Goal: Communication & Community: Answer question/provide support

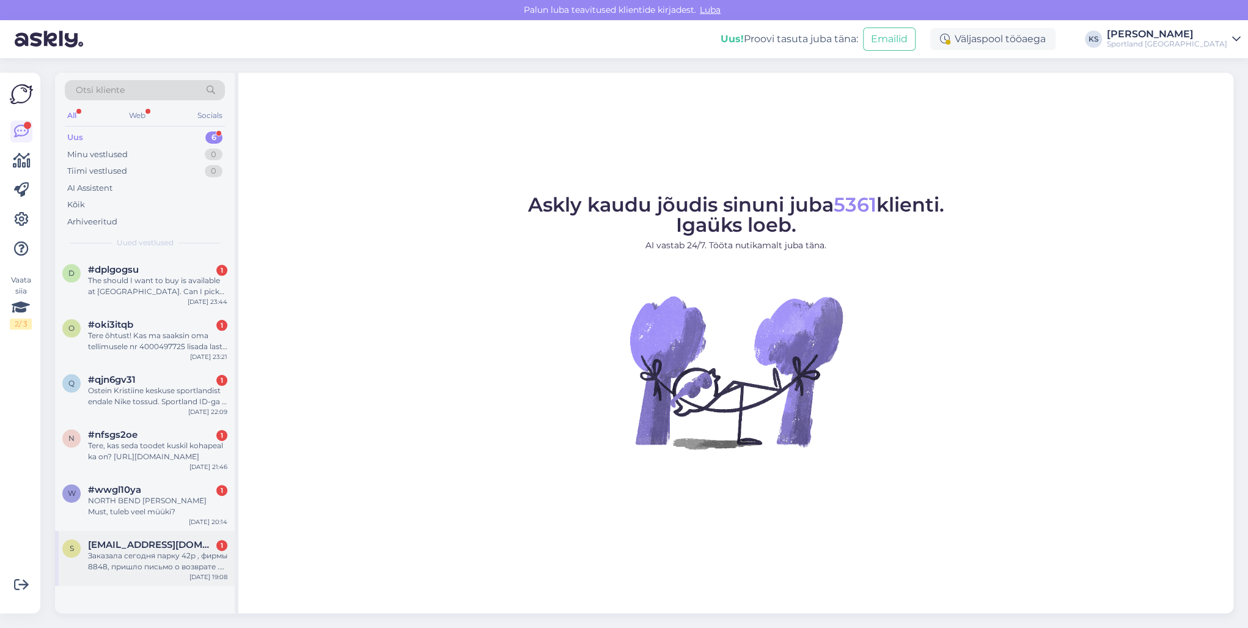
click at [196, 533] on div "s [EMAIL_ADDRESS][DOMAIN_NAME] 1 Заказала сегодня парку 42р , фирмы 8848, пришл…" at bounding box center [145, 558] width 180 height 55
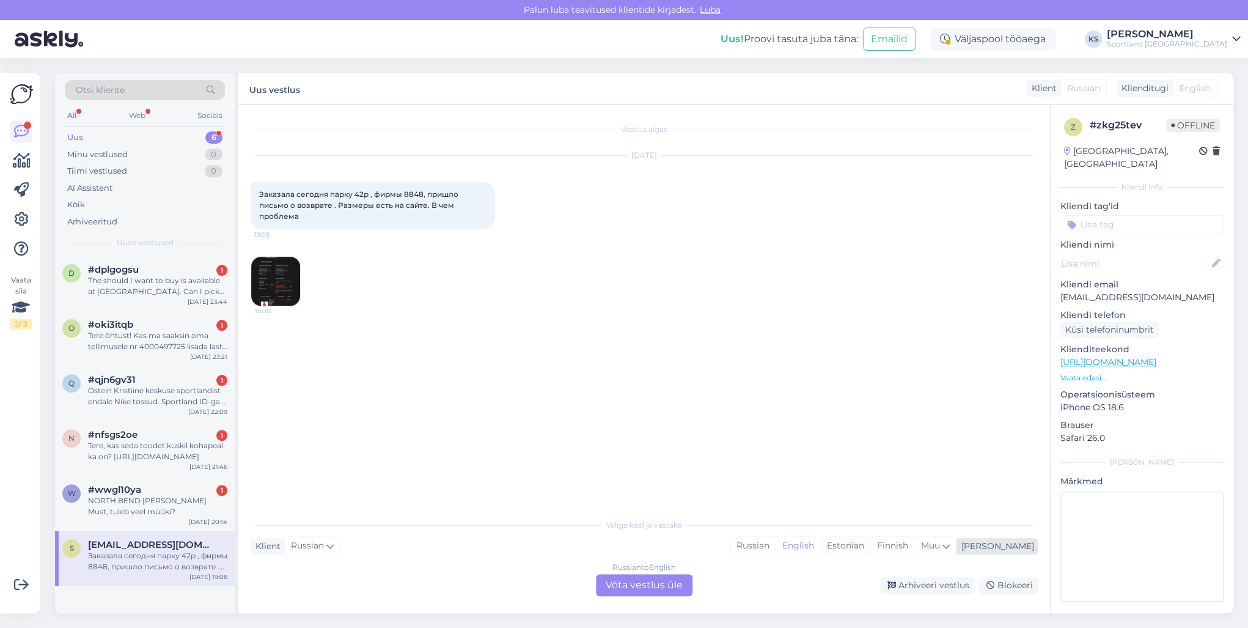
click at [870, 545] on div "Estonian" at bounding box center [845, 546] width 50 height 18
click at [660, 576] on div "Russian to Estonian Võta vestlus üle" at bounding box center [644, 585] width 97 height 22
click at [665, 578] on div "Russian to Estonian Võta vestlus üle" at bounding box center [644, 585] width 97 height 22
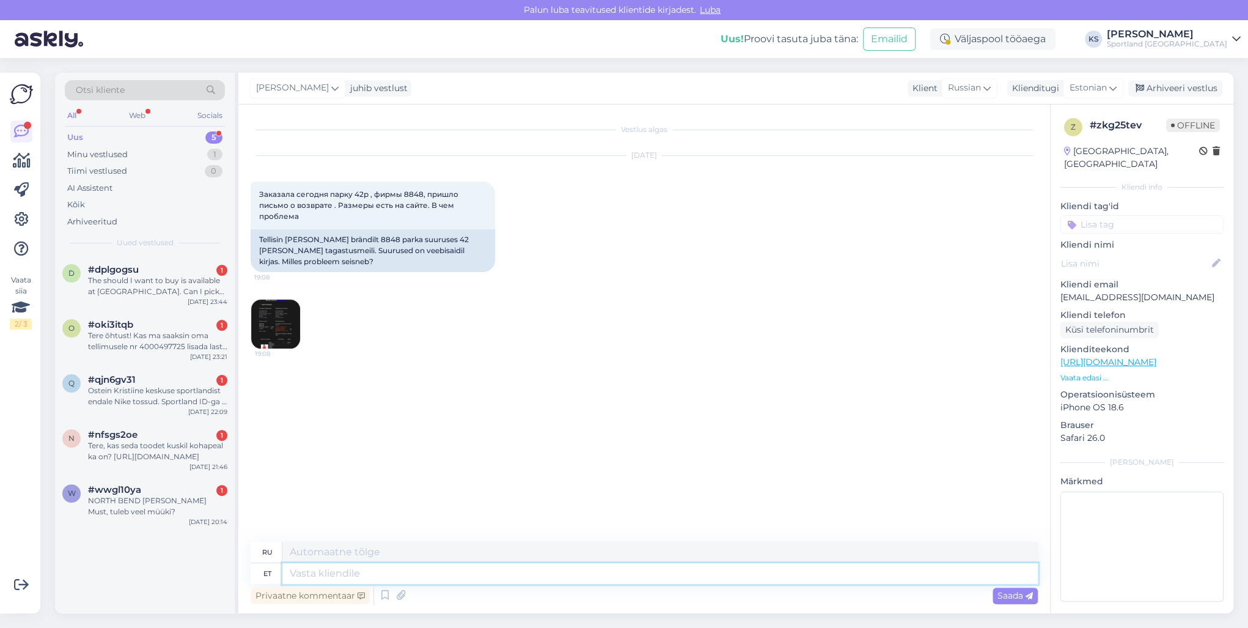
click at [665, 578] on textarea at bounding box center [660, 573] width 756 height 21
type textarea "Tere!"
type textarea "Привет!"
type textarea "Tere! [GEOGRAPHIC_DATA]"
type textarea "Привет! Я"
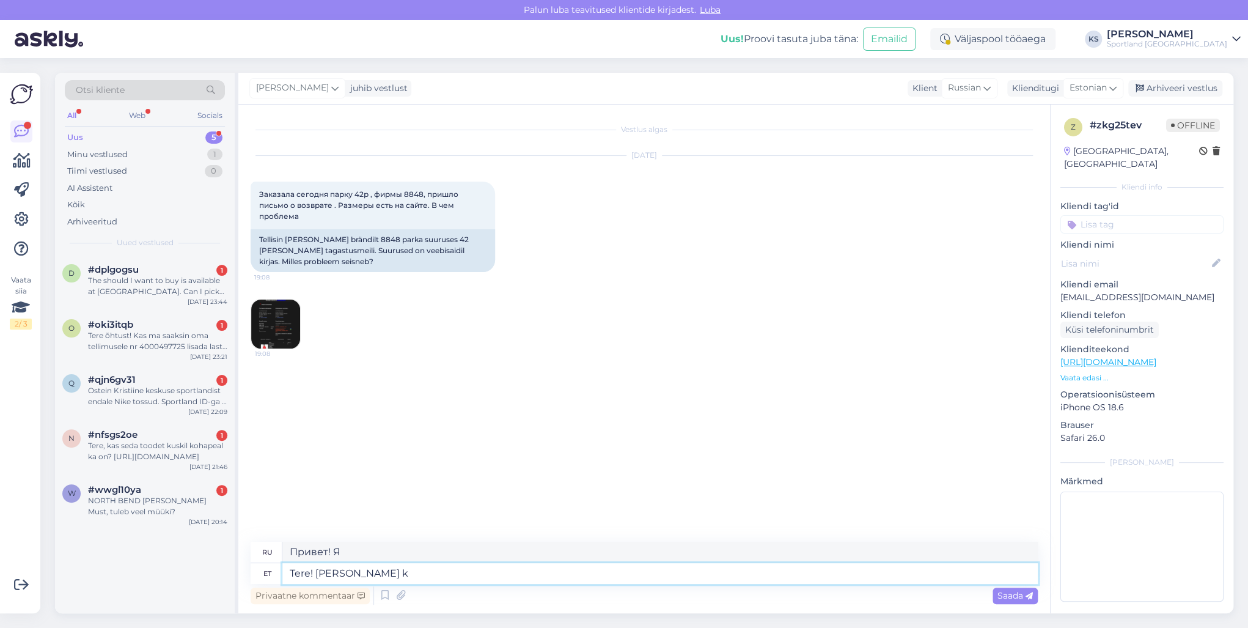
type textarea "Tere! [PERSON_NAME] kl"
type textarea "Привет! Меня зовут Кристина."
type textarea "Tere! [PERSON_NAME] klienditeenindusest"
type textarea "Здравствуйте! Меня зовут [PERSON_NAME], я из службы поддержки клиентов."
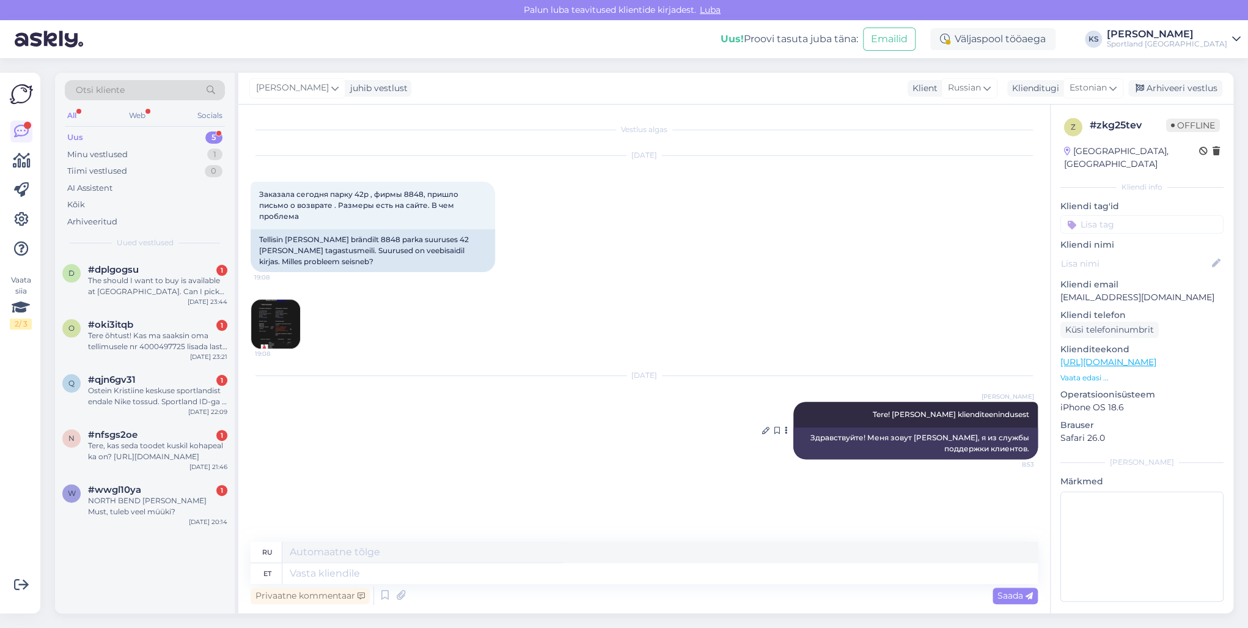
click at [907, 414] on span "Tere! [PERSON_NAME] klienditeenindusest" at bounding box center [951, 414] width 156 height 9
copy div "Tere! [PERSON_NAME] klienditeenindusest 8:53"
click at [159, 493] on div "#wwgl10ya 1" at bounding box center [157, 489] width 139 height 11
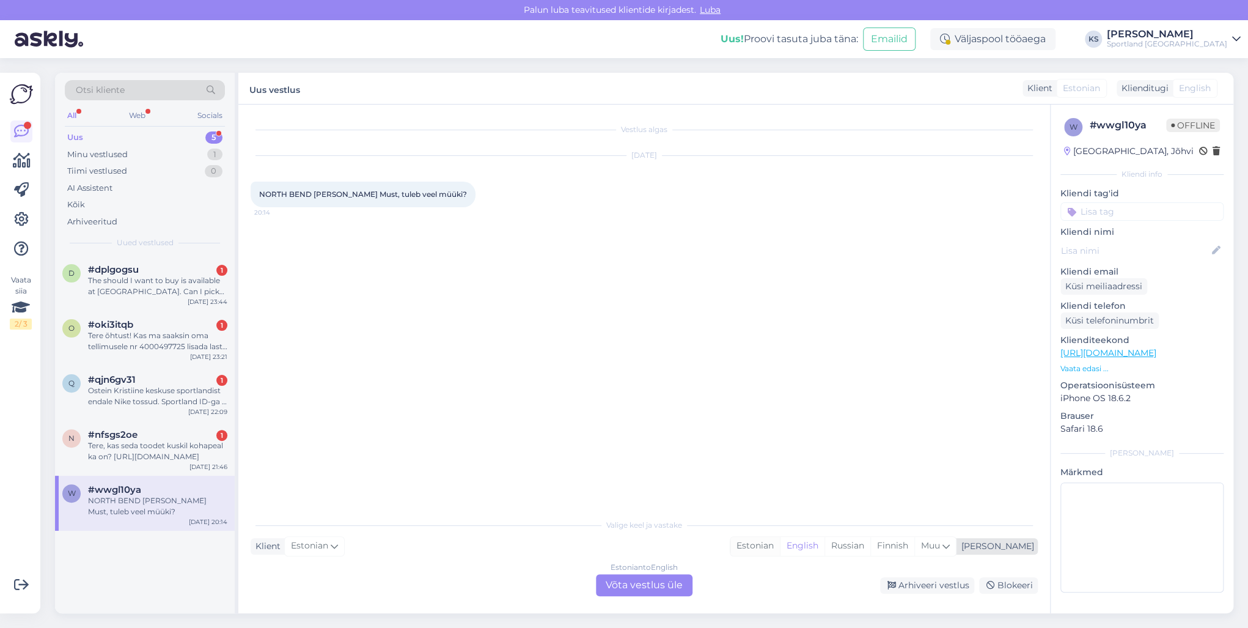
click at [780, 537] on div "Estonian" at bounding box center [755, 546] width 50 height 18
click at [780, 545] on div "Estonian" at bounding box center [755, 546] width 50 height 18
click at [636, 581] on div "Estonian to Estonian Võta vestlus üle" at bounding box center [644, 585] width 97 height 22
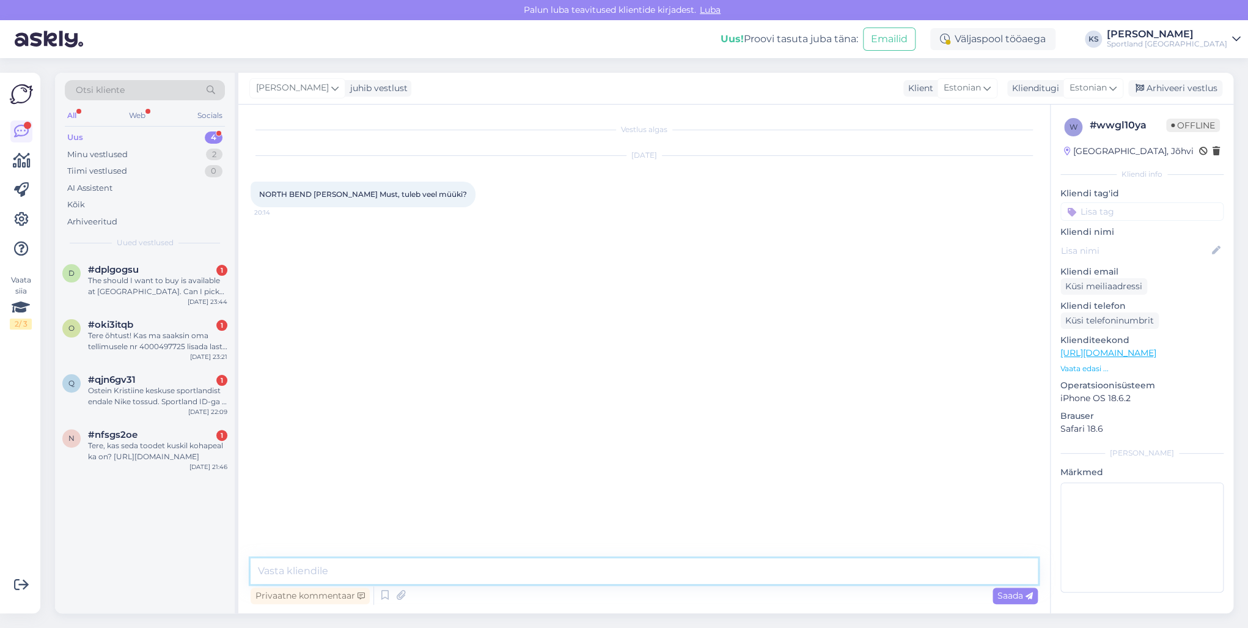
click at [642, 579] on textarea at bounding box center [644, 571] width 787 height 26
paste textarea "Tere! [PERSON_NAME] klienditeenindusest"
type textarea "Tere! [PERSON_NAME] klienditeenindusest"
click at [194, 455] on div "Tere, kas seda toodet kuskil kohapeal ka on? [URL][DOMAIN_NAME]" at bounding box center [157, 451] width 139 height 22
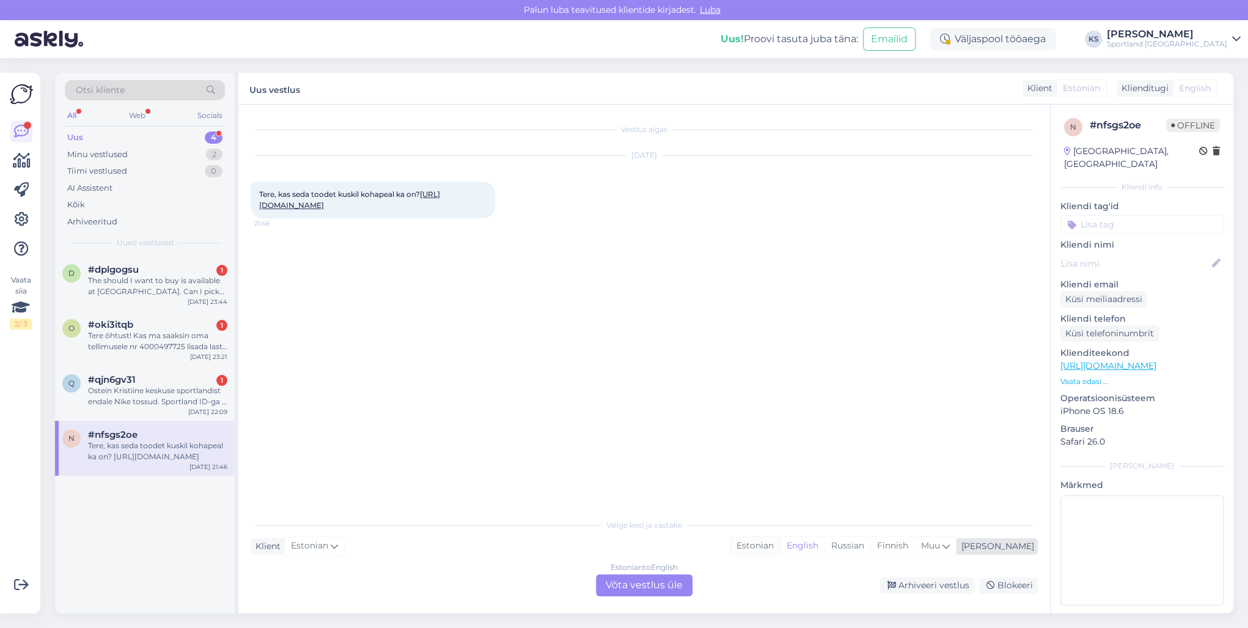
click at [780, 543] on div "Estonian" at bounding box center [755, 546] width 50 height 18
click at [700, 572] on div "Valige [PERSON_NAME] vastake Klient Estonian Mina Estonian English Russian Finn…" at bounding box center [644, 554] width 787 height 84
click at [677, 581] on div "Estonian to Estonian Võta vestlus üle" at bounding box center [644, 585] width 97 height 22
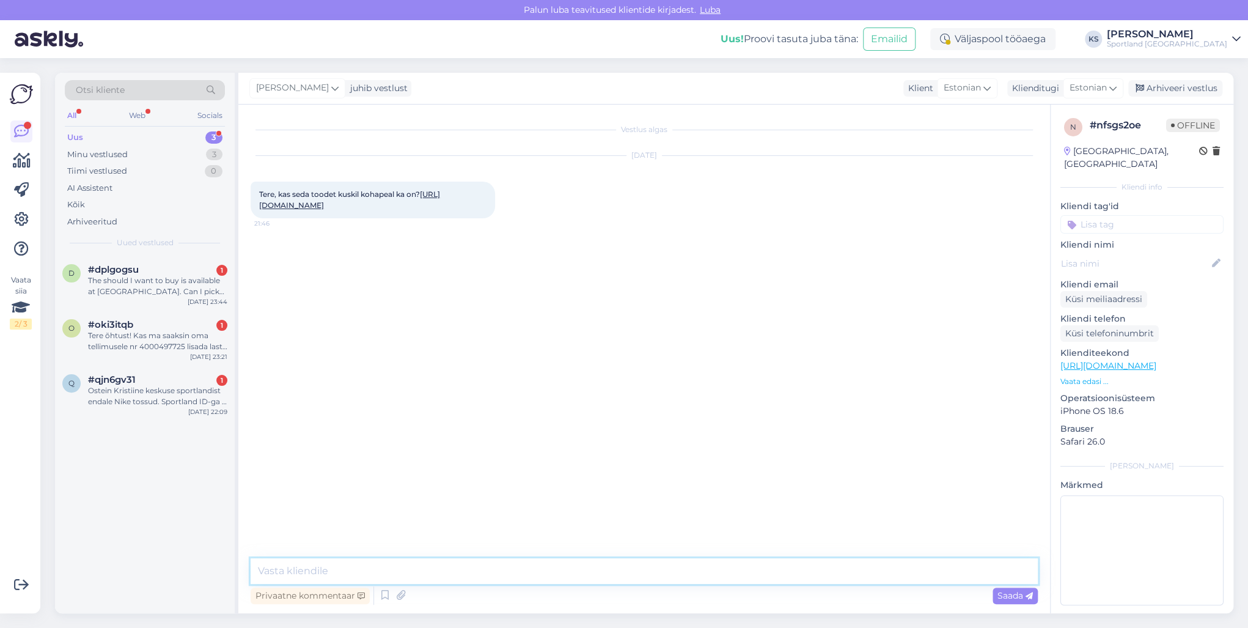
click at [682, 579] on textarea at bounding box center [644, 571] width 787 height 26
paste textarea "Tere! [PERSON_NAME] klienditeenindusest"
type textarea "Tere! [PERSON_NAME] klienditeenindusest"
click at [181, 402] on div "Ostein Kristiine keskuse sportlandist endale Nike tossud. Sportland ID-ga , jub…" at bounding box center [157, 396] width 139 height 22
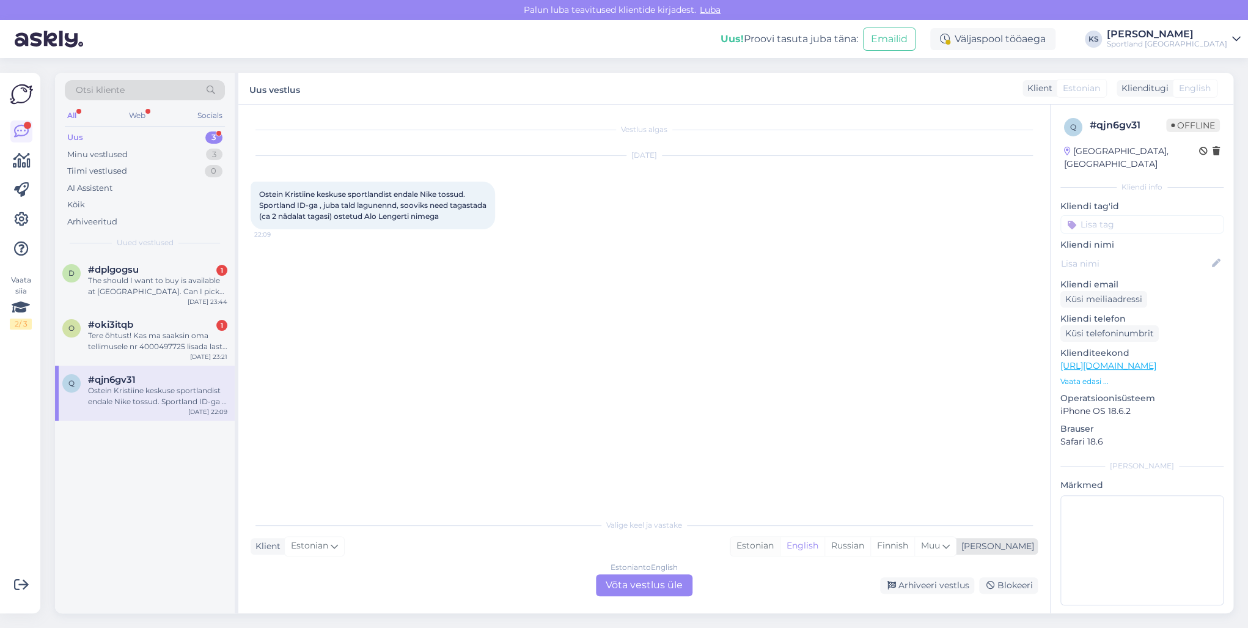
click at [780, 540] on div "Estonian" at bounding box center [755, 546] width 50 height 18
click at [693, 577] on div "Estonian to Estonian Võta vestlus üle" at bounding box center [644, 585] width 106 height 22
click at [686, 581] on div "Estonian to Estonian Võta vestlus üle" at bounding box center [644, 585] width 97 height 22
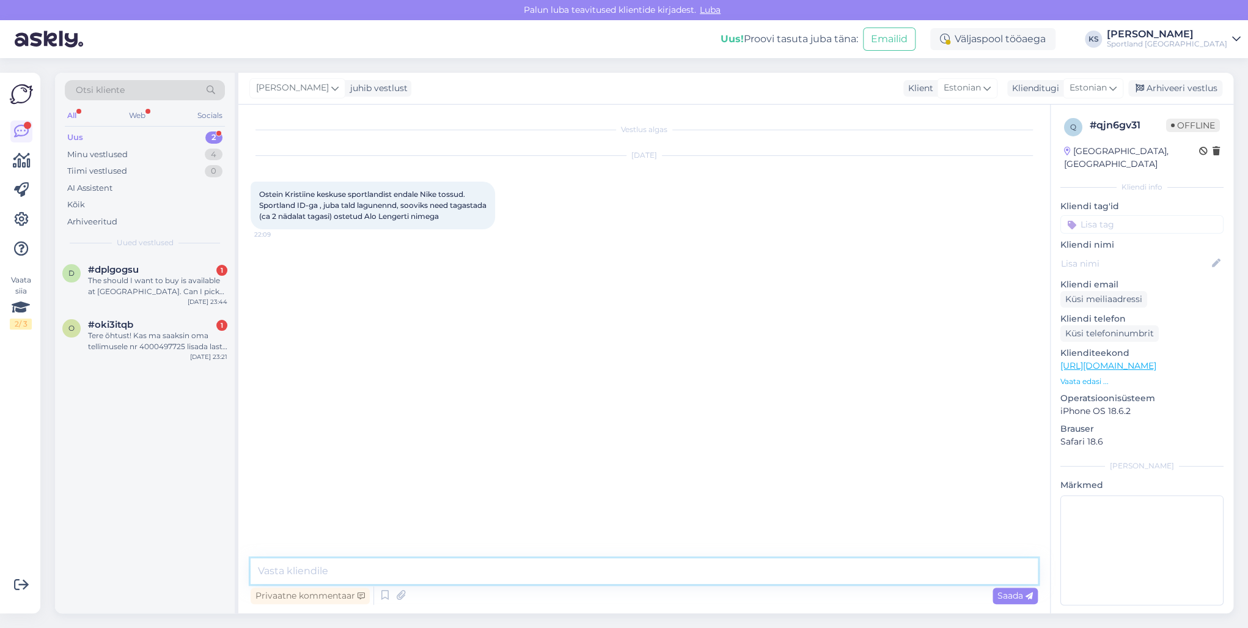
click at [685, 575] on textarea at bounding box center [644, 571] width 787 height 26
paste textarea "Tere! [PERSON_NAME] klienditeenindusest"
type textarea "Tere! [PERSON_NAME] klienditeenindusest"
click at [173, 350] on div "Tere õhtust! Kas ma saaksin oma tellimusele nr 4000497725 lisada laste ujumisrõ…" at bounding box center [157, 341] width 139 height 22
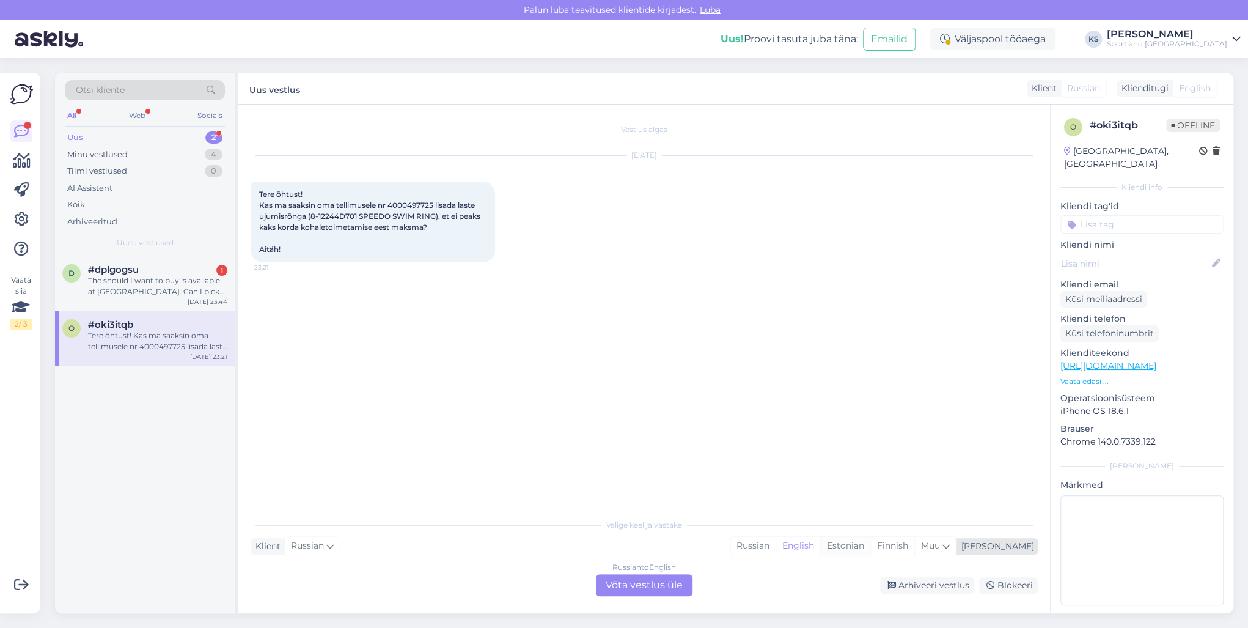
click at [870, 543] on div "Estonian" at bounding box center [845, 546] width 50 height 18
click at [674, 577] on div "Russian to Estonian Võta vestlus üle" at bounding box center [644, 585] width 97 height 22
click at [683, 571] on div "Valige [PERSON_NAME] vastake Klient Russian Mina Russian English Estonian Finni…" at bounding box center [644, 554] width 787 height 84
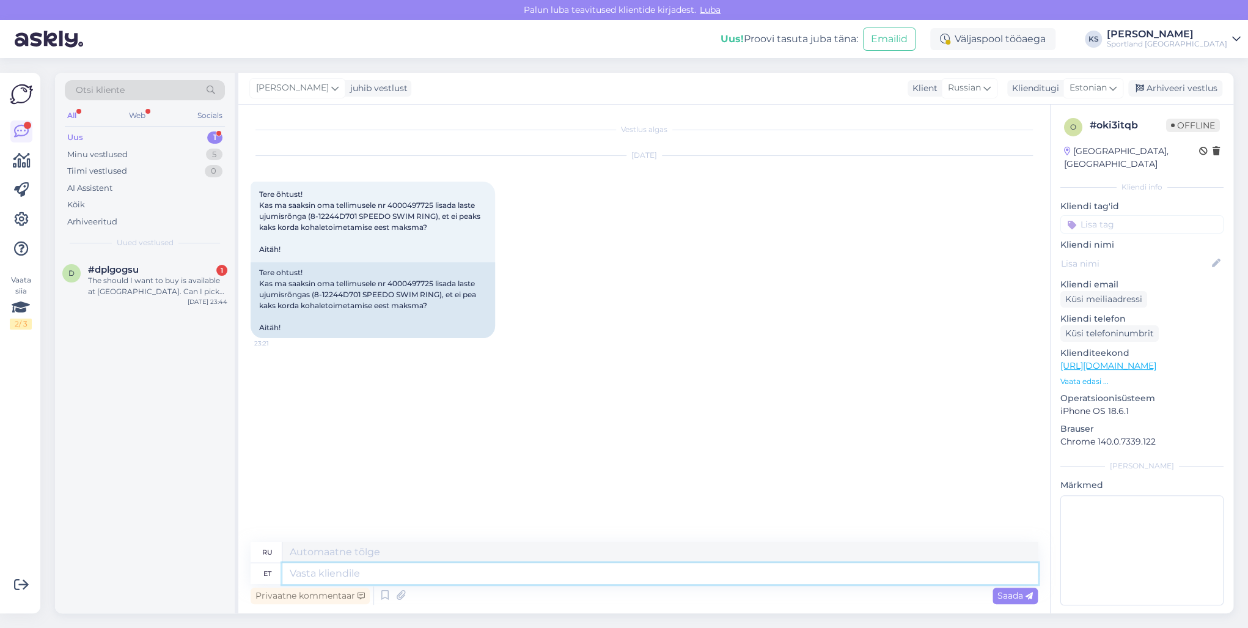
click at [683, 571] on textarea at bounding box center [660, 573] width 756 height 21
paste textarea "Tere! [PERSON_NAME] klienditeenindusest"
type textarea "Tere! [PERSON_NAME] klienditeenindusest"
type textarea "Здравствуйте! Меня зовут [PERSON_NAME], я из службы поддержки клиентов."
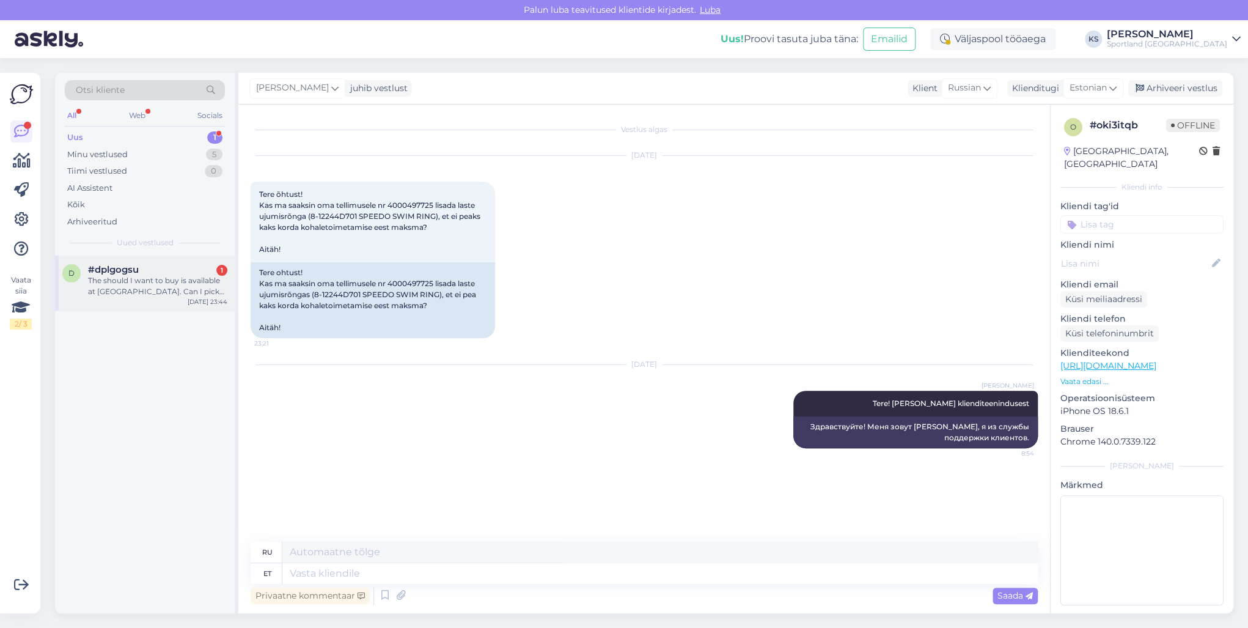
click at [171, 291] on div "The should I want to buy is available at [GEOGRAPHIC_DATA]. Can I pick and pay …" at bounding box center [157, 286] width 139 height 22
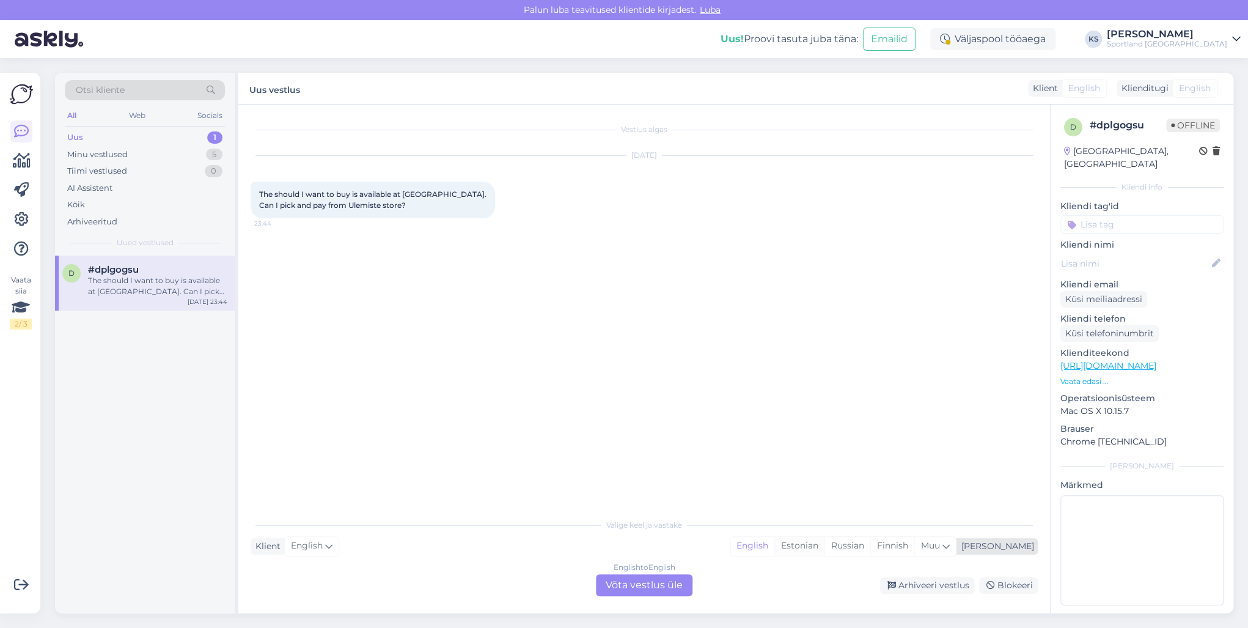
click at [825, 550] on div "Estonian" at bounding box center [799, 546] width 50 height 18
click at [641, 594] on div "English to Estonian Võta vestlus üle" at bounding box center [644, 585] width 97 height 22
click at [648, 581] on div "English to Estonian Võta vestlus üle" at bounding box center [644, 585] width 97 height 22
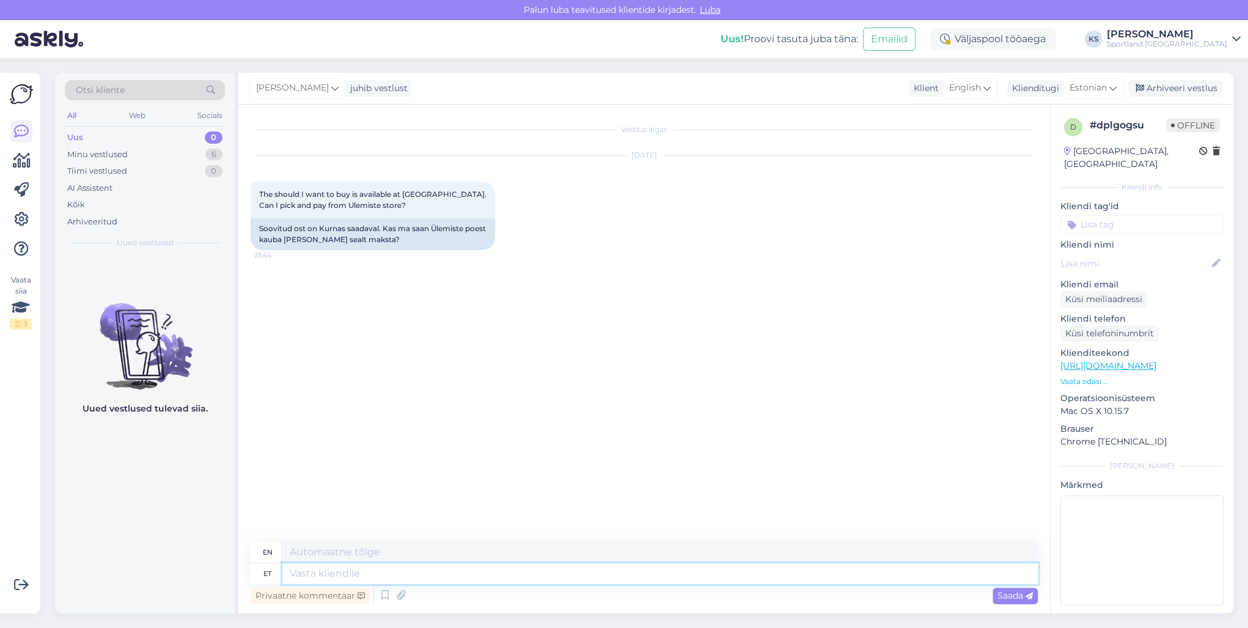
click at [648, 581] on textarea at bounding box center [660, 573] width 756 height 21
paste textarea "Tere! [PERSON_NAME] klienditeenindusest"
type textarea "Tere! [PERSON_NAME] klienditeenindusest"
type textarea "Hello! I'm [PERSON_NAME] from customer service"
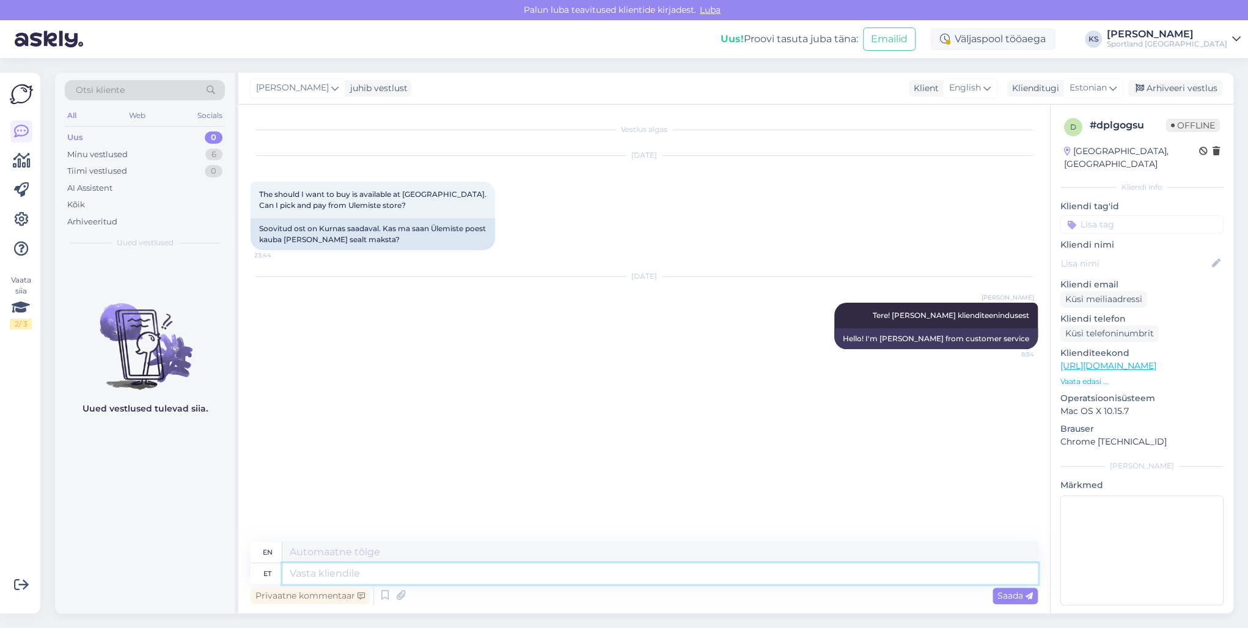
drag, startPoint x: 457, startPoint y: 572, endPoint x: 658, endPoint y: 583, distance: 201.4
click at [457, 572] on textarea at bounding box center [660, 573] width 756 height 21
type textarea "Palun t"
type textarea "Please"
type textarea "Palun täpsustage m"
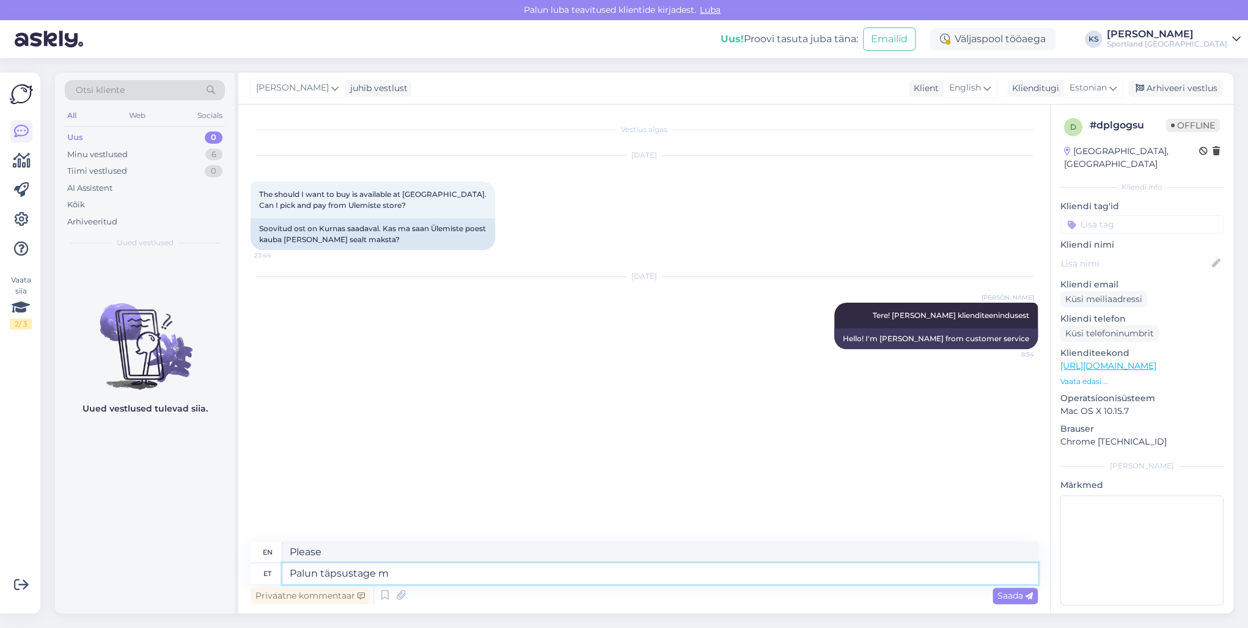
type textarea "Please specify"
type textarea "Palun täpsustage mis"
type textarea "Please specify what"
type textarea "Palun täpsustage"
type textarea "Please specify"
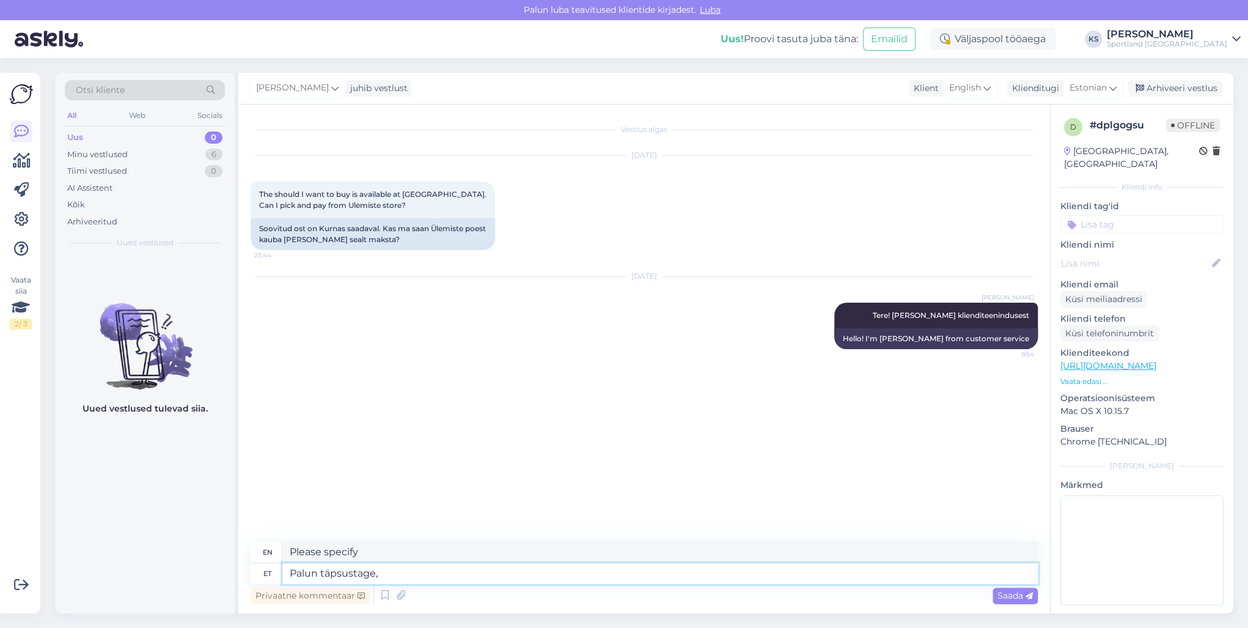
type textarea "Palun täpsustage,"
type textarea "Please specify,"
type textarea "Palun täpsustage, mis t"
type textarea "Please specify what"
type textarea "Palun täpsustage, mis tootes"
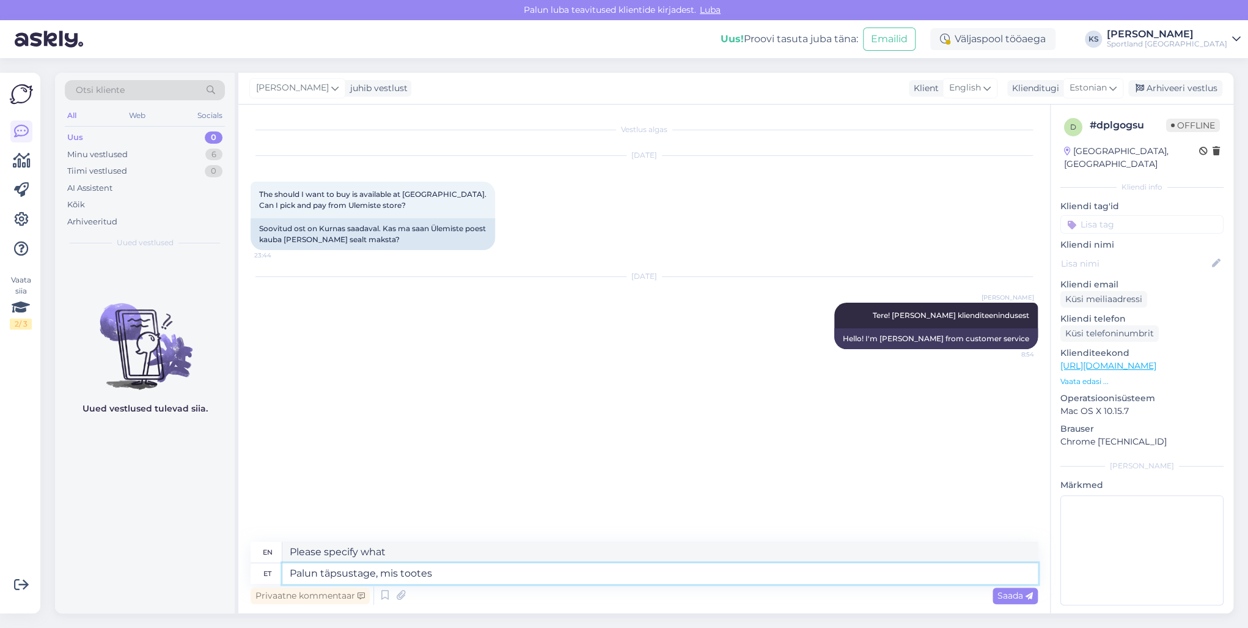
type textarea "Please specify which product"
type textarea "Palun täpsustage, mis tootes te"
type textarea "Please specify which product you are"
type textarea "Palun täpsustage, mis tootes te olete h"
type textarea "Please specify which product you are in."
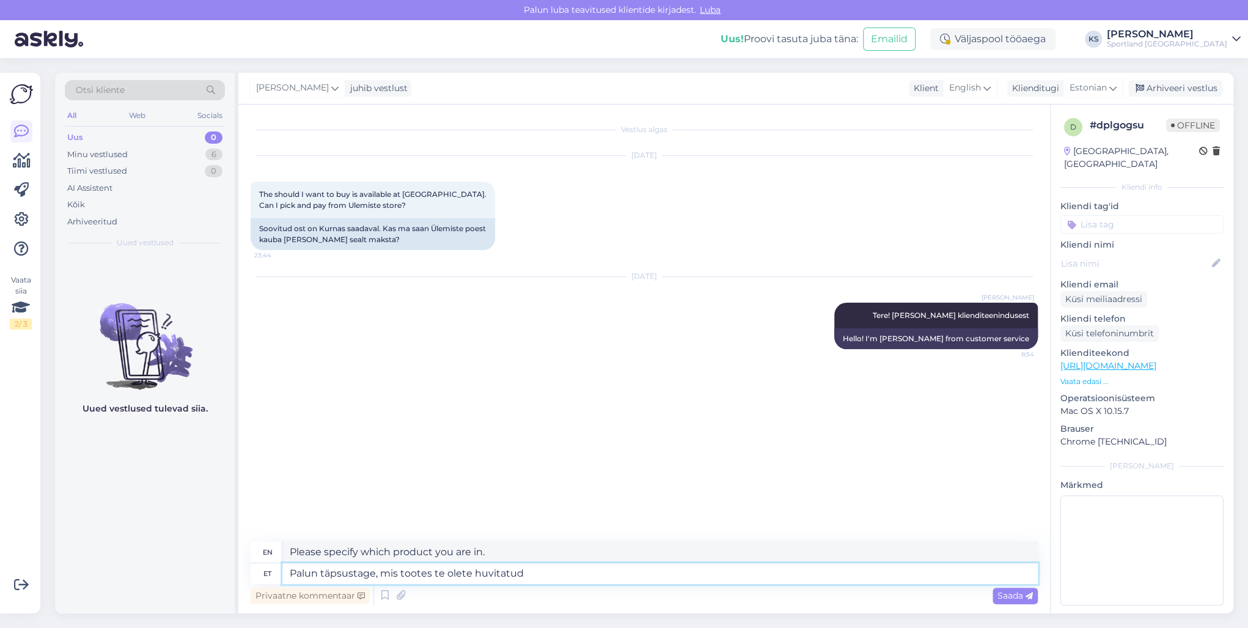
type textarea "Palun täpsustage, mis tootes te olete huvitatud?"
type textarea "Please specify which product you are interested in?"
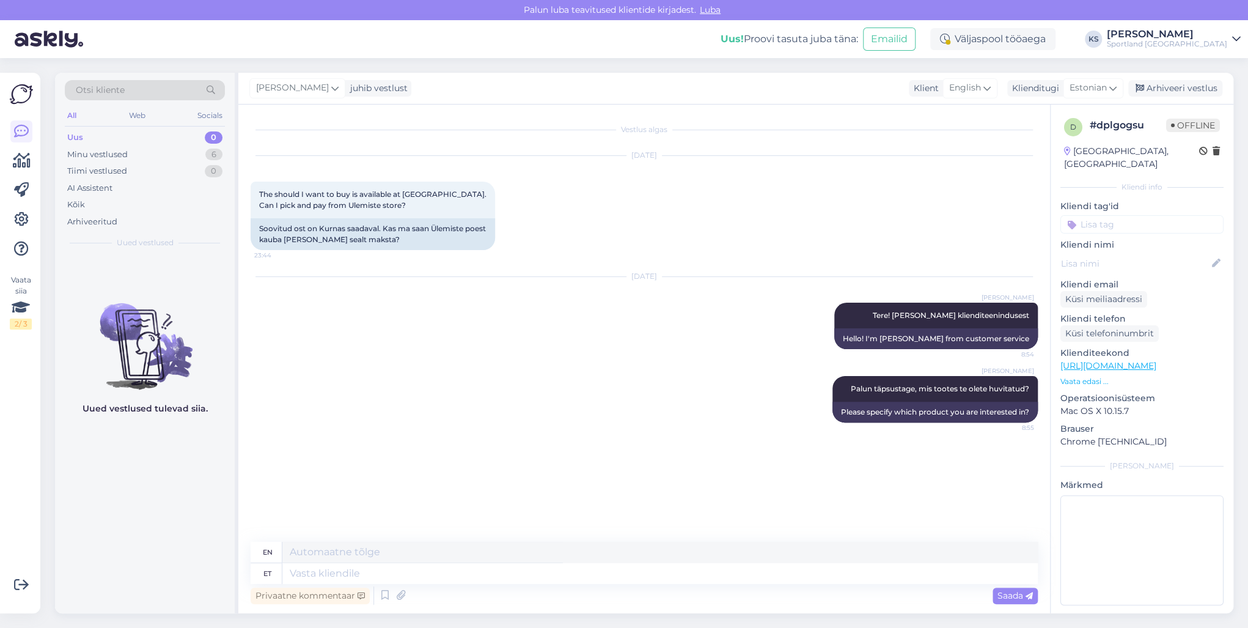
click at [1148, 215] on input at bounding box center [1142, 224] width 163 height 18
type input "saada"
click at [1152, 268] on span "Toote saadavus" at bounding box center [1142, 271] width 57 height 7
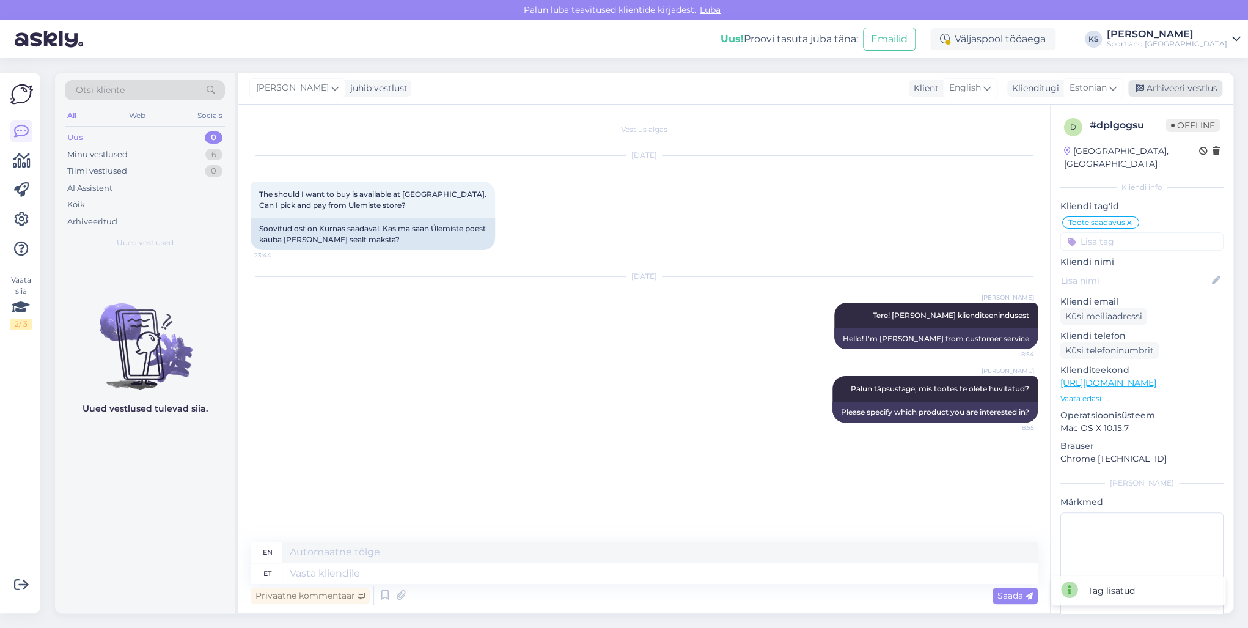
click at [1188, 89] on div "Arhiveeri vestlus" at bounding box center [1175, 88] width 94 height 17
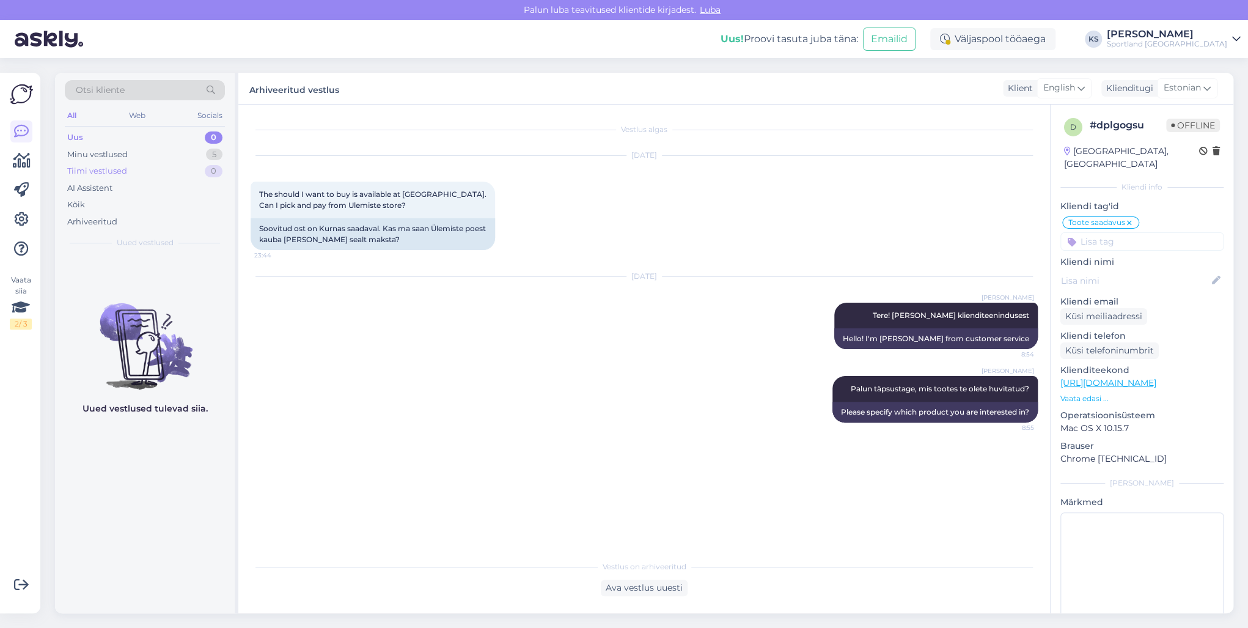
click at [208, 163] on div "Tiimi vestlused 0" at bounding box center [145, 171] width 160 height 17
click at [200, 159] on div "Minu vestlused 5" at bounding box center [145, 154] width 160 height 17
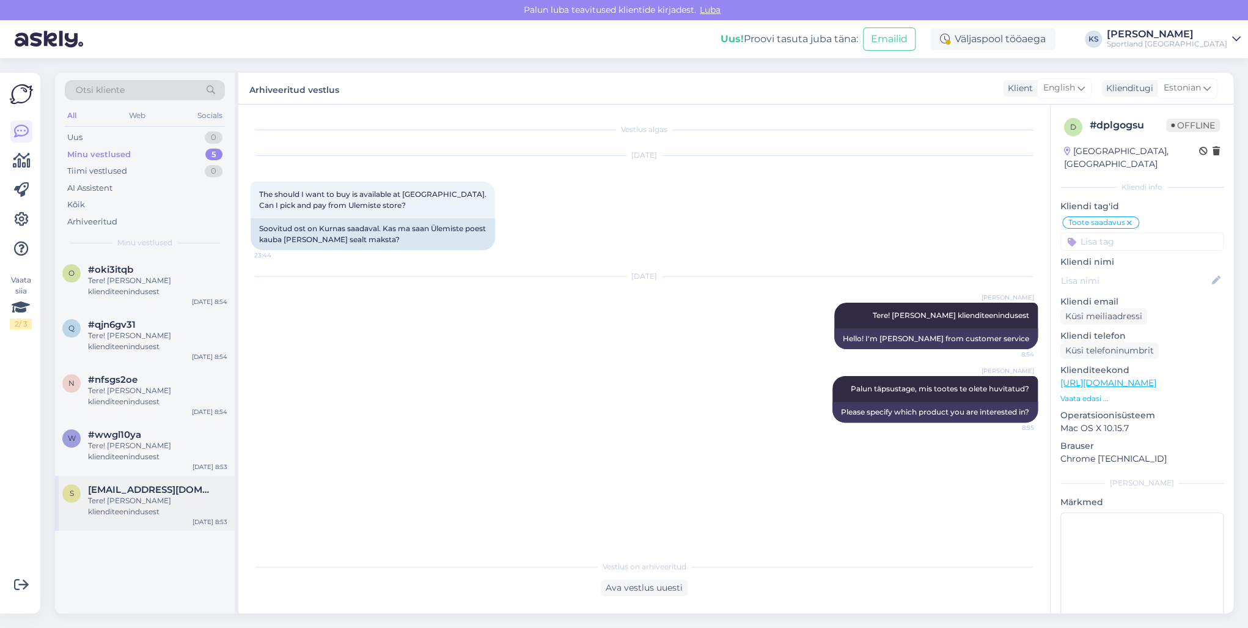
click at [210, 493] on span "[EMAIL_ADDRESS][DOMAIN_NAME]" at bounding box center [151, 489] width 127 height 11
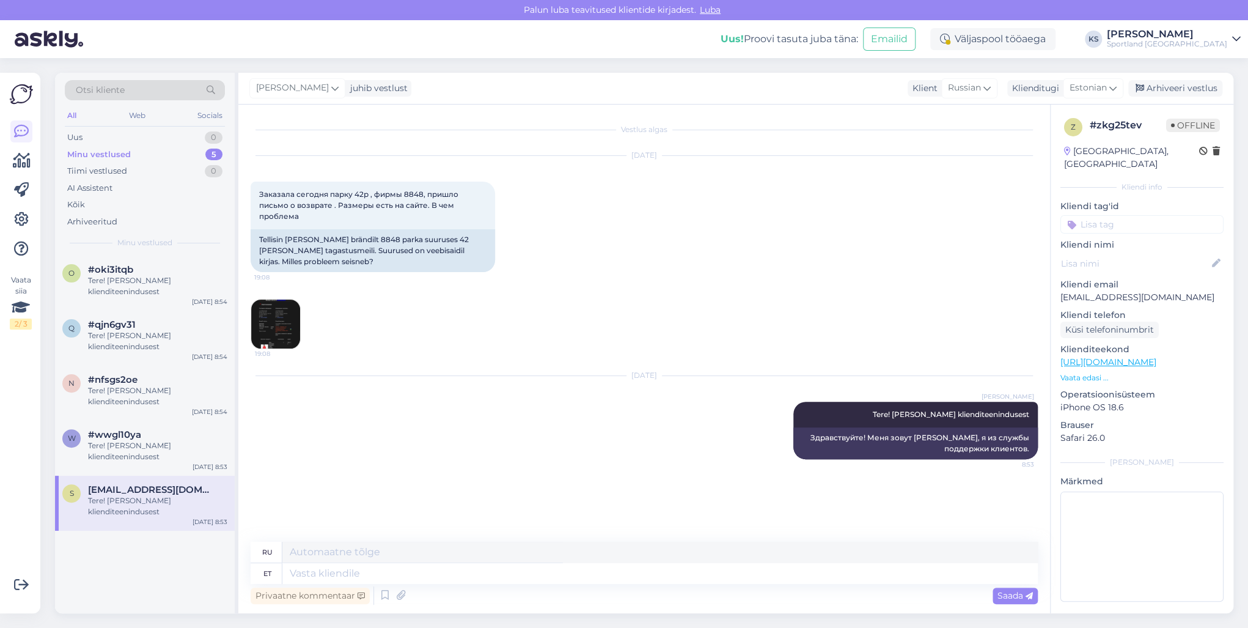
click at [266, 330] on img at bounding box center [275, 324] width 49 height 49
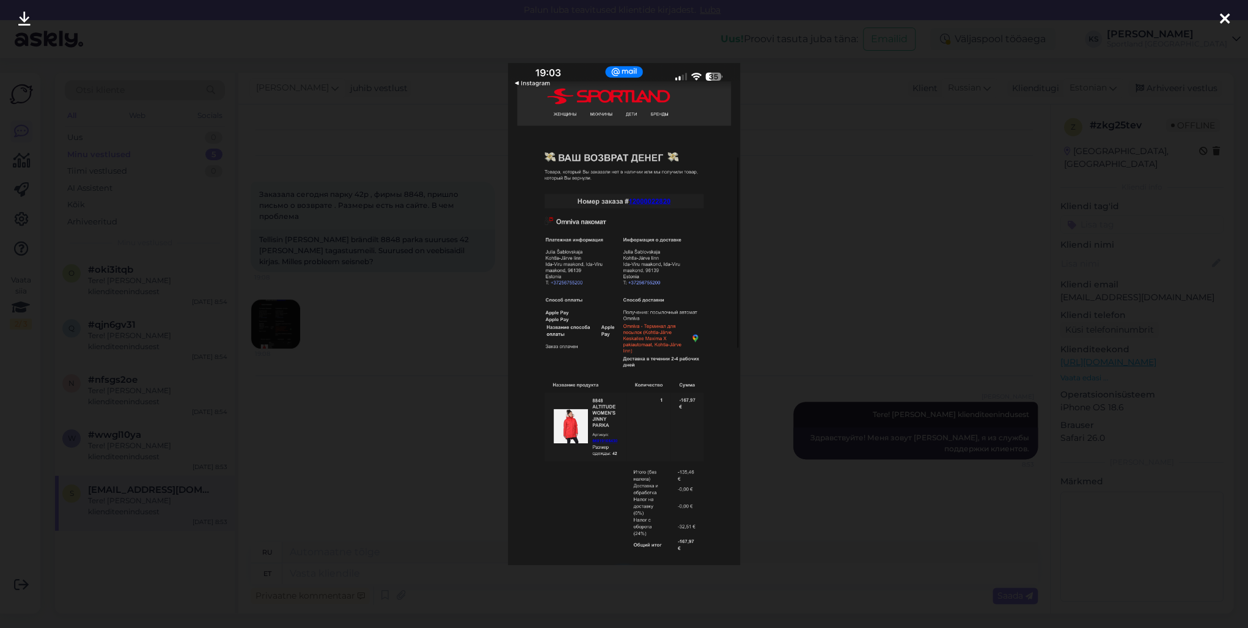
drag, startPoint x: 1192, startPoint y: 117, endPoint x: 1213, endPoint y: 66, distance: 54.8
click at [1193, 113] on div at bounding box center [624, 314] width 1248 height 628
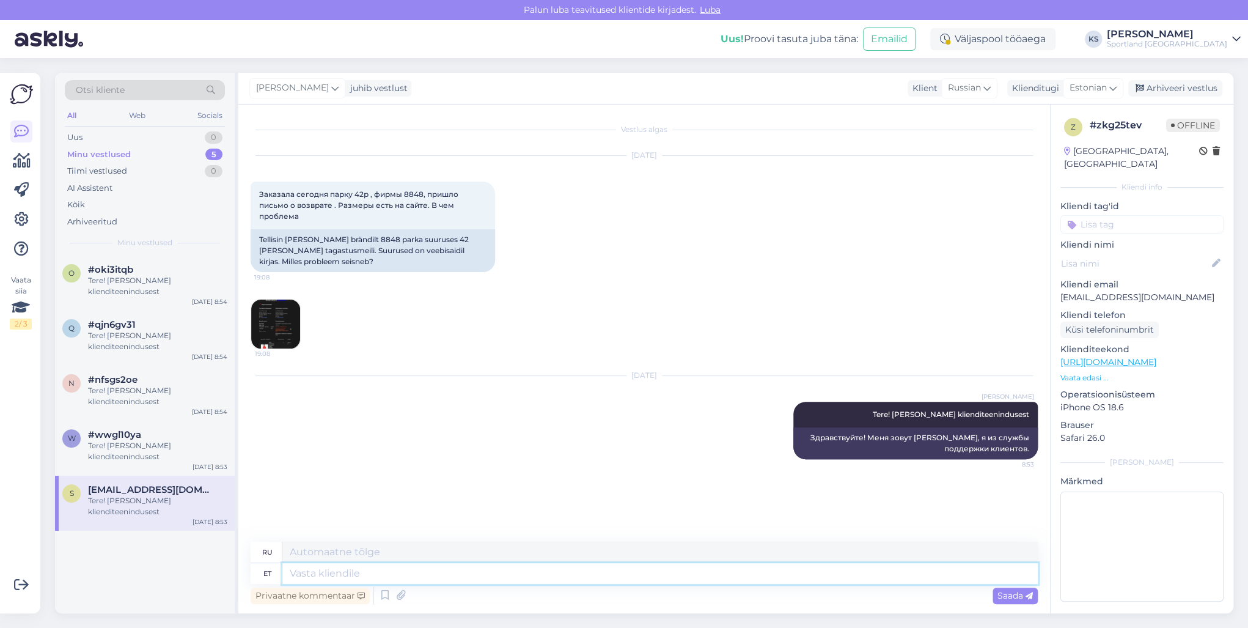
click at [498, 575] on textarea at bounding box center [660, 573] width 756 height 21
type textarea "Hetkel n"
type textarea "В настоящее время"
type textarea "Hetkel näeme, e"
type textarea "Сейчас посмотрим,"
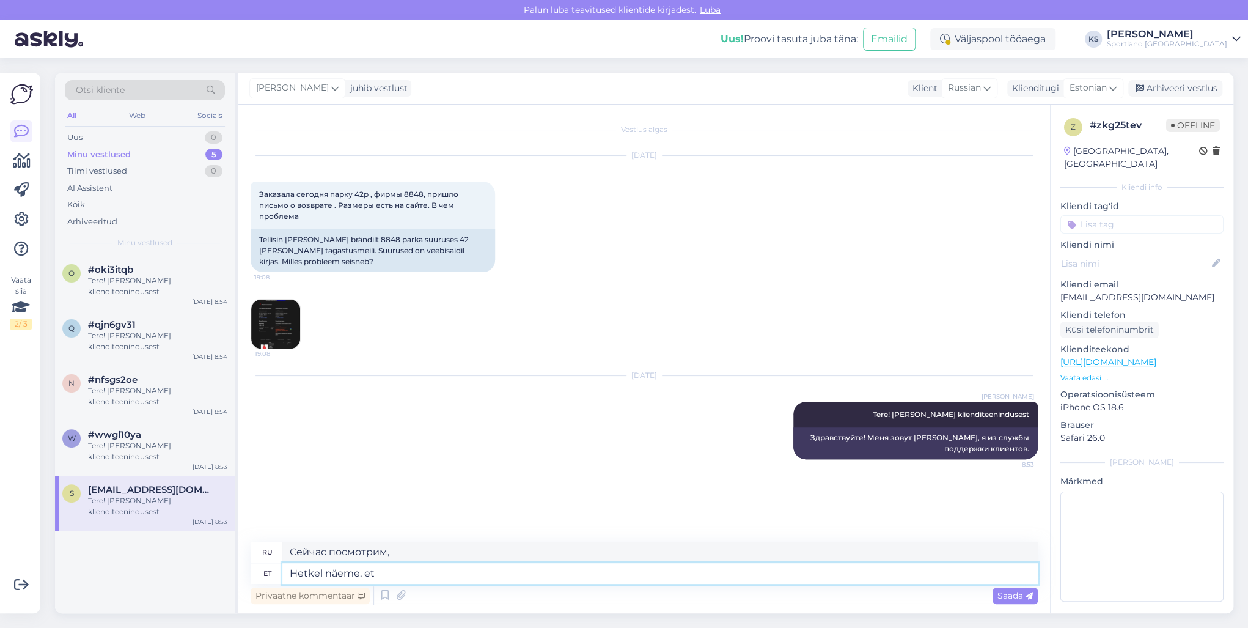
type textarea "Hetkel näeme, et k"
type textarea "В настоящее время мы видим, что"
type textarea "Hetkel näeme, et kauplus"
type textarea "В настоящее время мы видим, что магазин"
type textarea "Hetkel näeme, et kauplus on vormistanud ta"
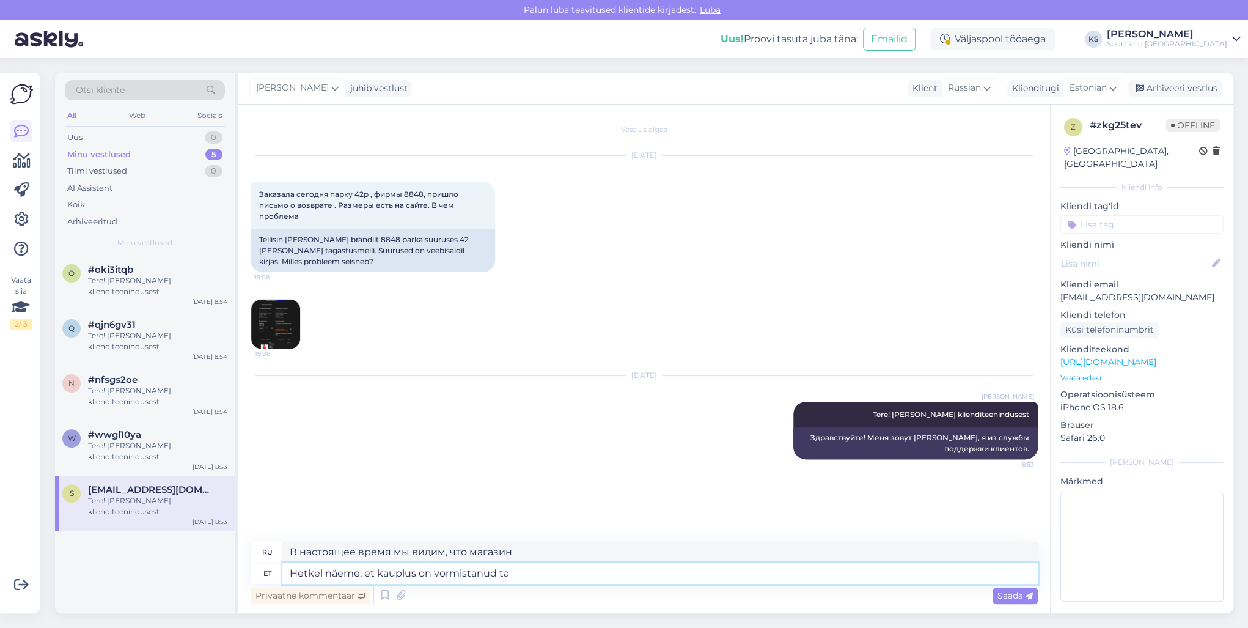
type textarea "В настоящее время мы видим, что магазин оформил"
type textarea "Hetkel näeme, et kauplus on vormistanud tagasimakse"
type textarea "В настоящее время мы видим, что магазин обработал возврат."
type textarea "Hetkel näeme, et kauplus on vormistanud tagasimakse kuna k"
type textarea "В настоящее время мы видим, что магазин осуществил возврат, потому что"
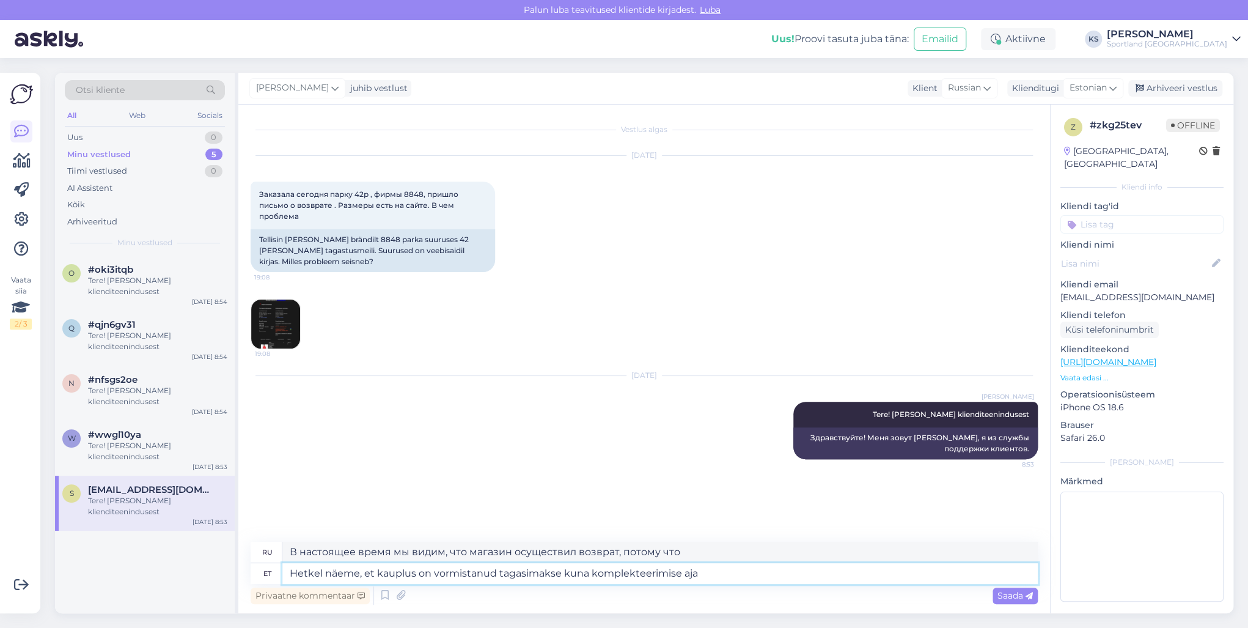
type textarea "Hetkel näeme, et kauplus on vormistanud tagasimakse kuna komplekteerimise ajal"
type textarea "В настоящее время мы видим, что магазин осуществил возврат в связи с завершение…"
type textarea "Hetkel näeme, et kauplus on vormistanud tagasimakse kuna komplekteerimise ajal"
type textarea "В настоящее время мы видим, что магазин осуществил возврат, поскольку во время …"
type textarea "Hetkel näeme, et kauplus on vormistanud tagasimakse kuna komplekteerimise ajal …"
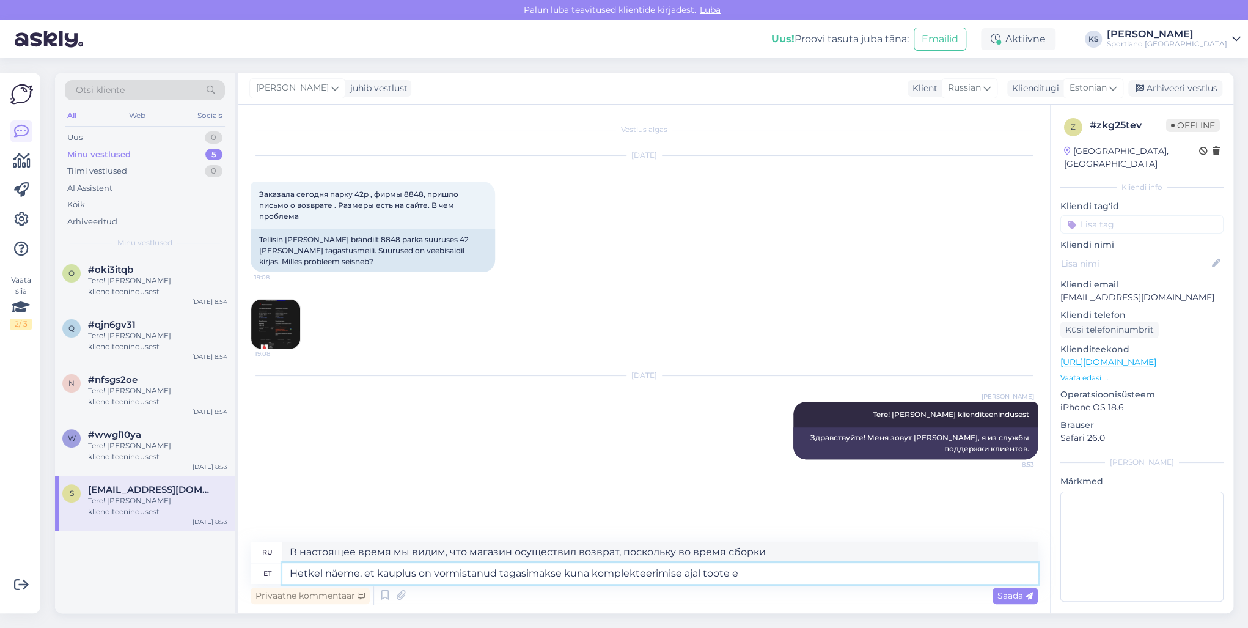
type textarea "В настоящее время мы видим, что магазин осуществил возврат средств, поскольку т…"
type textarea "Hetkel näeme, et kauplus on vormistanud tagasimakse kuna komplekteerimise ajal …"
type textarea "В настоящее время мы видим, что магазин осуществил возврат средств, поскольку т…"
type textarea "Hetkel näeme, et kauplus on vormistanud tagasimakse kuna komplekteerimise ajal …"
type textarea "В настоящее время мы видим, что магазин осуществил возврат, поскольку на момент…"
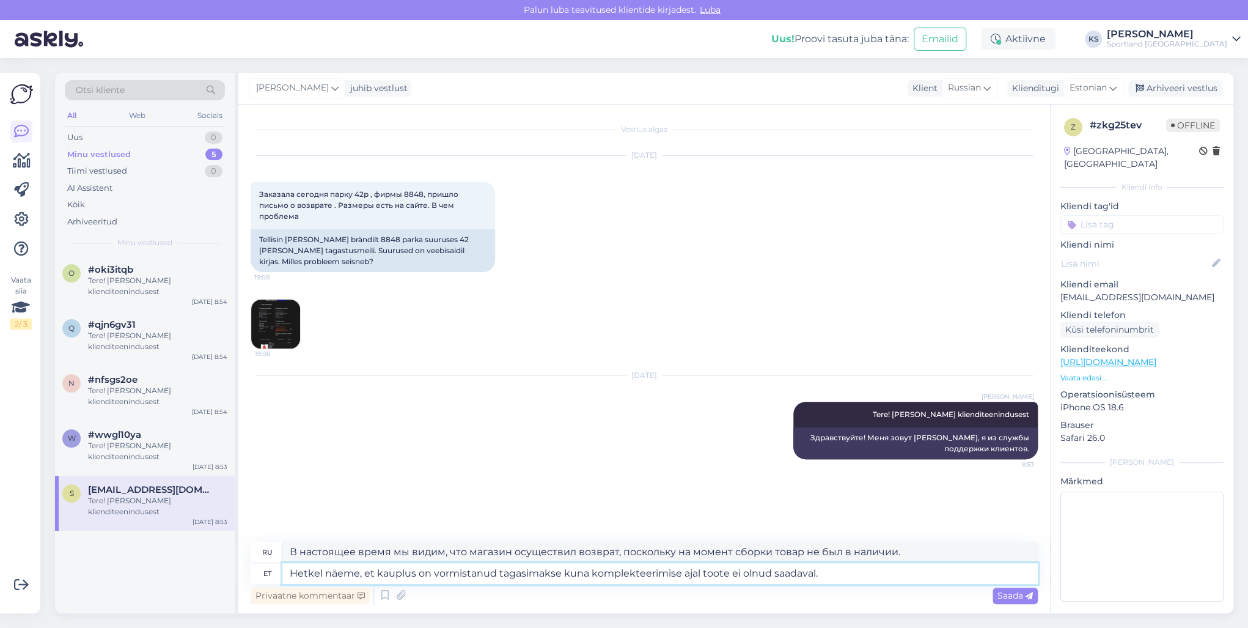
type textarea "Hetkel näeme, et kauplus on vormistanud tagasimakse kuna komplekteerimise ajal …"
type textarea "В настоящее время мы видим, что магазин осуществил возврат средств, поскольку н…"
type textarea "Hetkel näeme, et kauplus on vormistanud tagasimakse kuna komplekteerimise ajal …"
type textarea "В настоящее время мы видим, что магазин осуществил возврат, поскольку на момент…"
type textarea "Hetkel näeme, et kauplus on vormistanud tagasimakse kuna komplekteerimise ajal …"
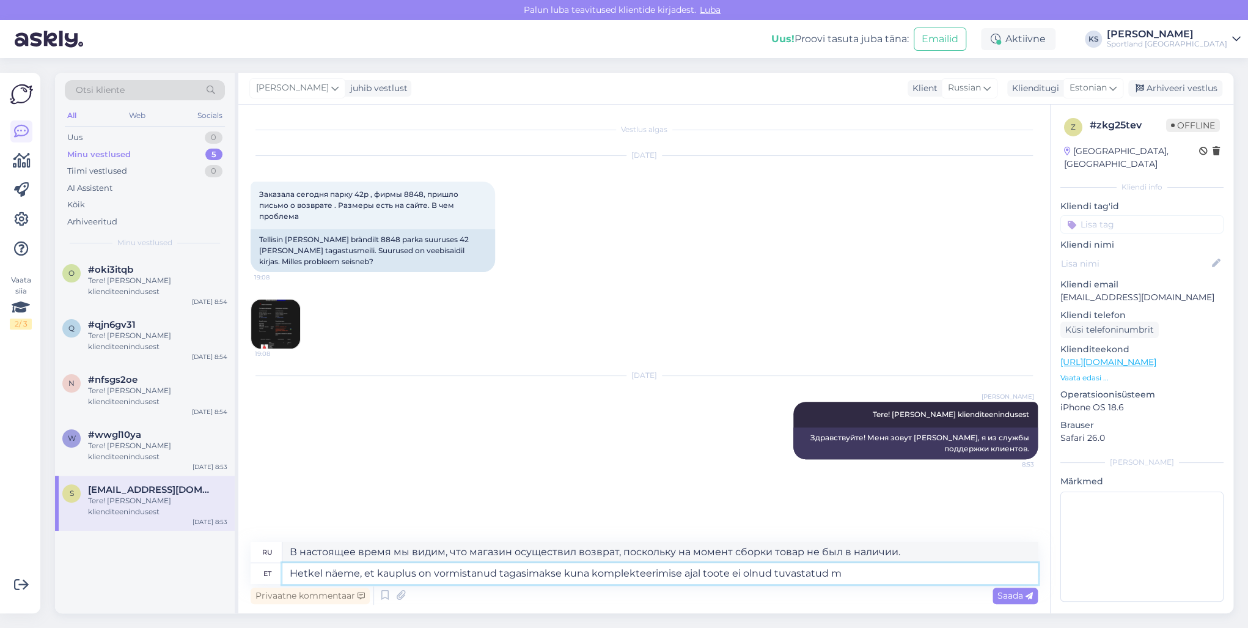
type textarea "В настоящее время мы видим, что магазин осуществил возврат средств, поскольку т…"
type textarea "Hetkel näeme, et kauplus on vormistanud tagasimakse kuna komplekteerimise ajal …"
type textarea "В настоящее время мы видим, что магазин осуществил возврат средств, поскольку т…"
type textarea "Hetkel näeme, et kauplus on vormistanud tagasimakse kuna komplekteerimise ajal …"
type textarea "В настоящее время мы видим, что магазин осуществил возврат, поскольку товар не …"
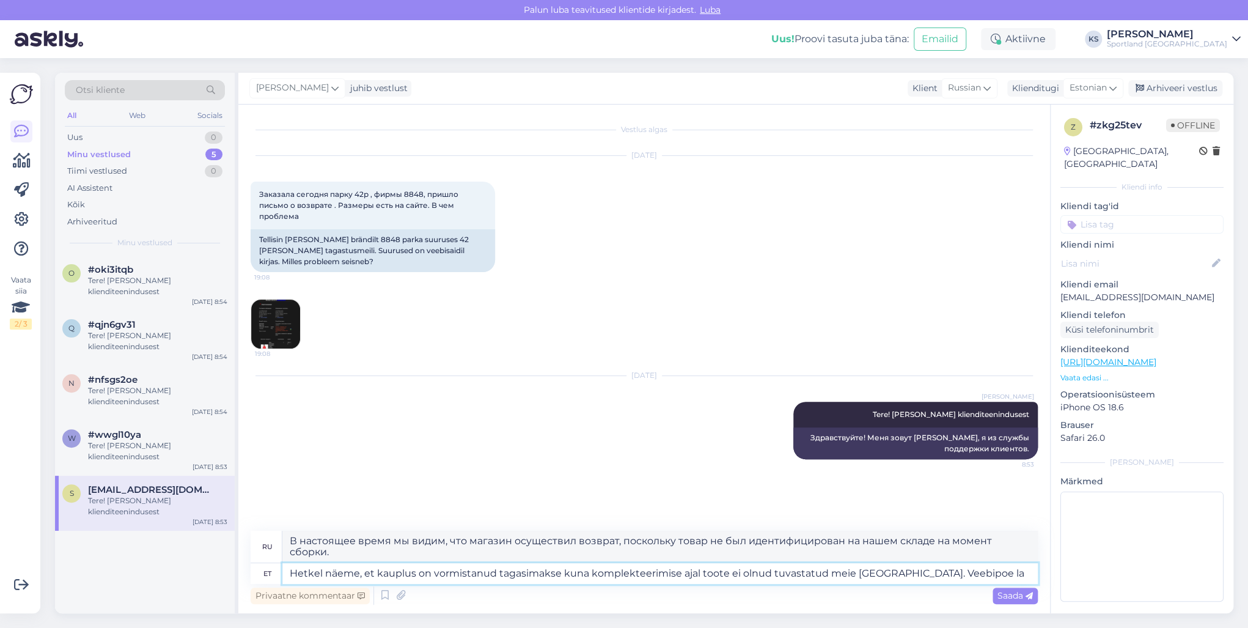
type textarea "Hetkel näeme, et kauplus on vormistanud tagasimakse kuna komplekteerimise ajal …"
type textarea "В настоящее время мы видим, что магазин оформил возврат средств, поскольку това…"
type textarea "Hetkel näeme, et kauplus on vormistanud tagasimakse kuna komplekteerimise ajal …"
type textarea "В настоящее время мы видим, что магазин оформил возврат средств, поскольку това…"
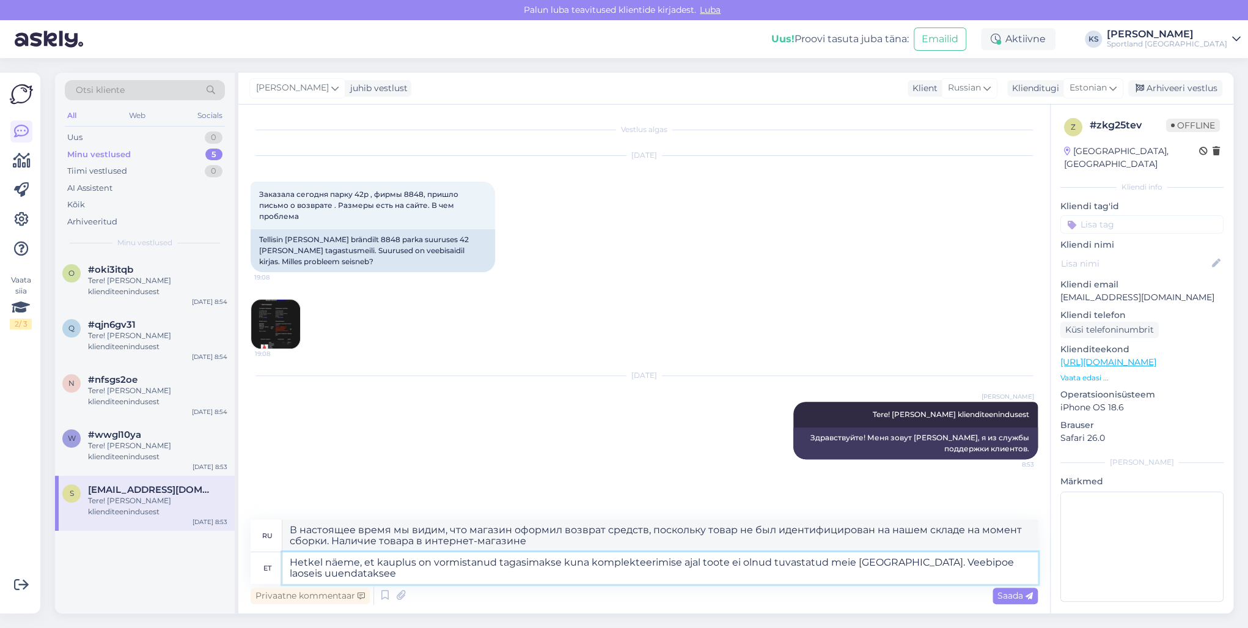
type textarea "Hetkel näeme, et kauplus on vormistanud tagasimakse kuna komplekteerimise ajal …"
type textarea "В настоящее время мы видим, что магазин оформил возврат, поскольку товар не был…"
type textarea "Hetkel näeme, et kauplus on vormistanud tagasimakse kuna komplekteerimise ajal …"
type textarea "В настоящее время мы видим, что магазин оформил возврат, поскольку товар не был…"
type textarea "Hetkel näeme, et kauplus on vormistanud tagasimakse kuna komplekteerimise ajal …"
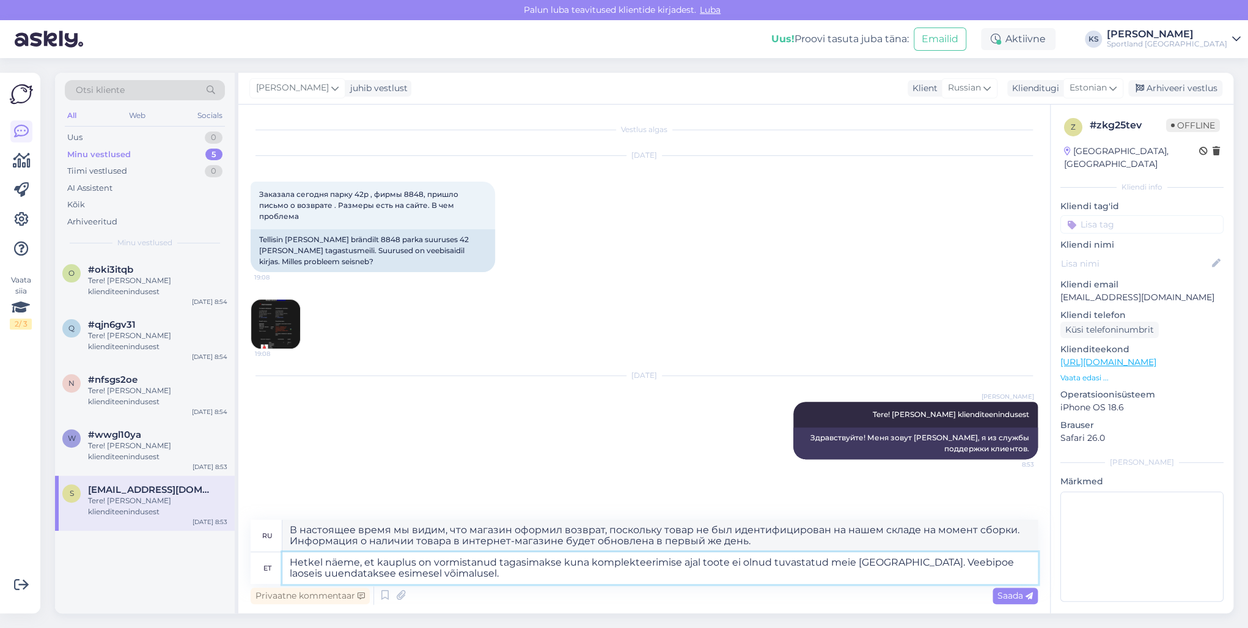
type textarea "В настоящее время магазин произвёл возврат средств, поскольку товар не был иден…"
click at [352, 575] on textarea "Hetkel näeme, et kauplus on vormistanud tagasimakse kuna komplekteerimise ajal …" at bounding box center [660, 568] width 756 height 32
type textarea "Hetkel näeme, et kauplus on vormistanud tagasimakse kuna komplekteerimise ajal …"
click at [1015, 596] on span "Saada" at bounding box center [1015, 595] width 35 height 11
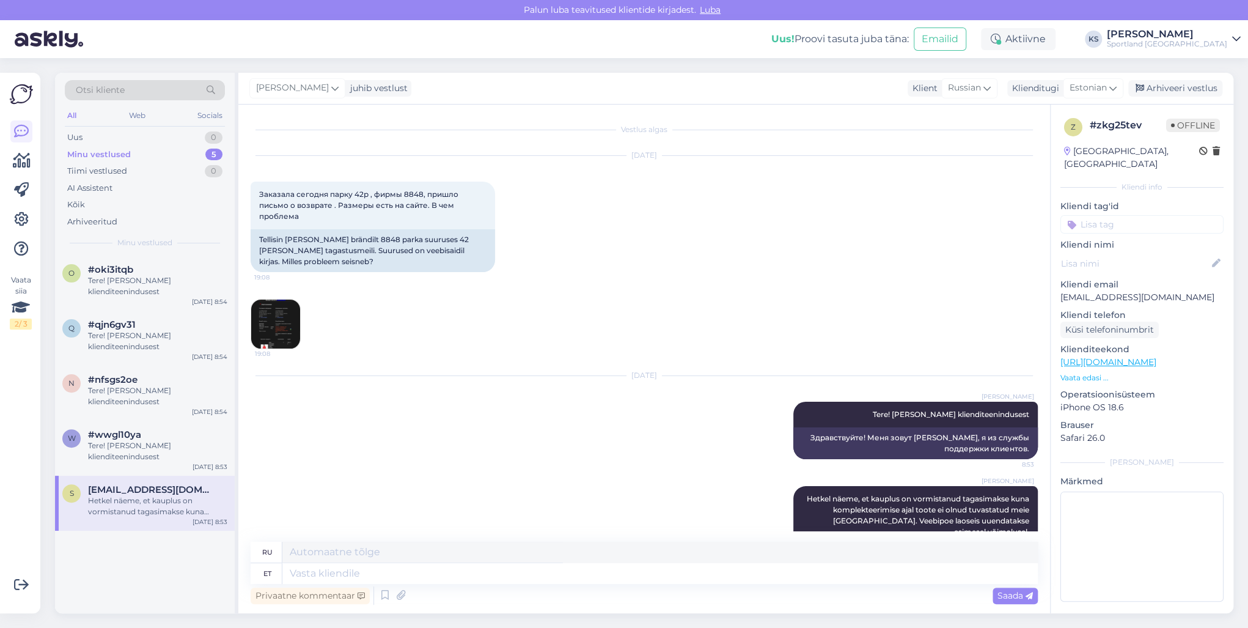
scroll to position [81, 0]
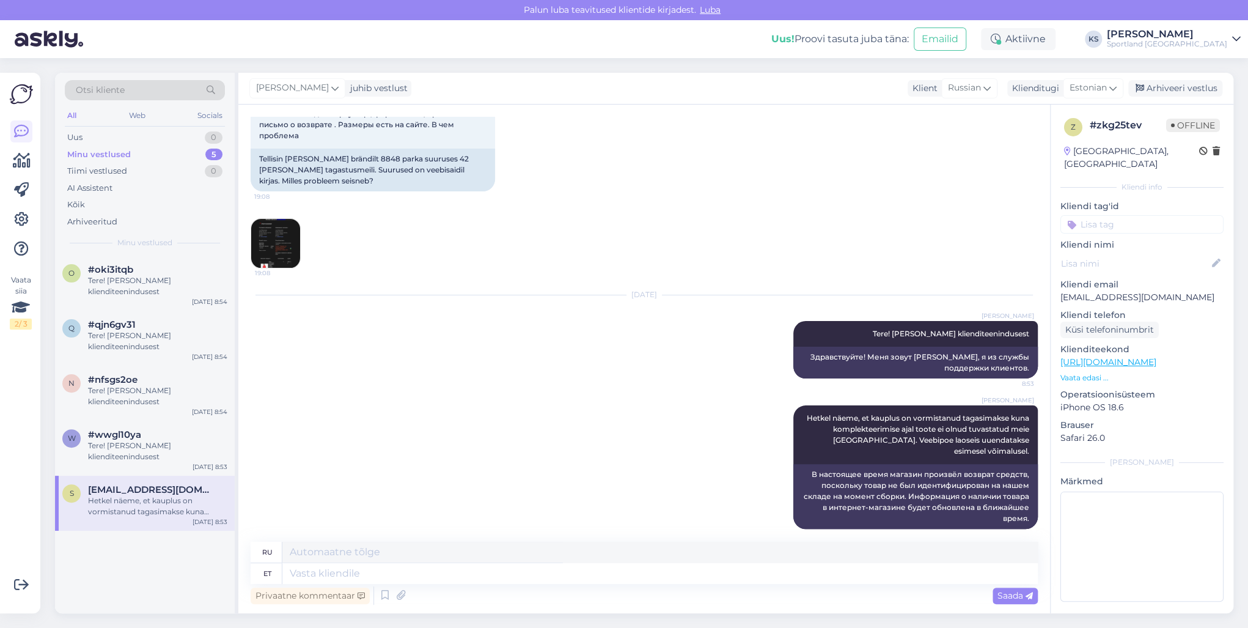
click at [1116, 218] on input at bounding box center [1142, 224] width 163 height 18
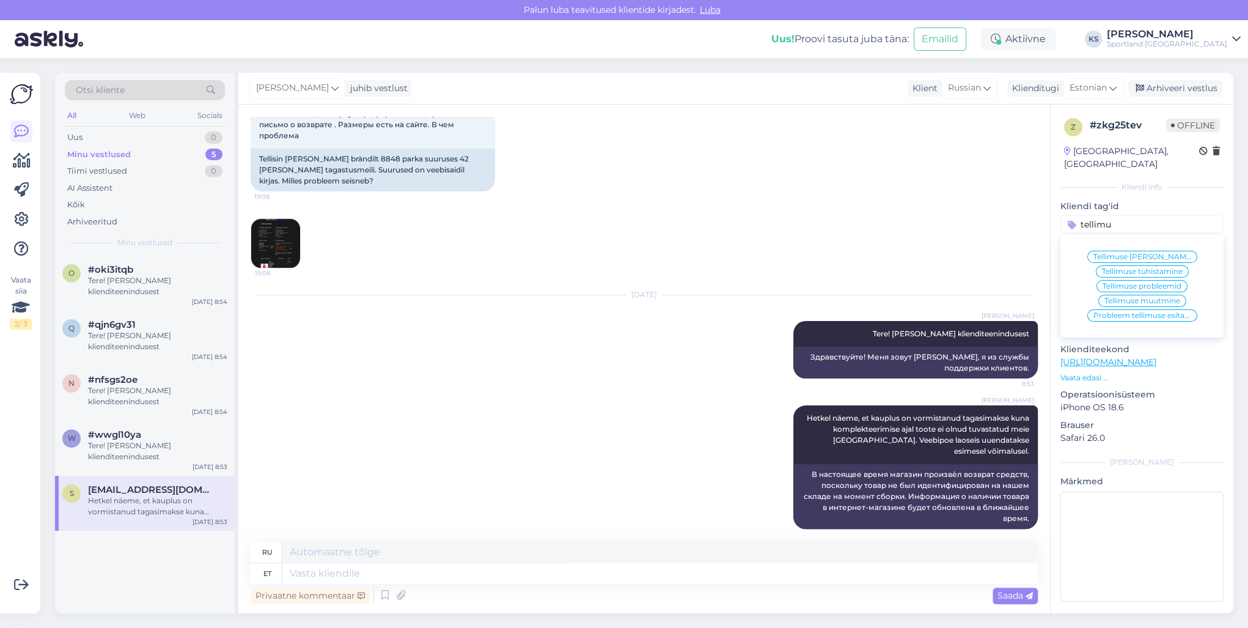
type input "tellimu"
click at [1167, 253] on span "Tellimuse [PERSON_NAME] info" at bounding box center [1143, 256] width 98 height 7
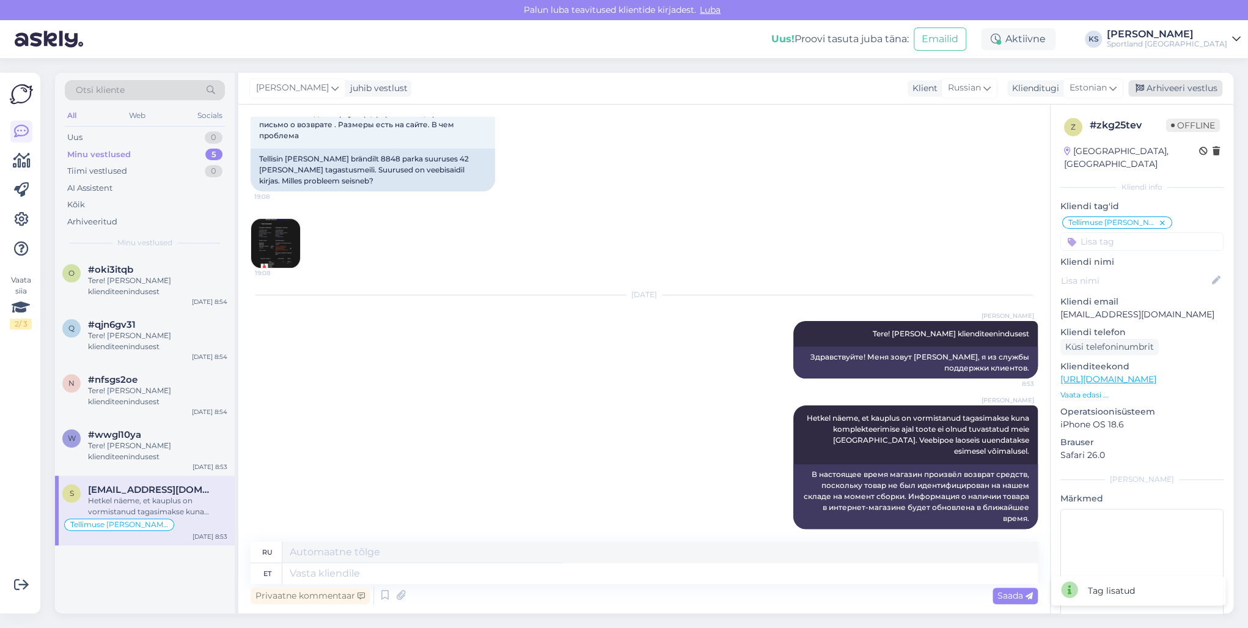
click at [1185, 87] on div "Arhiveeri vestlus" at bounding box center [1175, 88] width 94 height 17
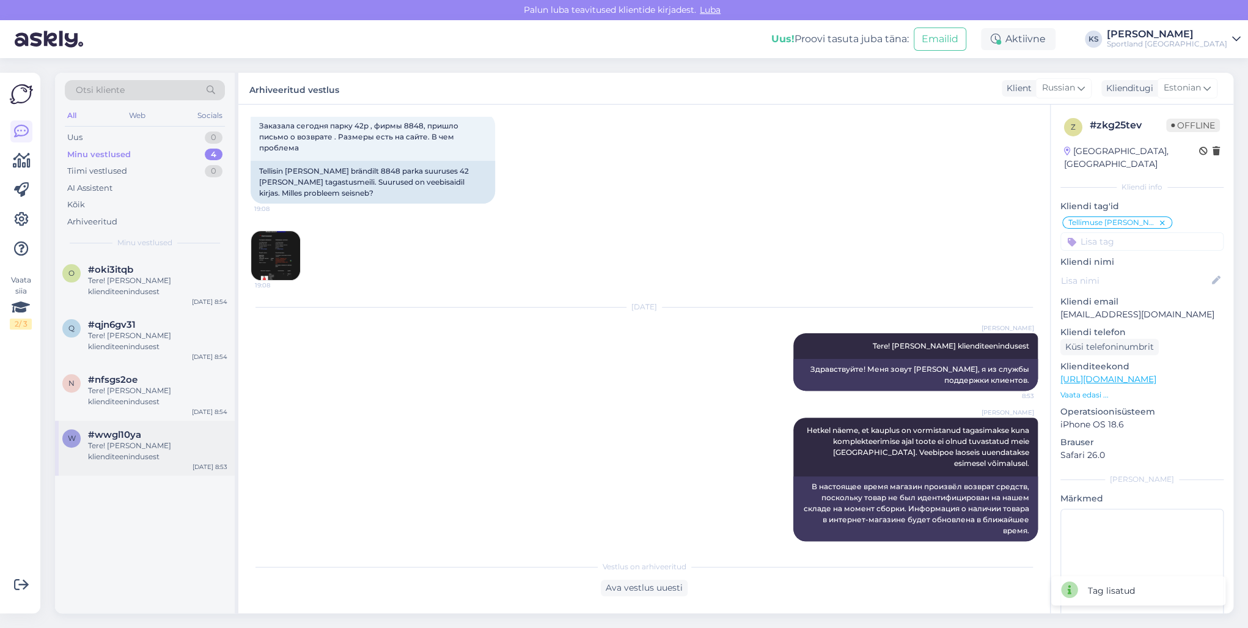
click at [137, 454] on div "Tere! [PERSON_NAME] klienditeenindusest" at bounding box center [157, 451] width 139 height 22
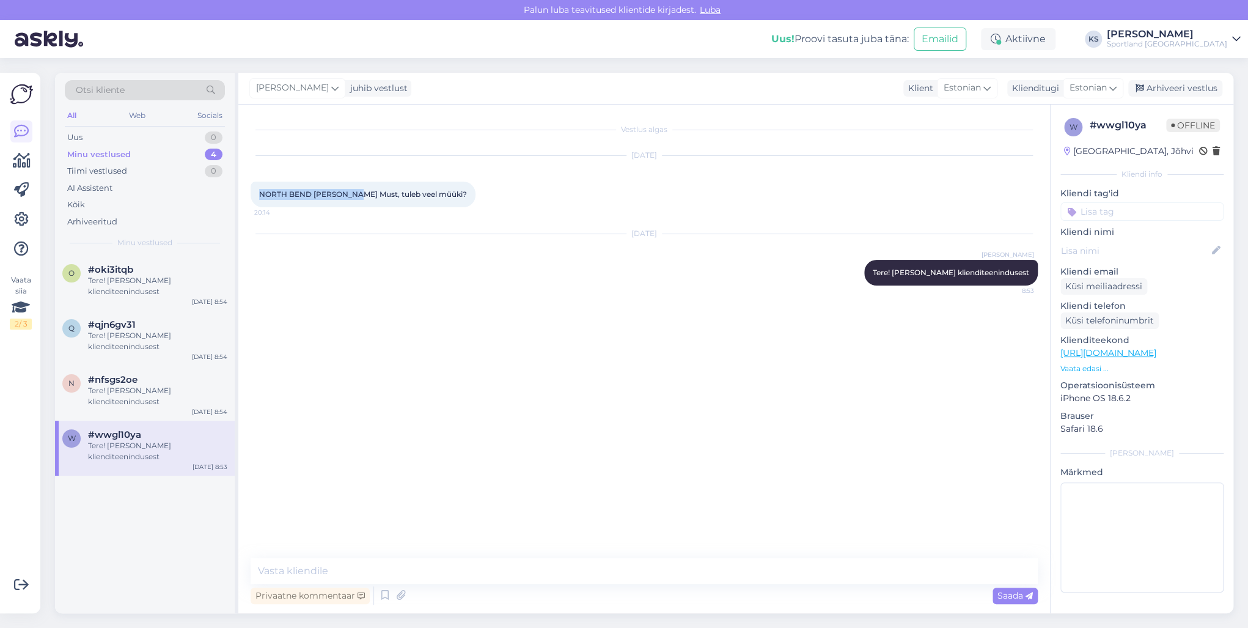
drag, startPoint x: 365, startPoint y: 193, endPoint x: 251, endPoint y: 191, distance: 113.7
click at [251, 191] on div "NORTH BEND [PERSON_NAME] Must, tuleb veel müüki? 20:14" at bounding box center [363, 195] width 225 height 26
copy span "NORTH BEND [PERSON_NAME]"
click at [381, 595] on icon at bounding box center [385, 595] width 15 height 18
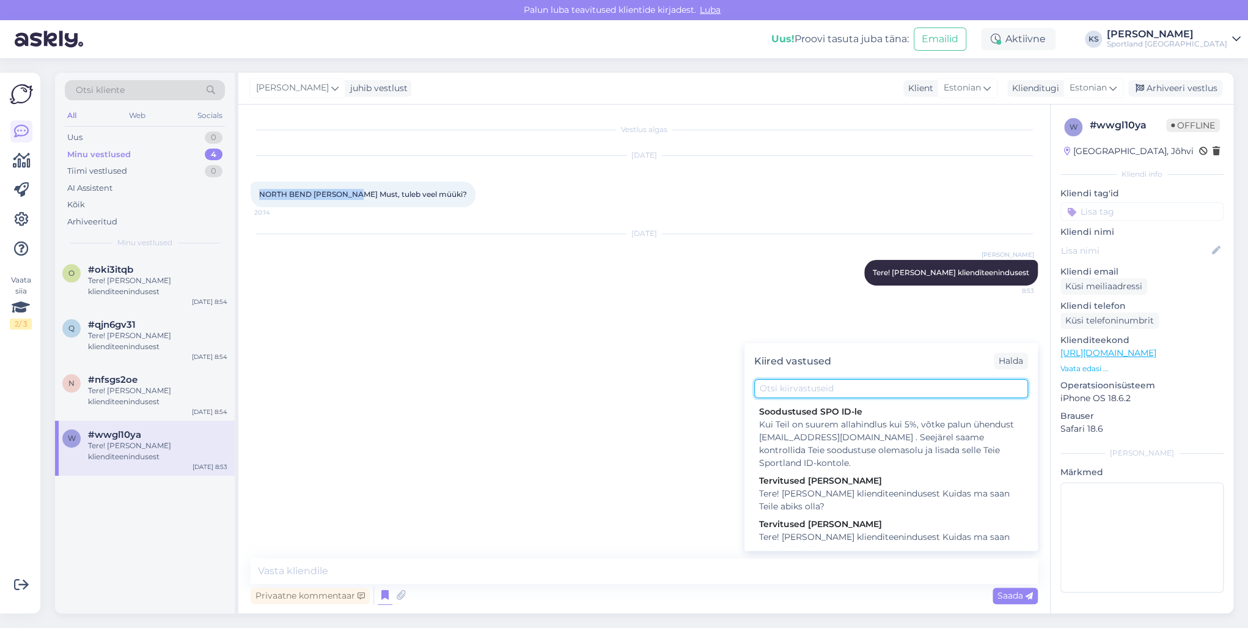
click at [807, 392] on input "text" at bounding box center [891, 388] width 274 height 19
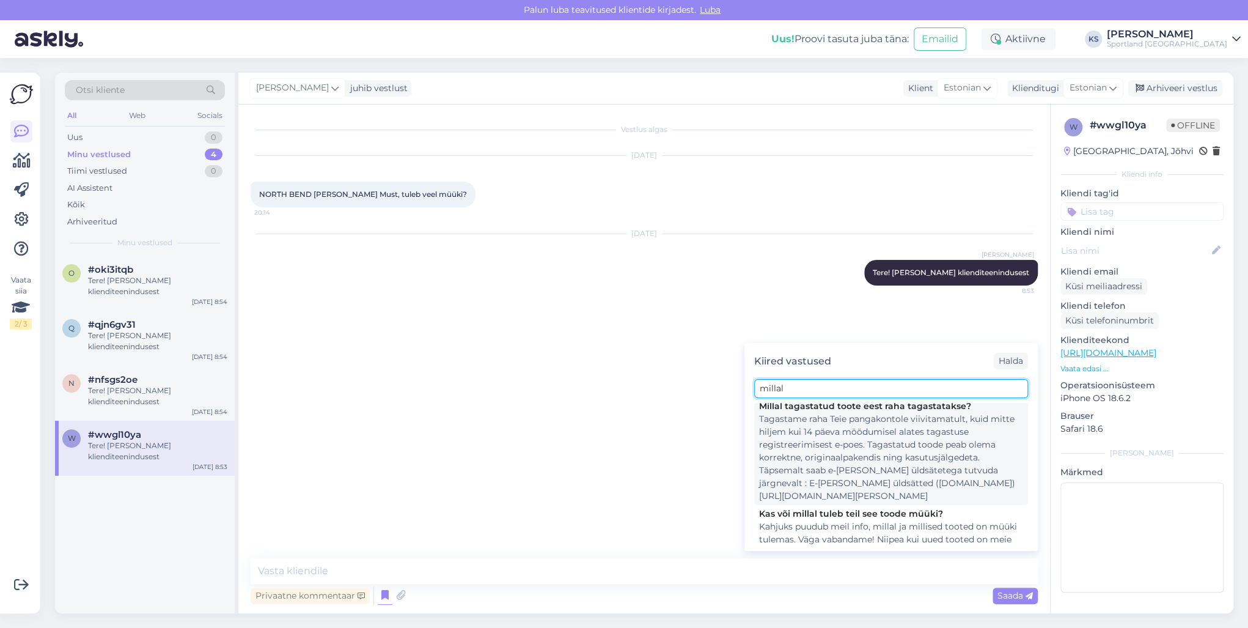
scroll to position [153, 0]
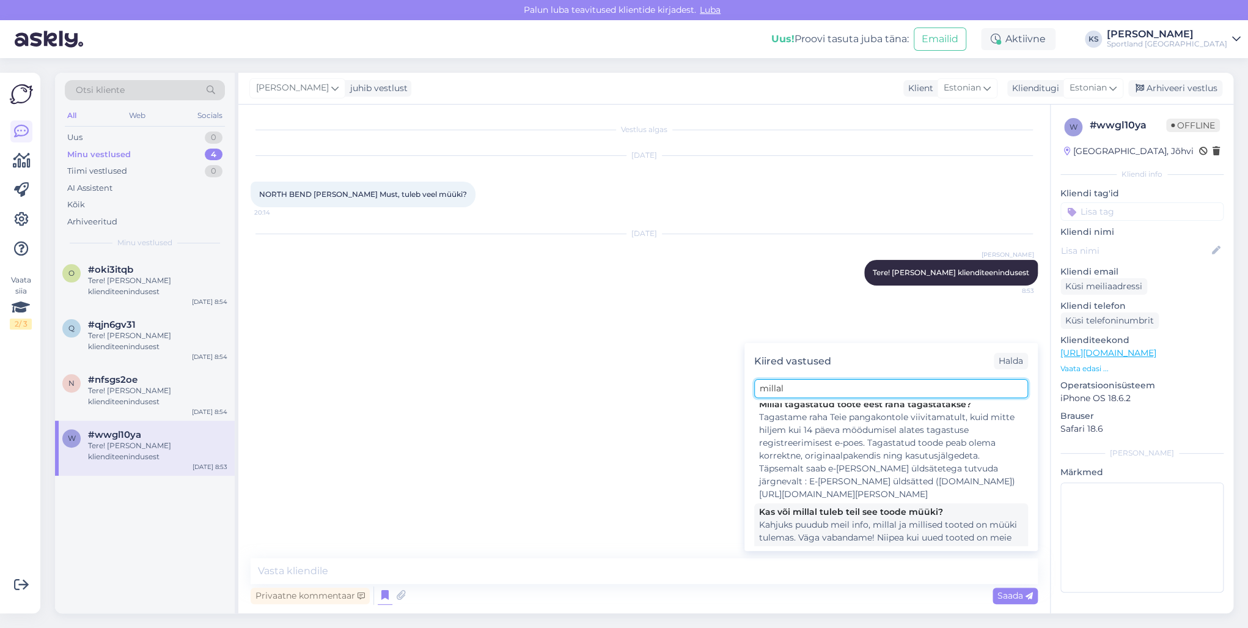
type input "millal"
click at [844, 506] on div "Kas või millal tuleb teil see toode müüki?" at bounding box center [891, 512] width 264 height 13
type textarea "Kahjuks puudub meil info, millal ja millised tooted on müüki tulemas. Väga vaba…"
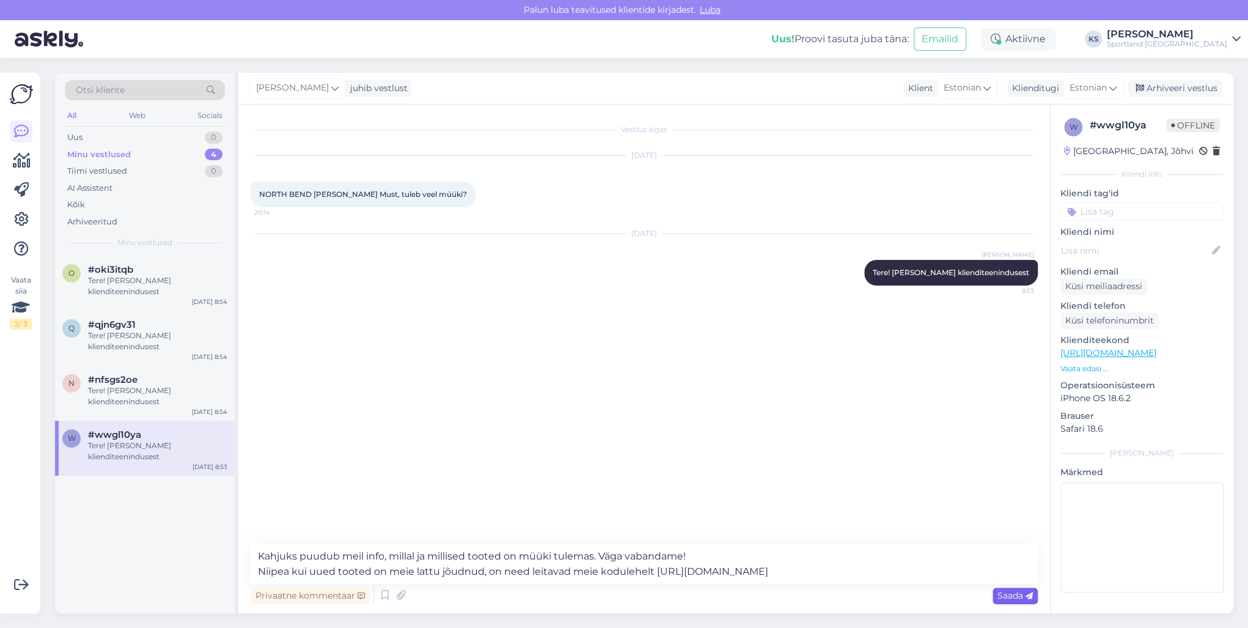
click at [1004, 595] on span "Saada" at bounding box center [1015, 595] width 35 height 11
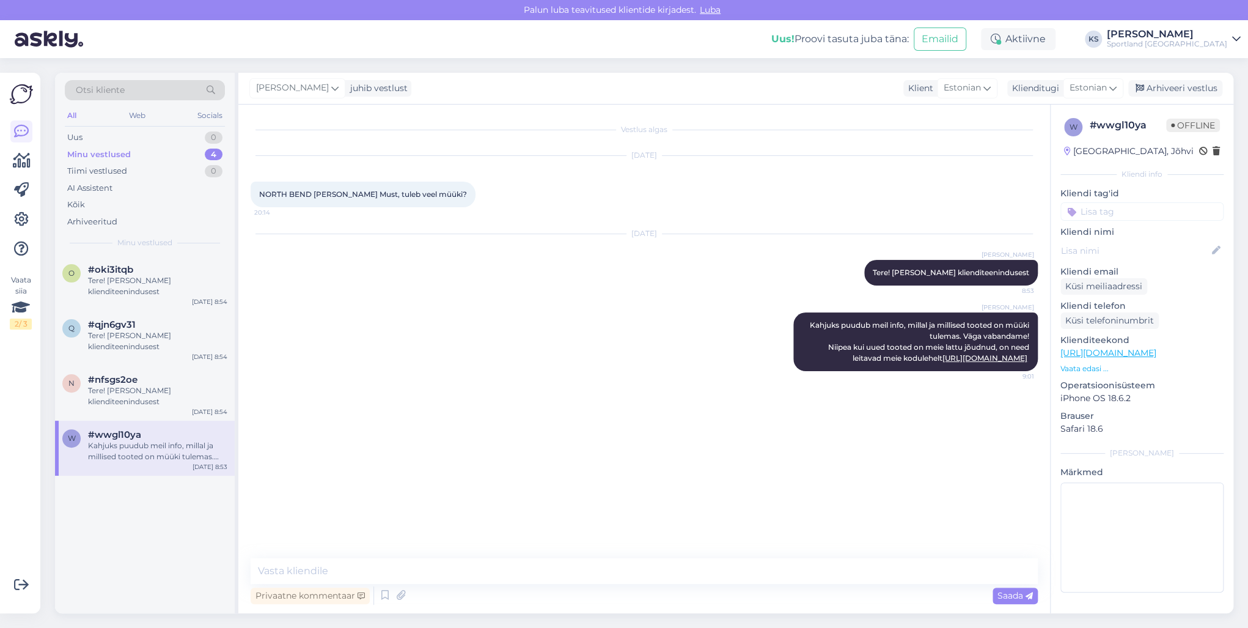
click at [1108, 212] on input at bounding box center [1142, 211] width 163 height 18
type input "saa"
click at [1157, 243] on span "Vaata saadavust - leitavus" at bounding box center [1142, 243] width 94 height 7
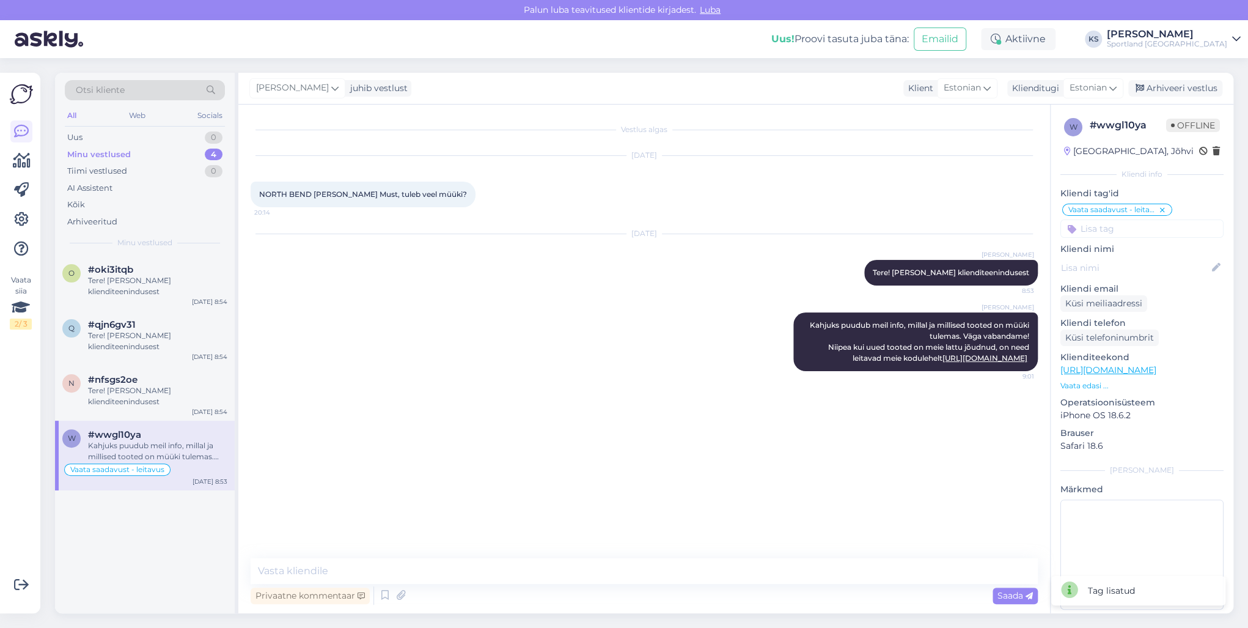
click at [1157, 243] on p "Kliendi nimi" at bounding box center [1142, 249] width 163 height 13
click at [1163, 203] on div "Vaata saadavust - leitavus Võidu lunastamine Vaba aeg Vaata saadavust - leitavu…" at bounding box center [1142, 219] width 163 height 35
click at [1163, 209] on icon at bounding box center [1162, 210] width 7 height 10
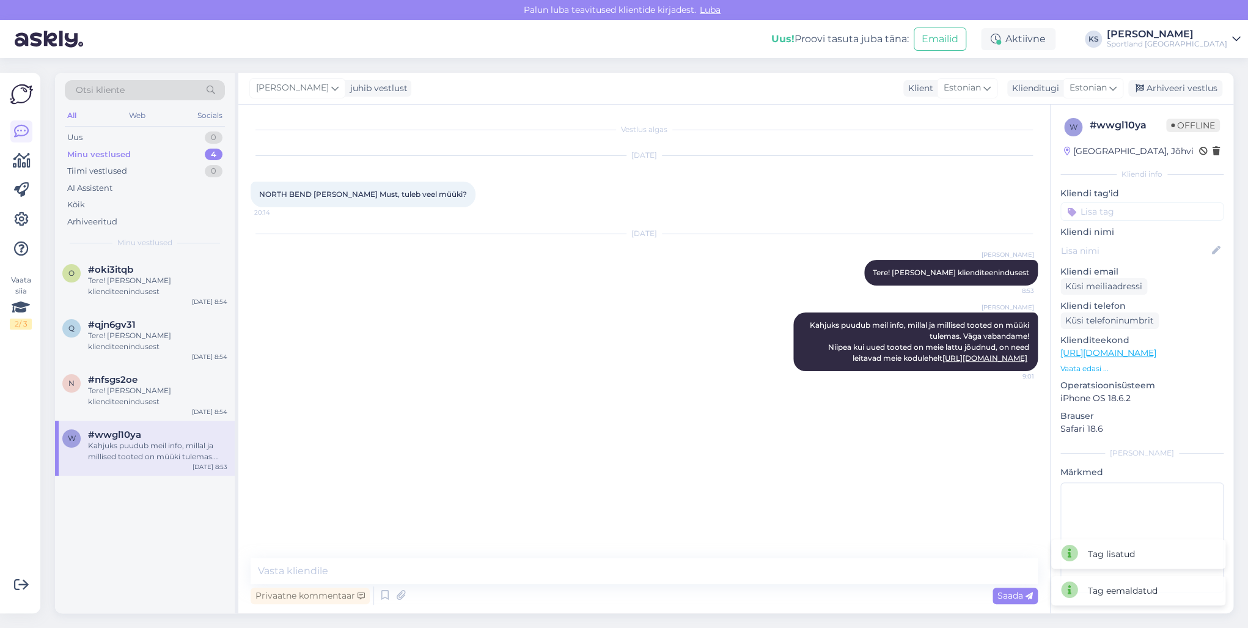
click at [1147, 218] on input at bounding box center [1142, 211] width 163 height 18
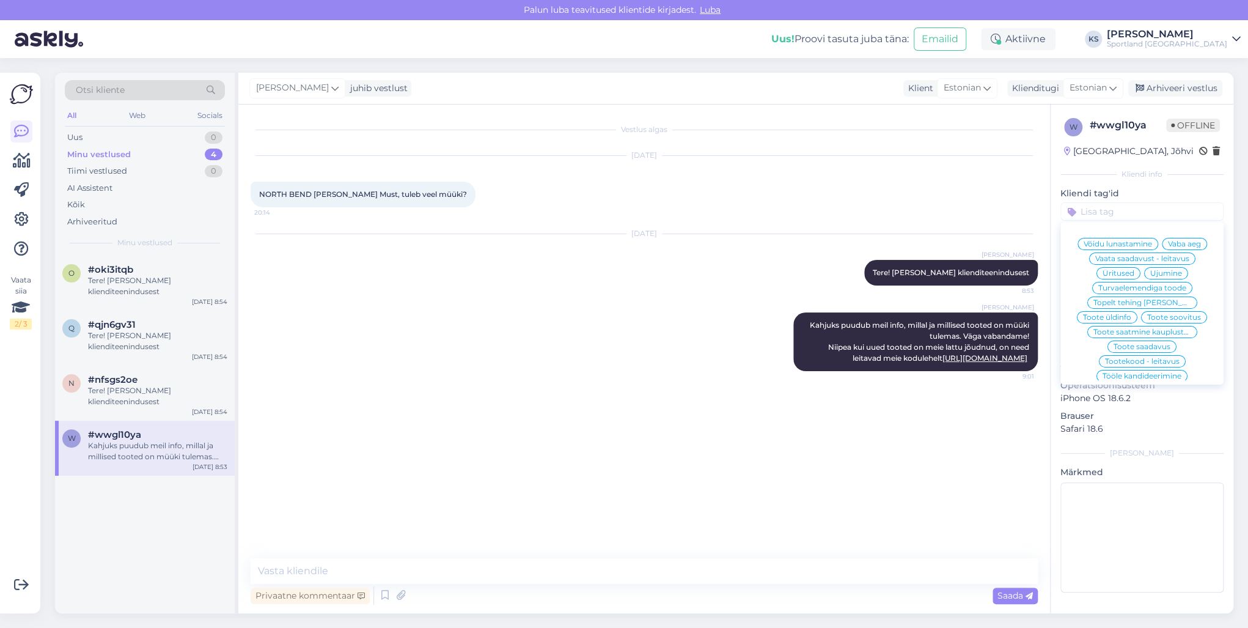
type input "a"
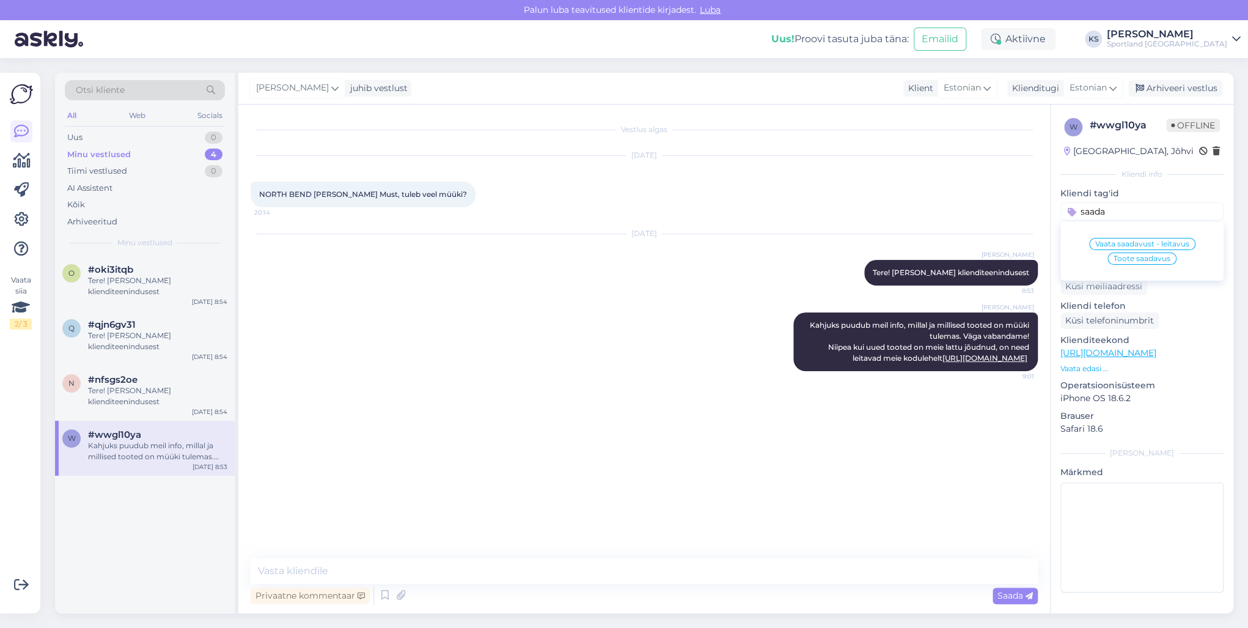
click at [1144, 207] on input "saada" at bounding box center [1142, 211] width 163 height 18
type input "s"
click at [1102, 208] on input "saada" at bounding box center [1142, 211] width 163 height 18
click at [1117, 213] on input "toote saada" at bounding box center [1142, 211] width 163 height 18
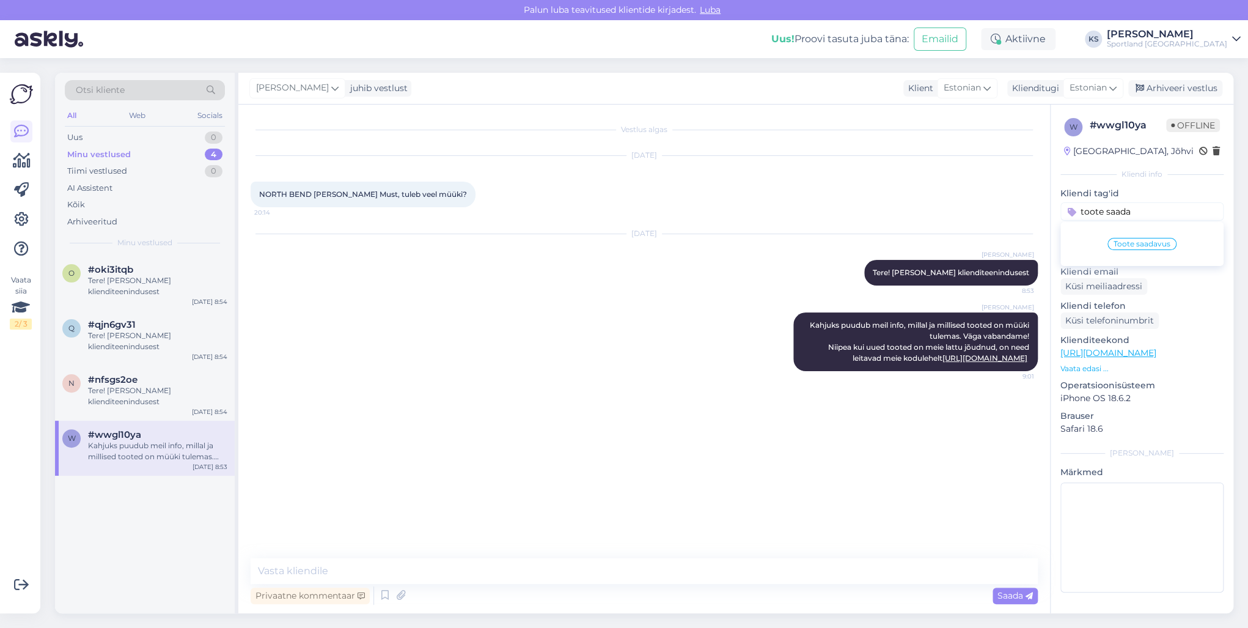
click at [1117, 213] on input "toote saada" at bounding box center [1142, 211] width 163 height 18
type input "toote saada"
click at [1127, 243] on span "Toote saadavus" at bounding box center [1142, 243] width 57 height 7
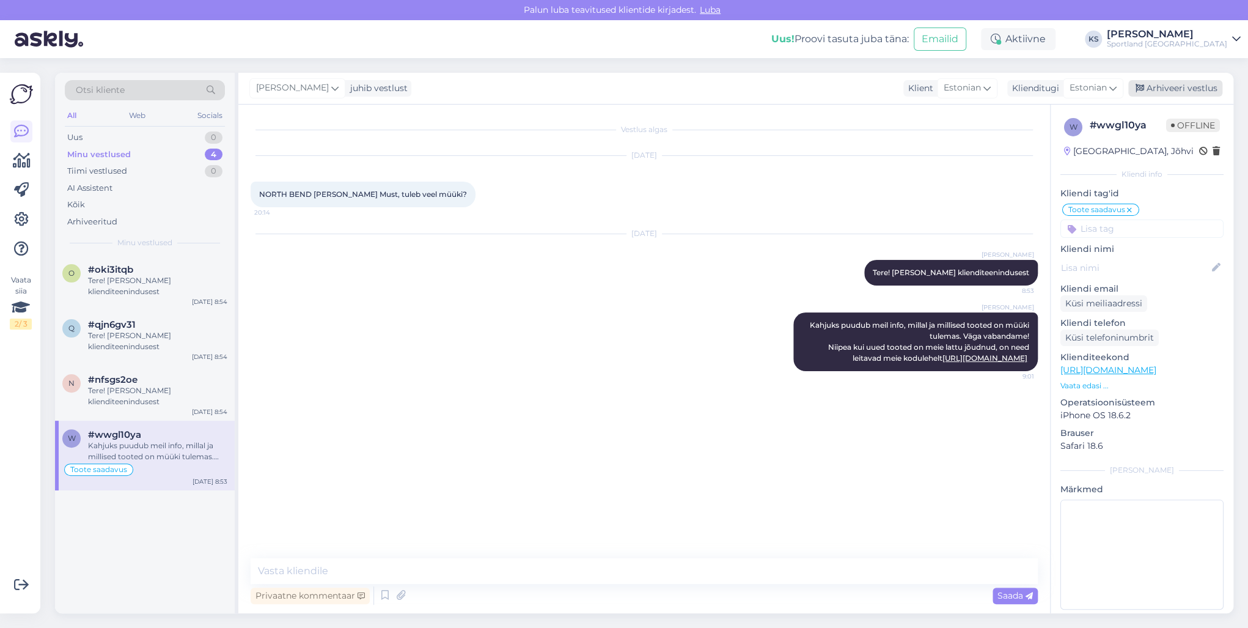
click at [1180, 86] on div "Arhiveeri vestlus" at bounding box center [1175, 88] width 94 height 17
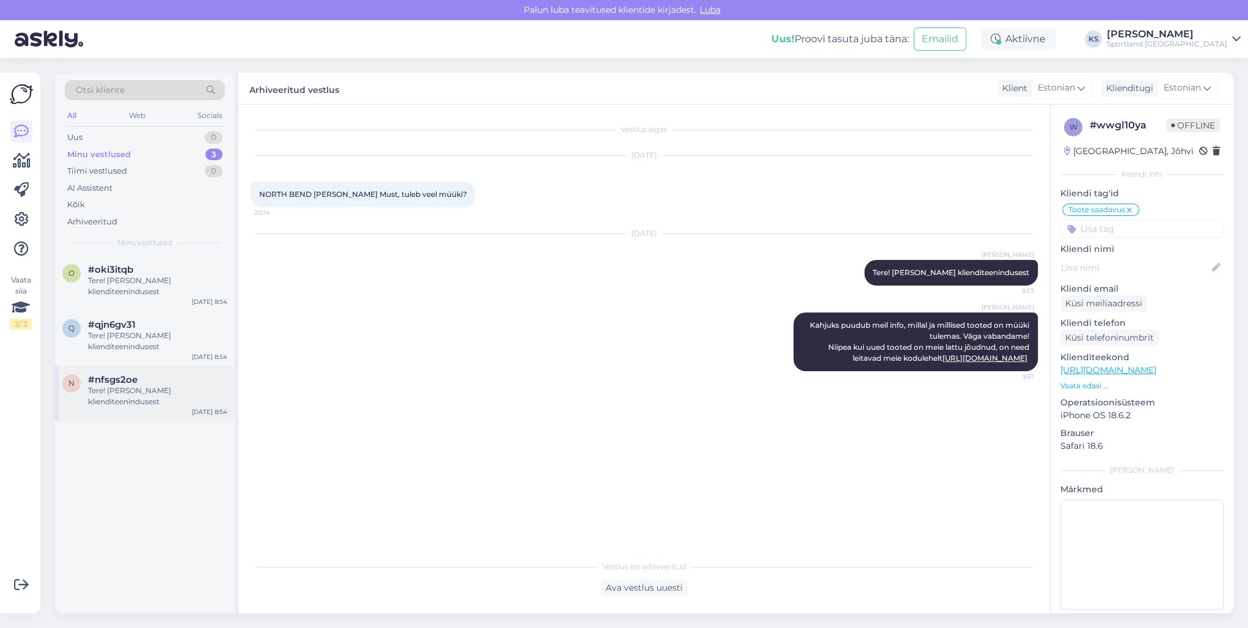
click at [144, 392] on div "Tere! [PERSON_NAME] klienditeenindusest" at bounding box center [157, 396] width 139 height 22
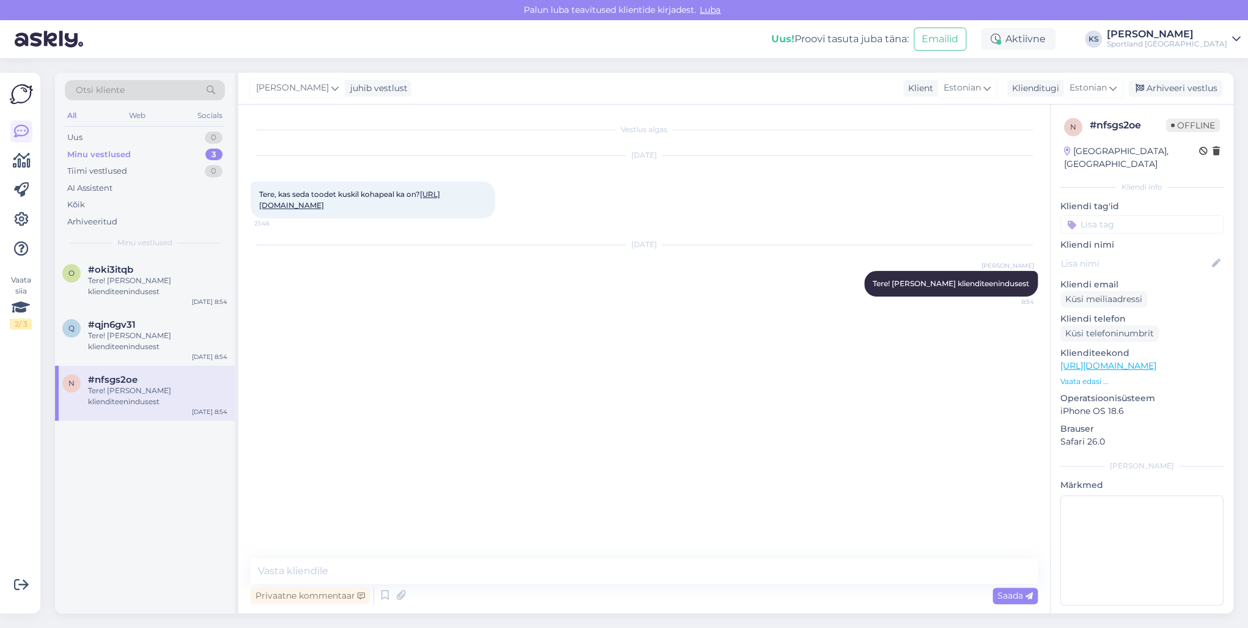
click at [301, 210] on link "[URL][DOMAIN_NAME]" at bounding box center [349, 199] width 181 height 20
click at [1205, 42] on div "Sportland [GEOGRAPHIC_DATA]" at bounding box center [1167, 44] width 120 height 10
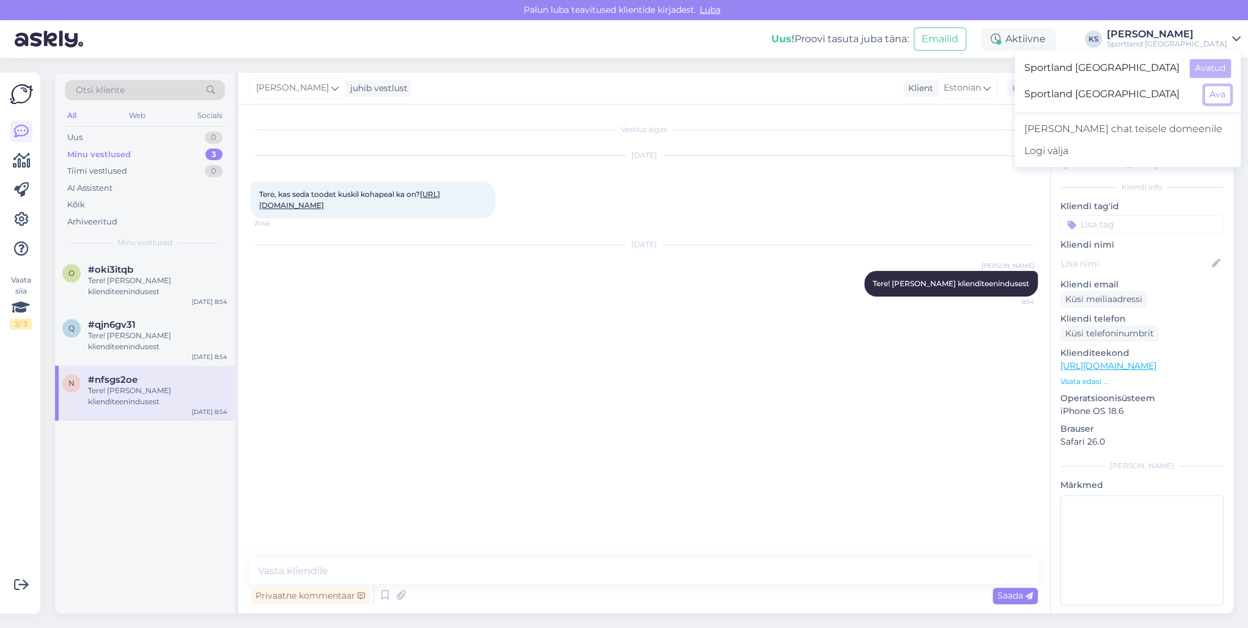
click at [1206, 90] on button "Ava" at bounding box center [1217, 94] width 27 height 19
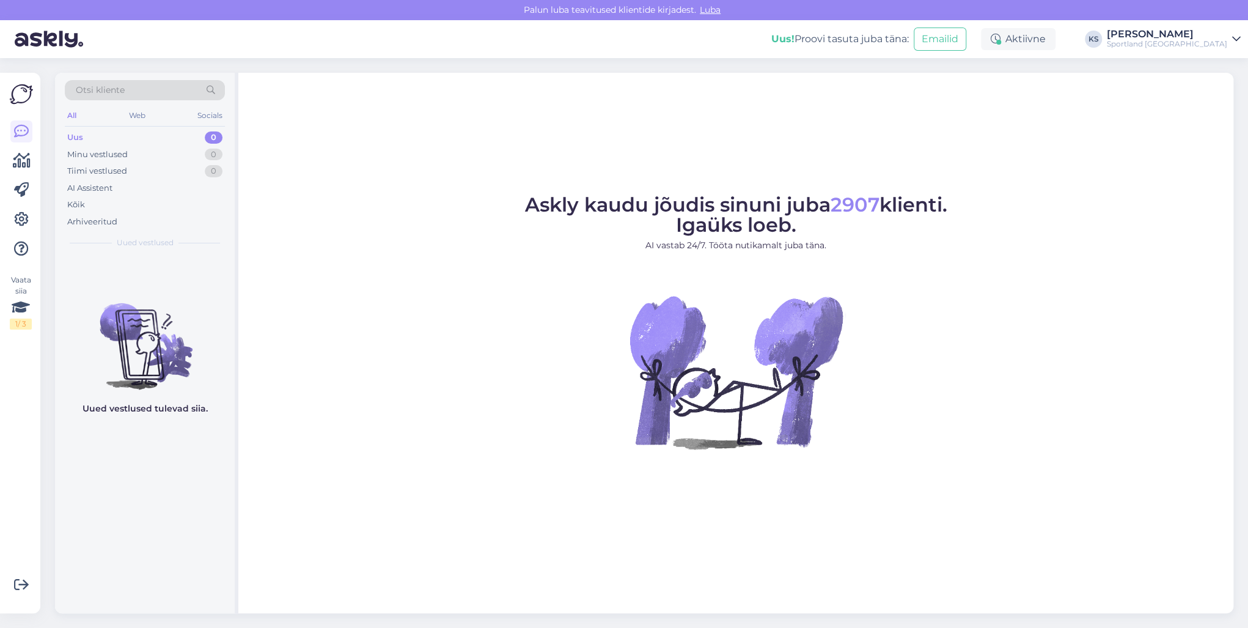
click at [1191, 42] on div "Sportland [GEOGRAPHIC_DATA]" at bounding box center [1167, 44] width 120 height 10
click at [1216, 68] on button "Ava" at bounding box center [1217, 68] width 27 height 19
click at [197, 156] on div "Minu vestlused 3" at bounding box center [145, 154] width 160 height 17
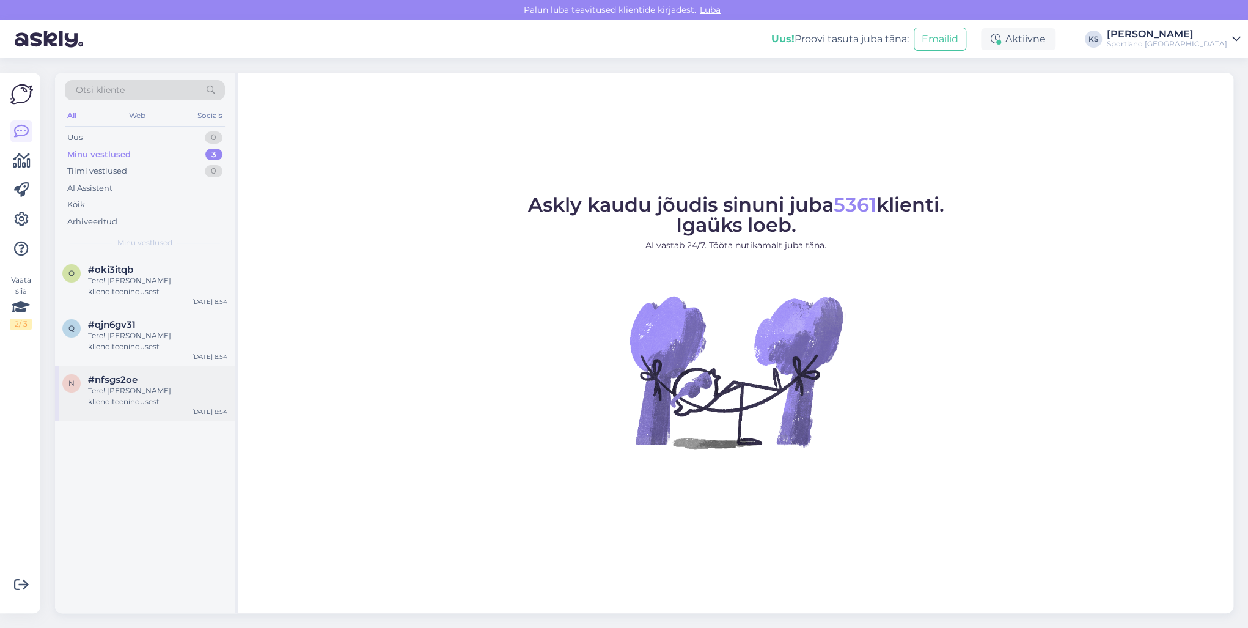
click at [163, 379] on div "#nfsgs2oe" at bounding box center [157, 379] width 139 height 11
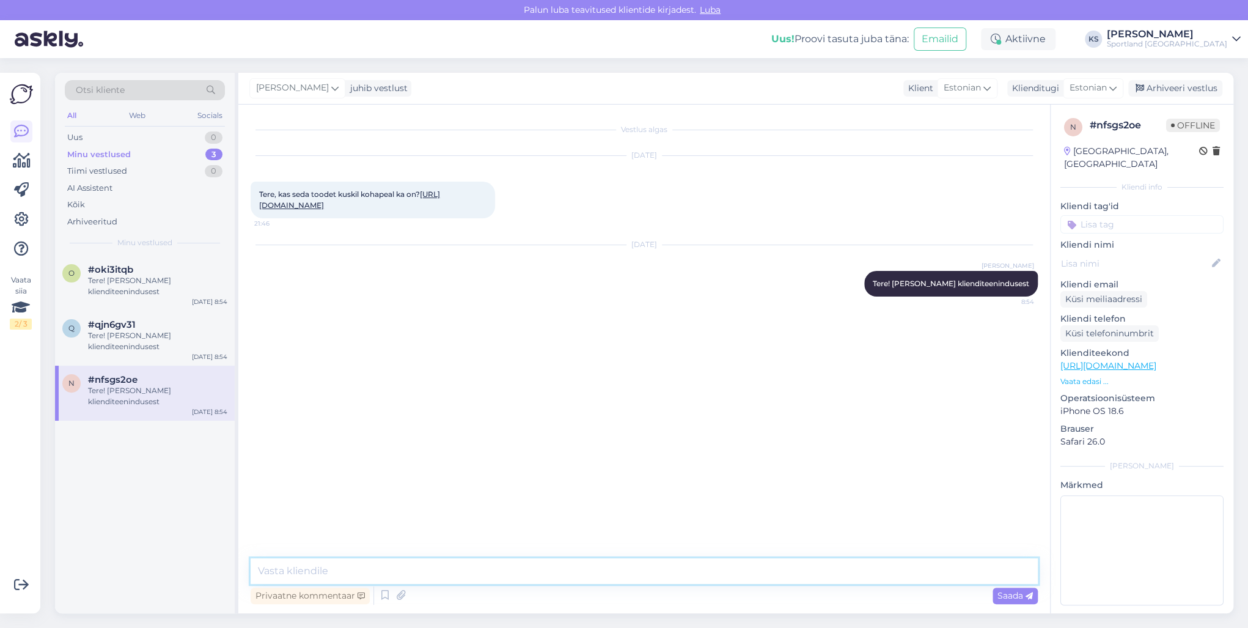
click at [395, 570] on textarea at bounding box center [644, 571] width 787 height 26
type textarea "[PERSON_NAME] soovitud toode on saadaval ainult meie kesklaos ning tellitav vee…"
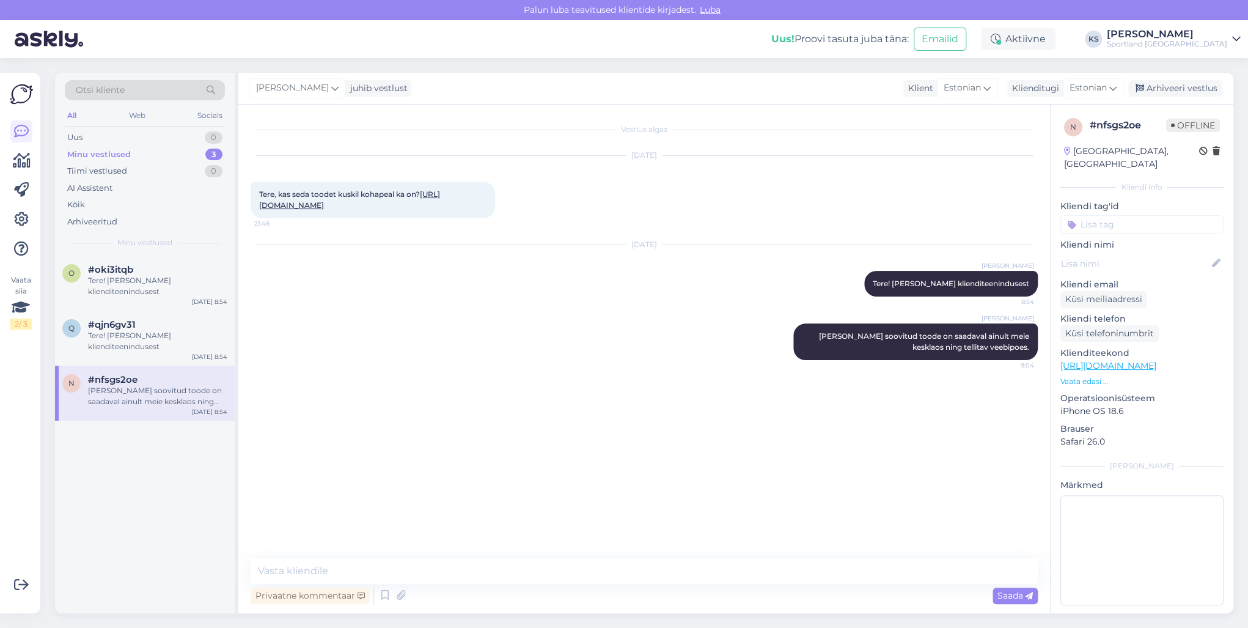
click at [1132, 215] on input at bounding box center [1142, 224] width 163 height 18
type input "saada"
click at [1161, 268] on span "Toote saadavus" at bounding box center [1142, 271] width 57 height 7
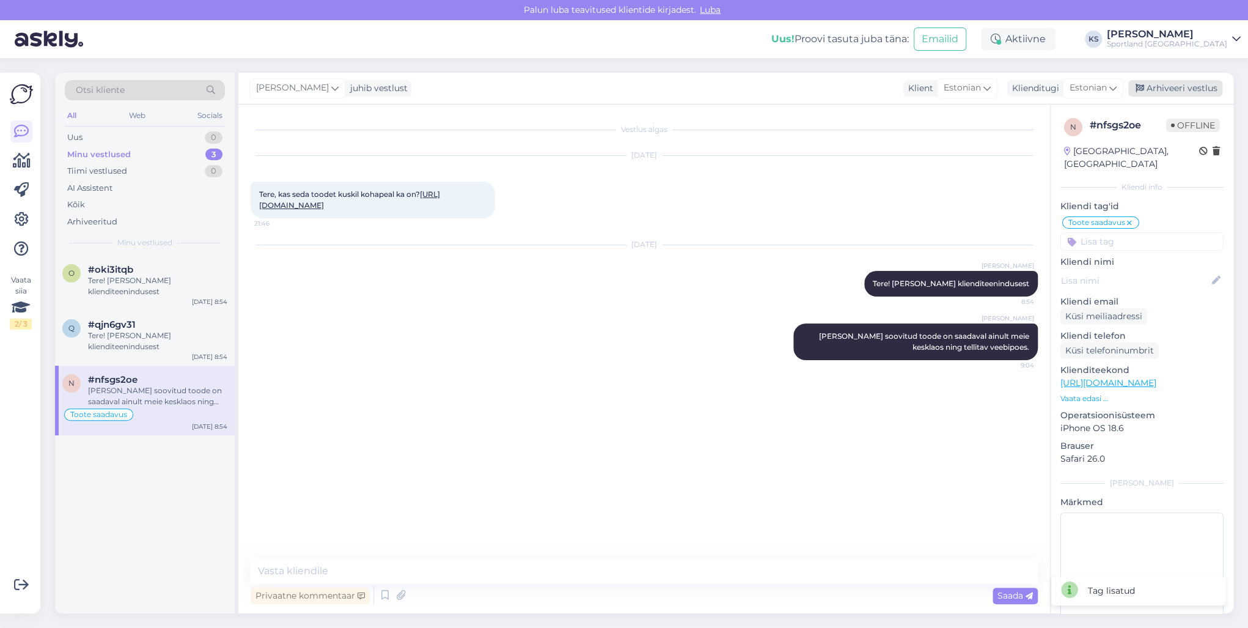
click at [1186, 88] on div "Arhiveeri vestlus" at bounding box center [1175, 88] width 94 height 17
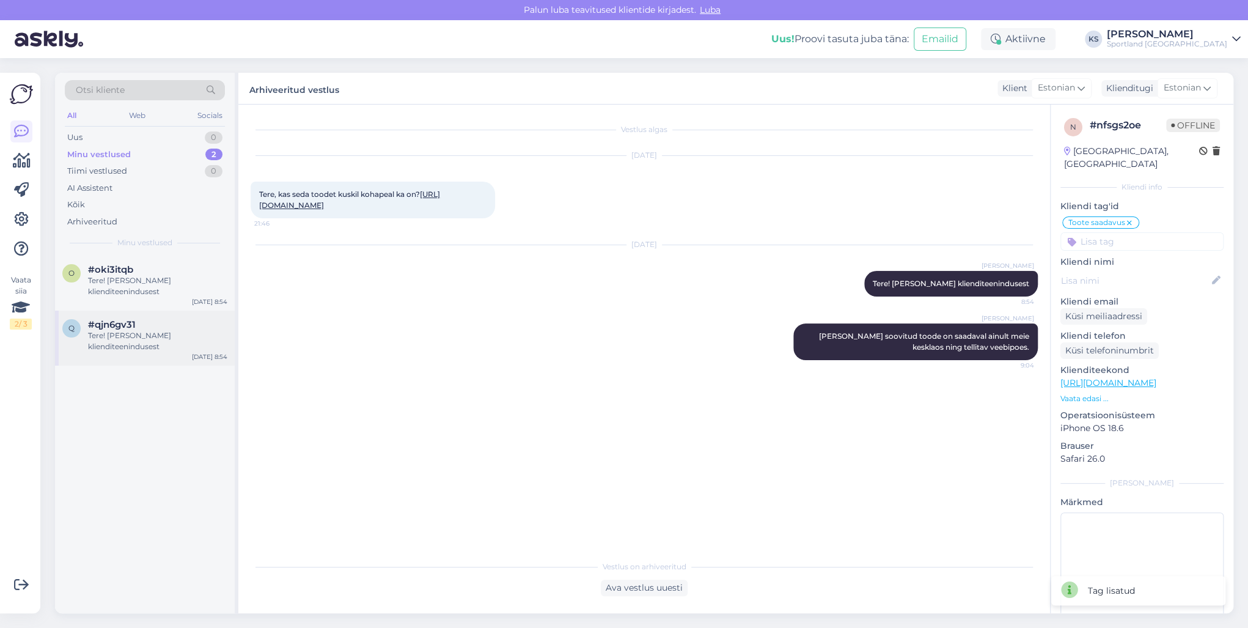
click at [186, 325] on div "#qjn6gv31" at bounding box center [157, 324] width 139 height 11
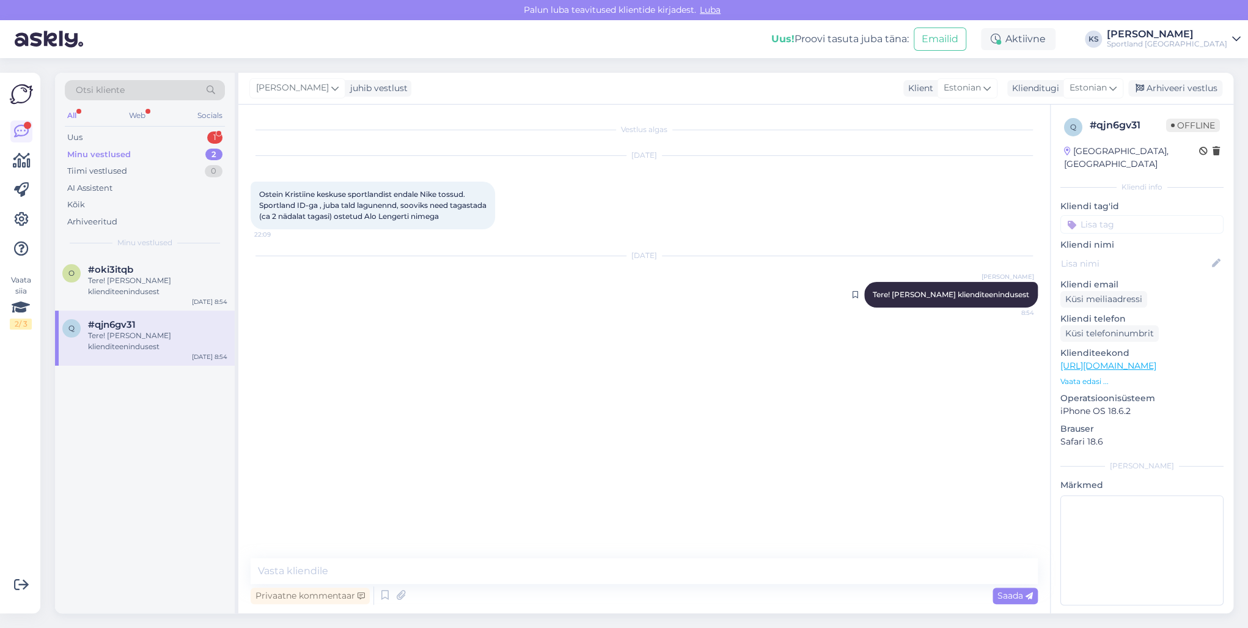
click at [975, 291] on span "Tere! [PERSON_NAME] klienditeenindusest" at bounding box center [951, 294] width 156 height 9
copy div "Tere! [PERSON_NAME] klienditeenindusest 8:54"
click at [215, 132] on div "1" at bounding box center [214, 137] width 15 height 12
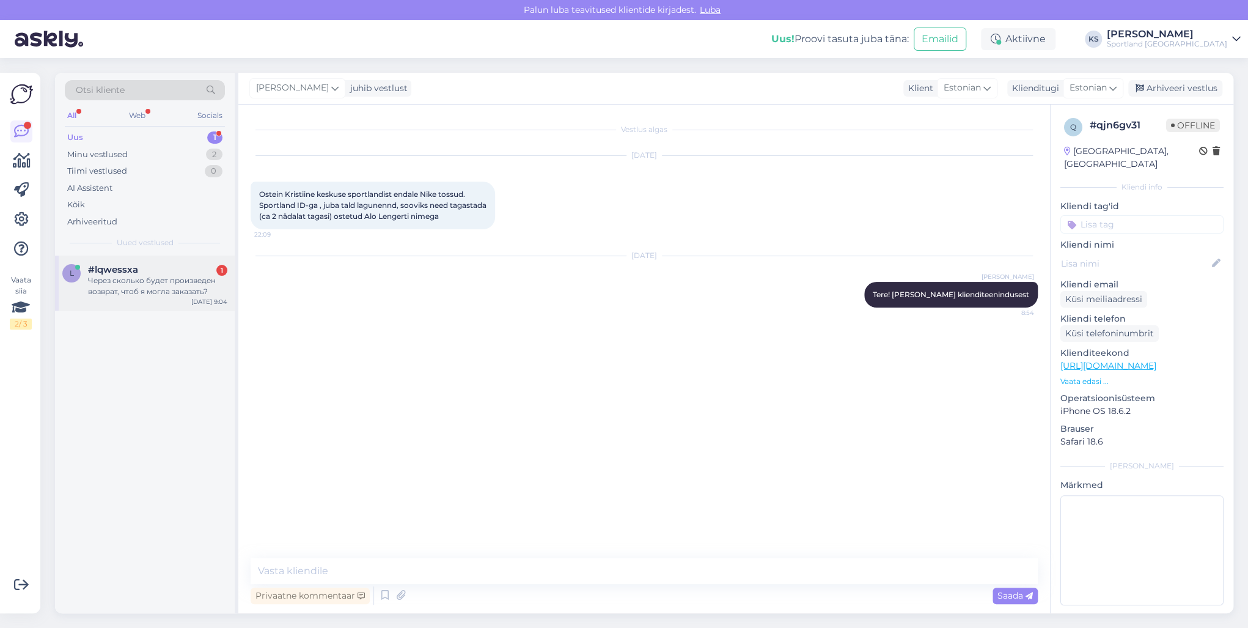
click at [165, 285] on div "Через сколько будет произведен возврат, чтоб я могла заказать?" at bounding box center [157, 286] width 139 height 22
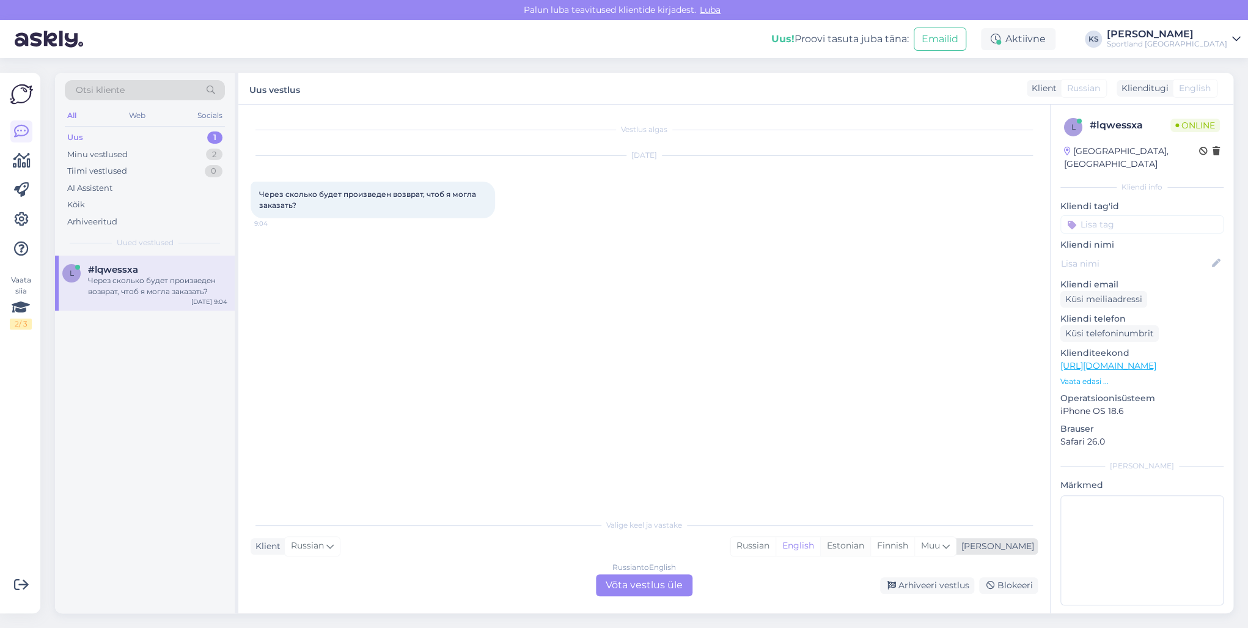
click at [870, 546] on div "Estonian" at bounding box center [845, 546] width 50 height 18
click at [631, 582] on div "Russian to Estonian Võta vestlus üle" at bounding box center [644, 585] width 97 height 22
click at [652, 579] on div "Russian to Estonian Võta vestlus üle" at bounding box center [644, 585] width 97 height 22
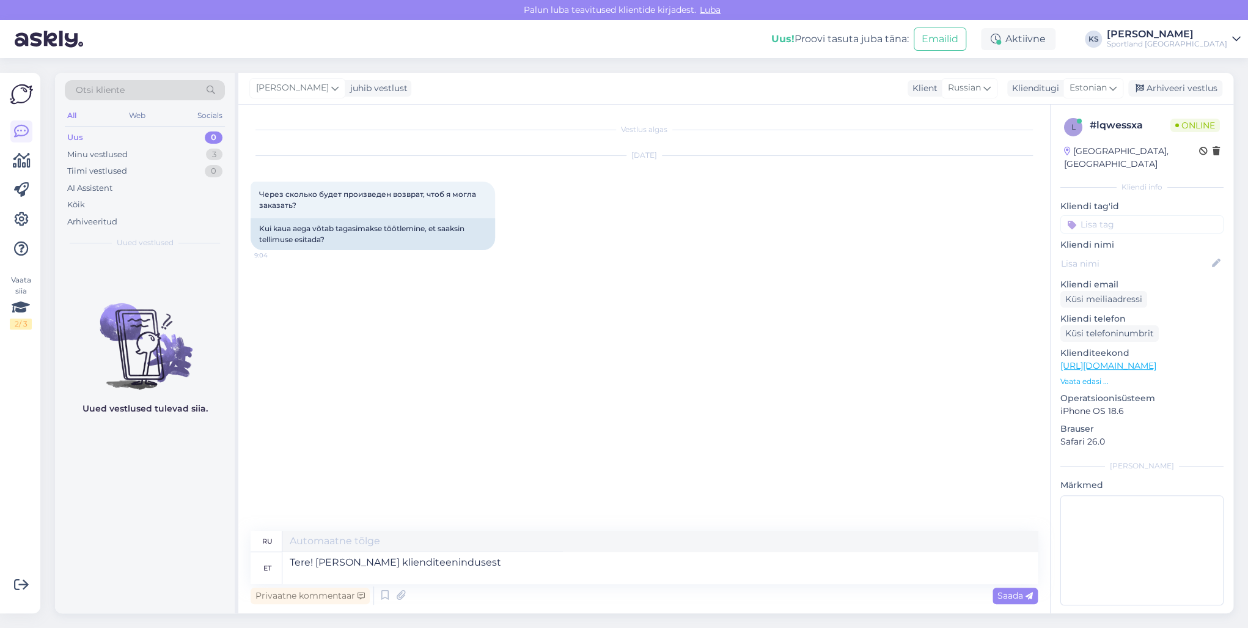
type textarea "Tere! [PERSON_NAME] klienditeenindusest"
type textarea "Здравствуйте! Меня зовут [PERSON_NAME], я из службы поддержки клиентов."
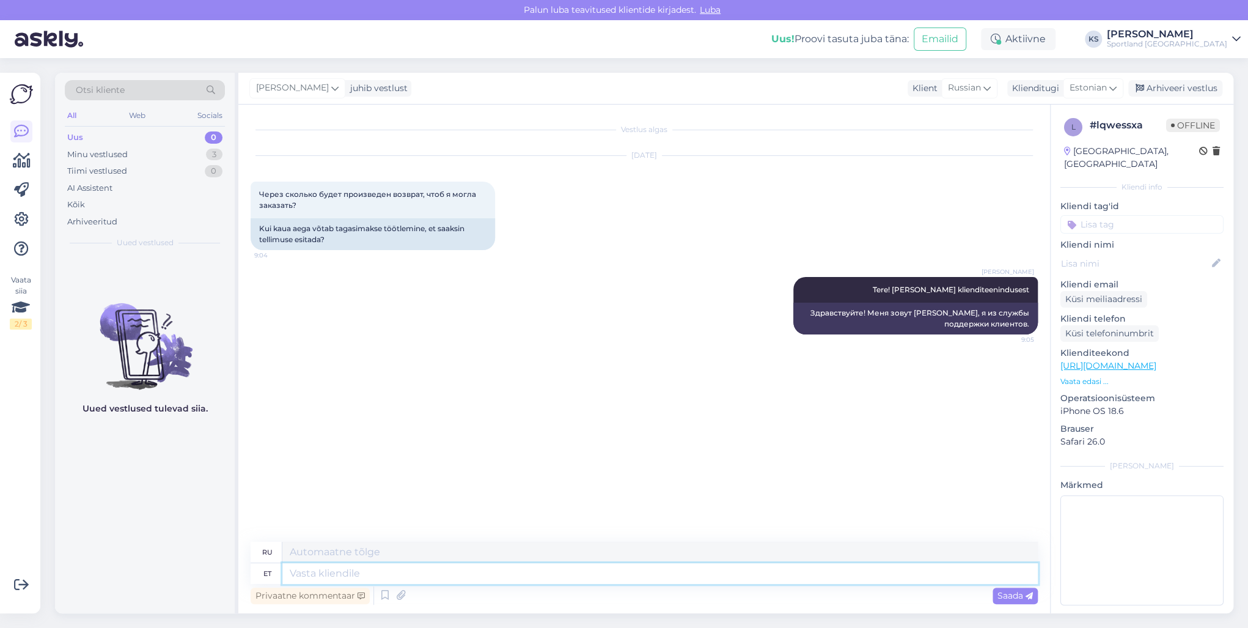
click at [457, 579] on textarea at bounding box center [660, 573] width 756 height 21
type textarea "Palun"
type textarea "Пожалуйста"
type textarea "Palun täpsusta"
type textarea "Пожалуйста, уточните"
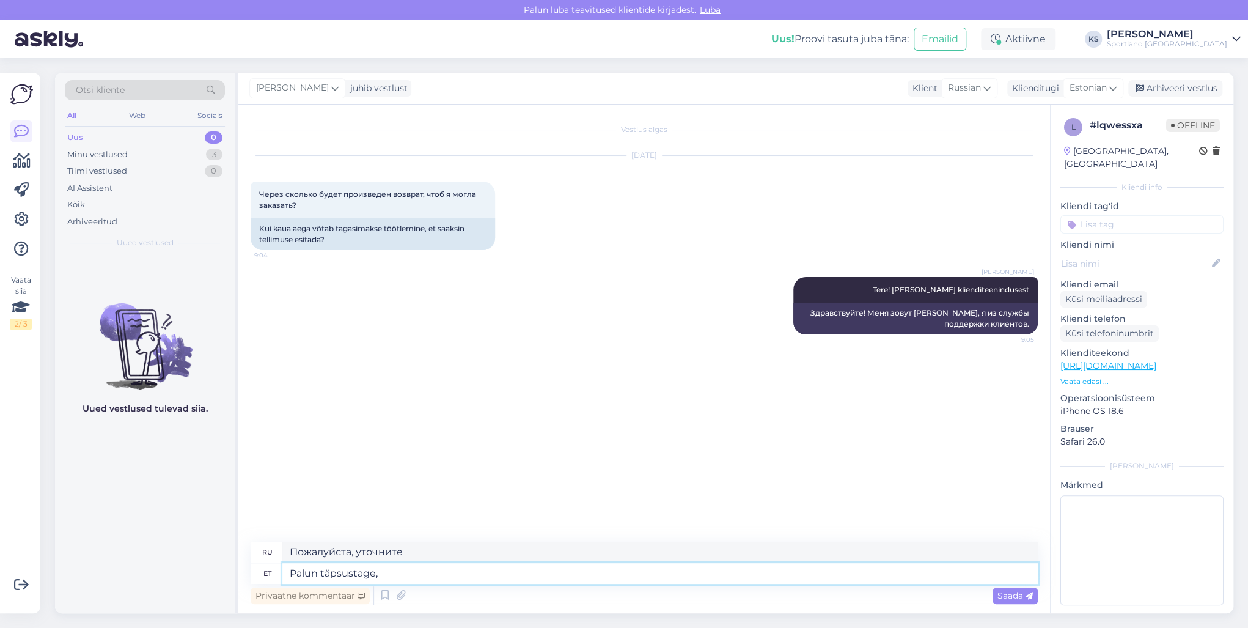
type textarea "Palun täpsustage, m"
type textarea "Пожалуйста, уточните,"
type textarea "Palun täpsustage, mis o"
type textarea "Пожалуйста, укажите, что"
type textarea "Palun täpsustage, mis on tel"
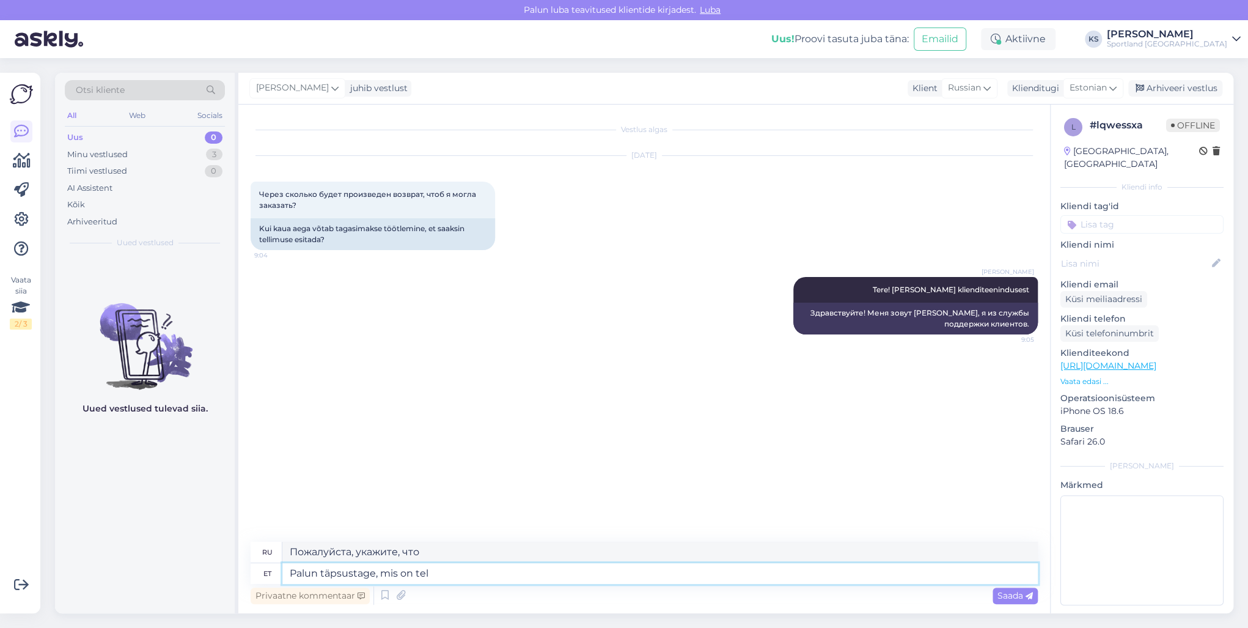
type textarea "Пожалуйста, уточните, что такое"
type textarea "Palun täpsustage, mis on tellimuse n"
type textarea "Пожалуйста, уточните, какой заказ."
type textarea "Palun täpsustage, mis on tellimuse number."
type textarea "Укажите, пожалуйста, номер заказа."
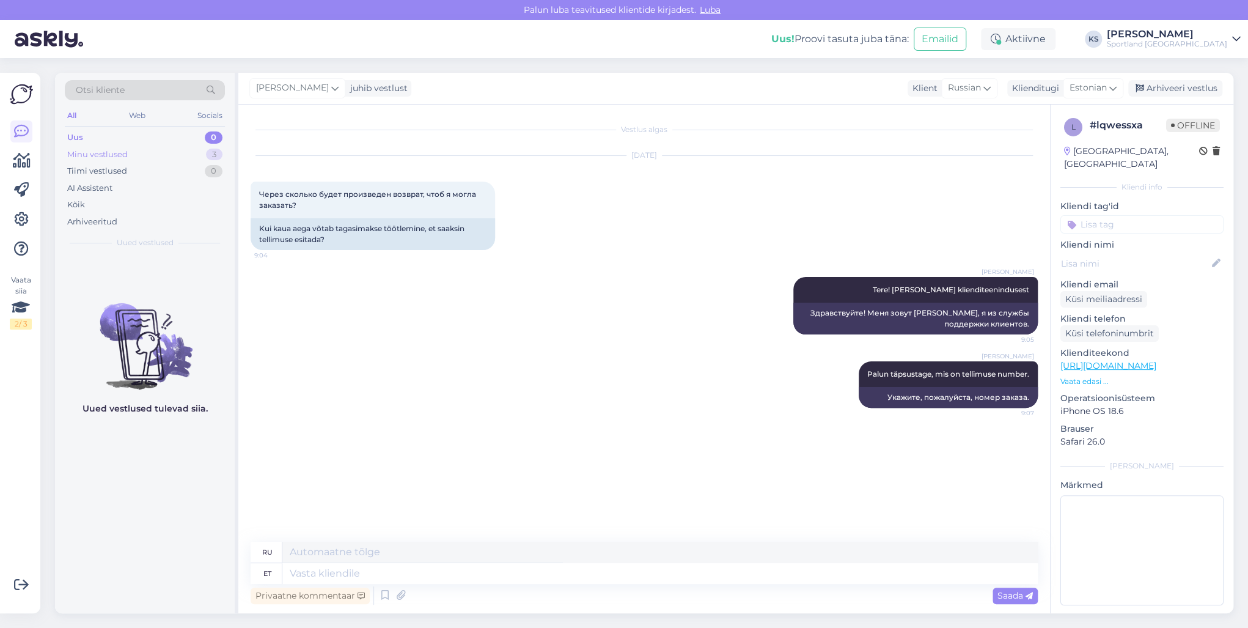
click at [208, 148] on div "Minu vestlused 3" at bounding box center [145, 154] width 160 height 17
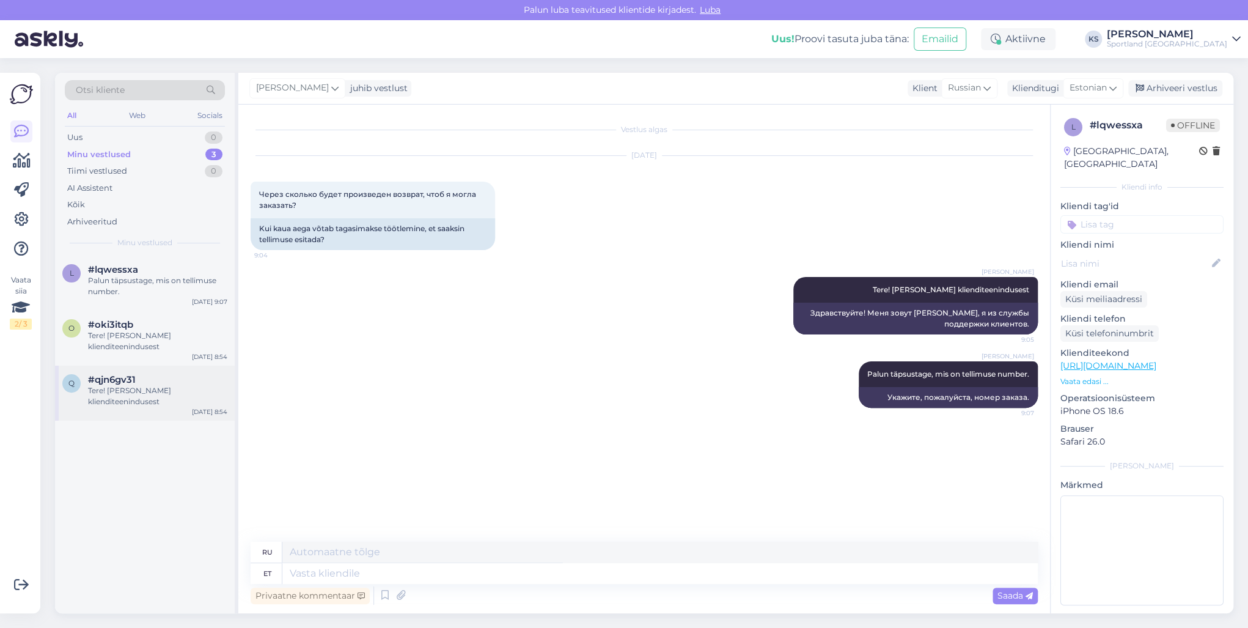
click at [186, 400] on div "Tere! [PERSON_NAME] klienditeenindusest" at bounding box center [157, 396] width 139 height 22
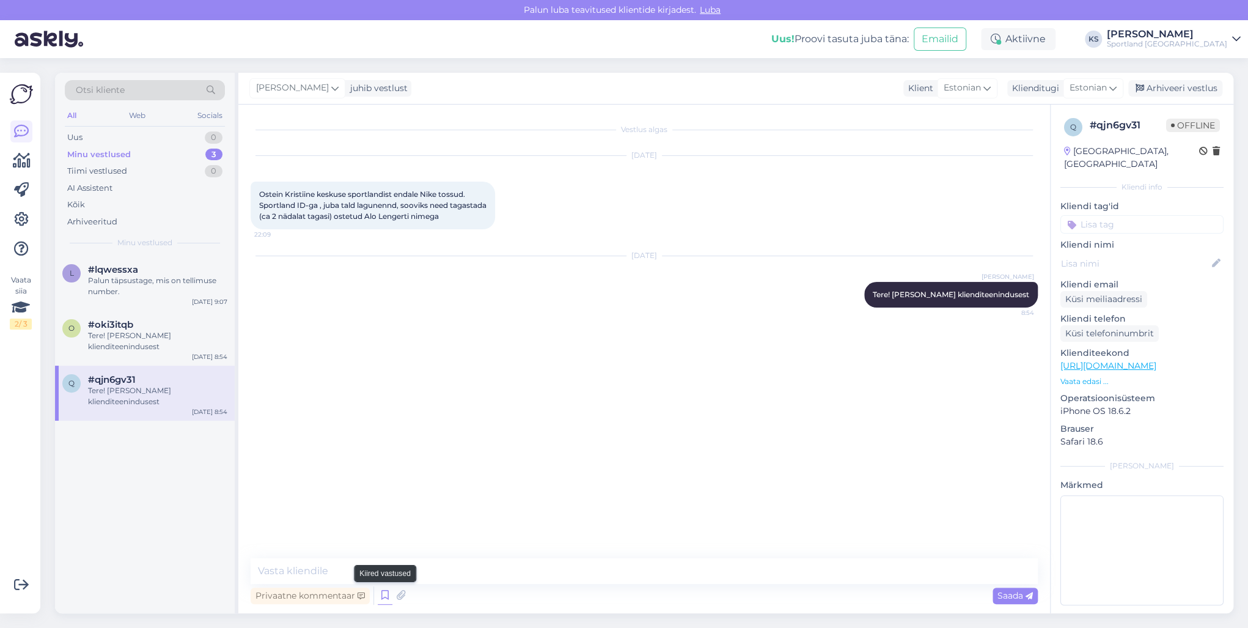
click at [380, 592] on icon at bounding box center [385, 595] width 15 height 18
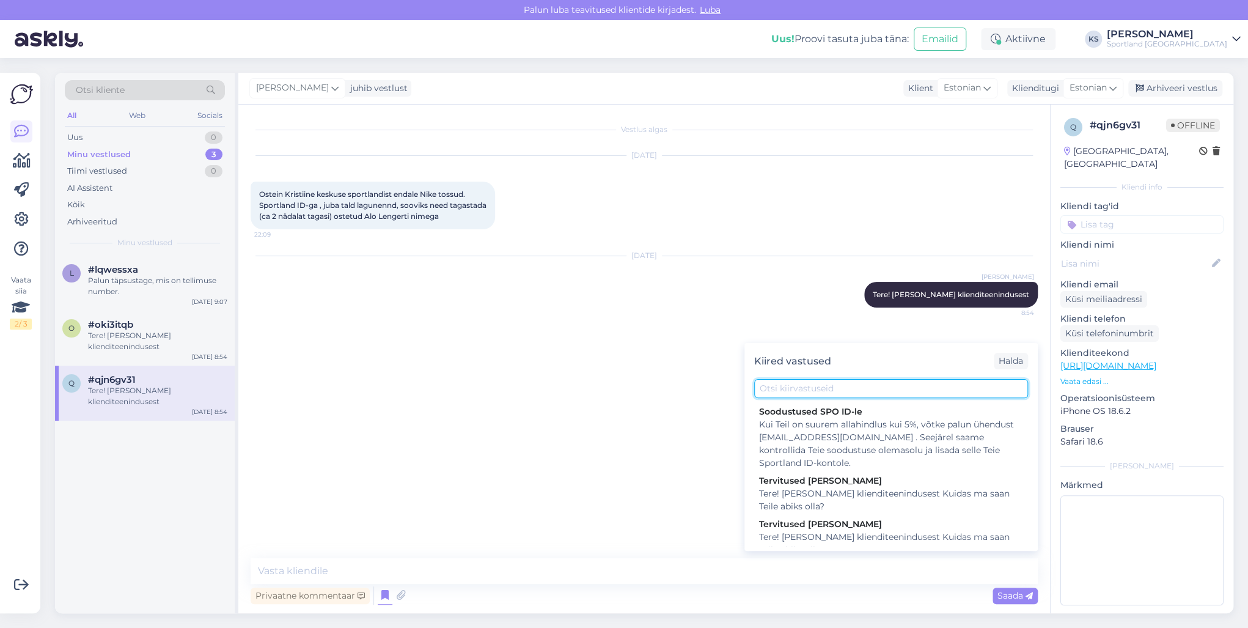
click at [808, 387] on input "text" at bounding box center [891, 388] width 274 height 19
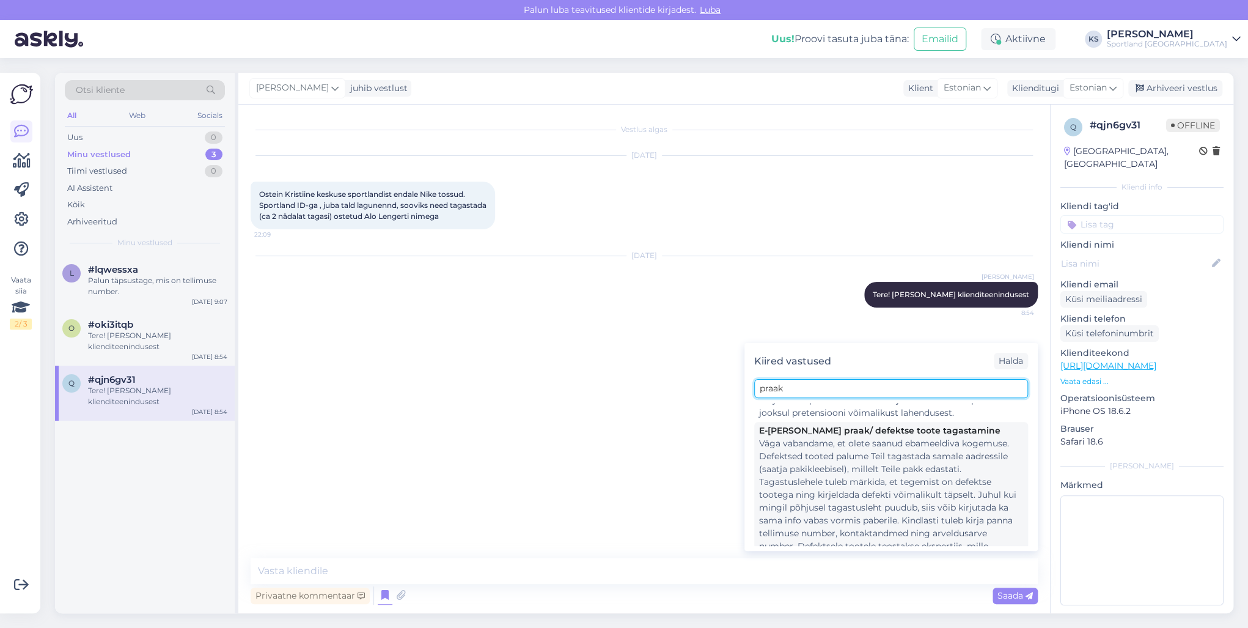
scroll to position [0, 0]
type input "praak"
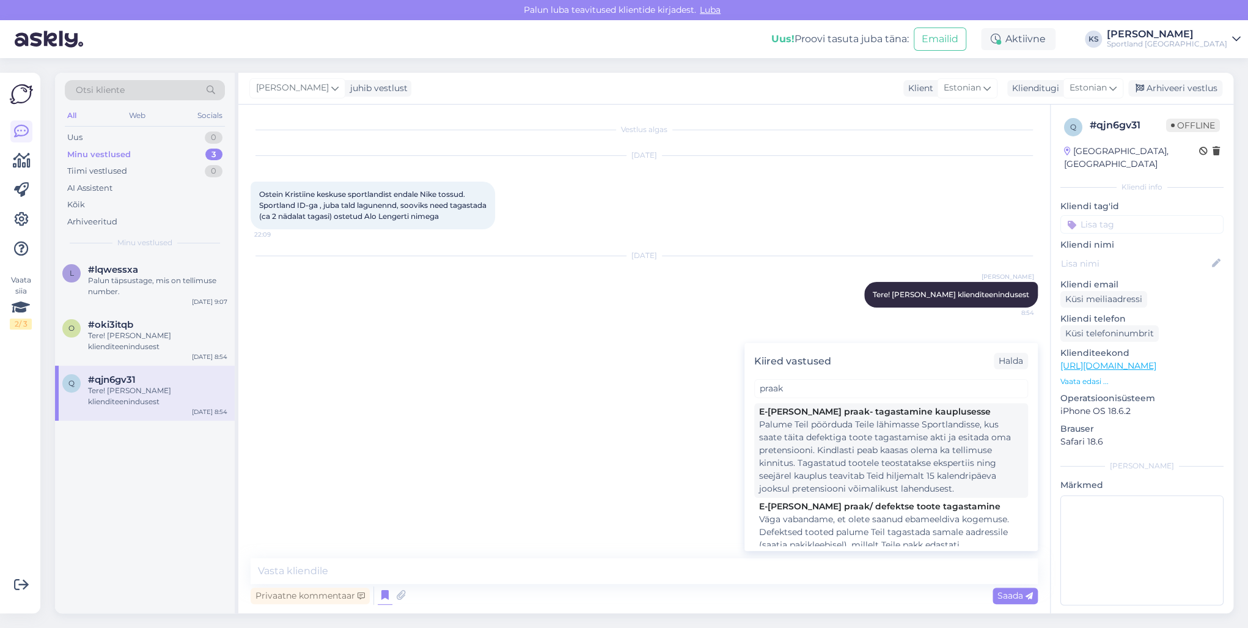
click at [874, 445] on div "Palume Teil pöörduda Teile lähimasse Sportlandisse, kus saate täita defektiga t…" at bounding box center [891, 456] width 264 height 77
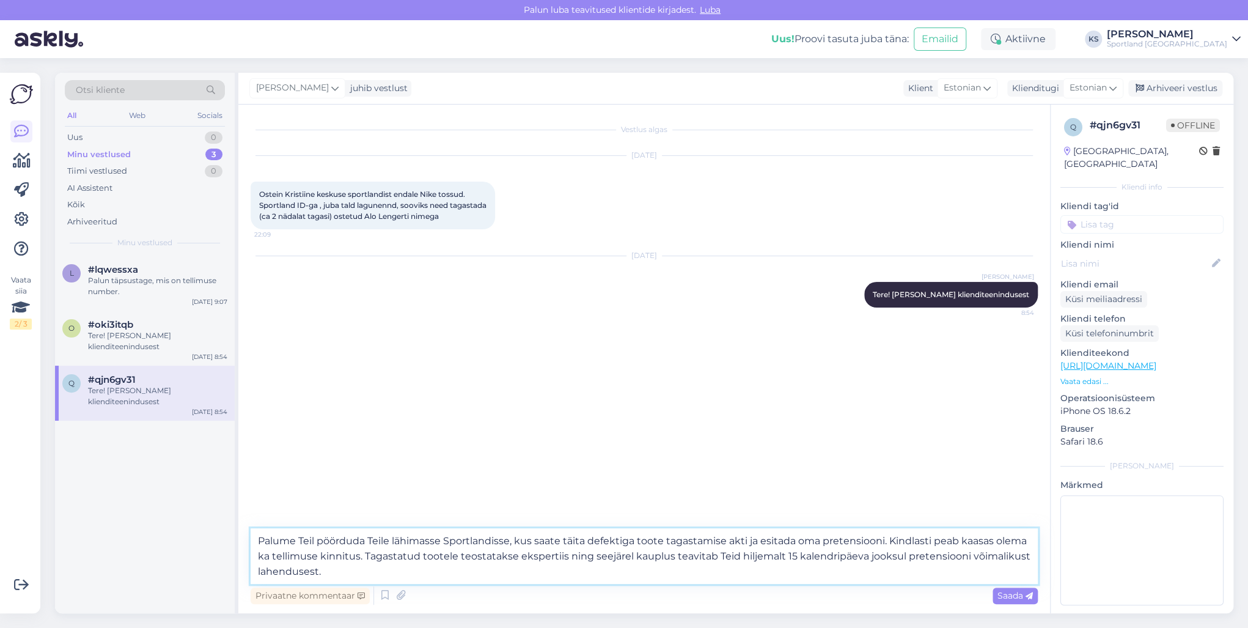
drag, startPoint x: 361, startPoint y: 554, endPoint x: 297, endPoint y: 529, distance: 68.6
click at [270, 554] on textarea "Palume Teil pöörduda Teile lähimasse Sportlandisse, kus saate täita defektiga t…" at bounding box center [644, 556] width 787 height 56
click at [595, 573] on textarea "Palume Teil pöörduda Teile lähimasse Sportlandisse, kus saate täita defektiga t…" at bounding box center [644, 556] width 787 height 56
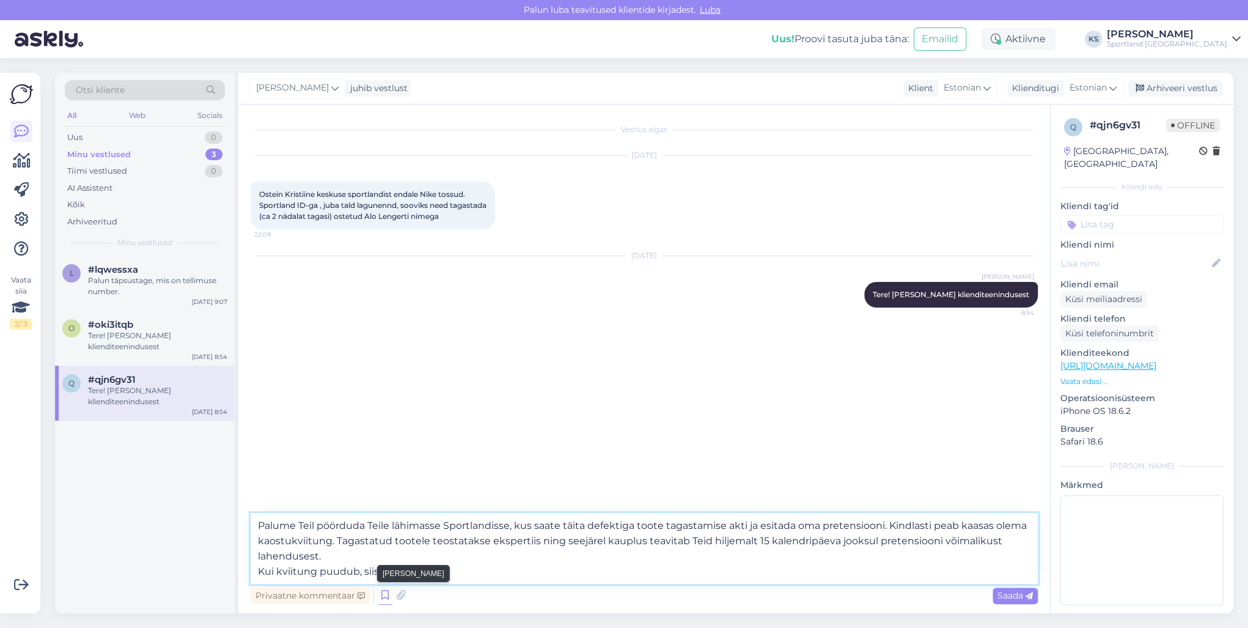
type textarea "Palume Teil pöörduda Teile lähimasse Sportlandisse, kus saate täita defektiga t…"
click at [384, 597] on icon at bounding box center [385, 595] width 15 height 18
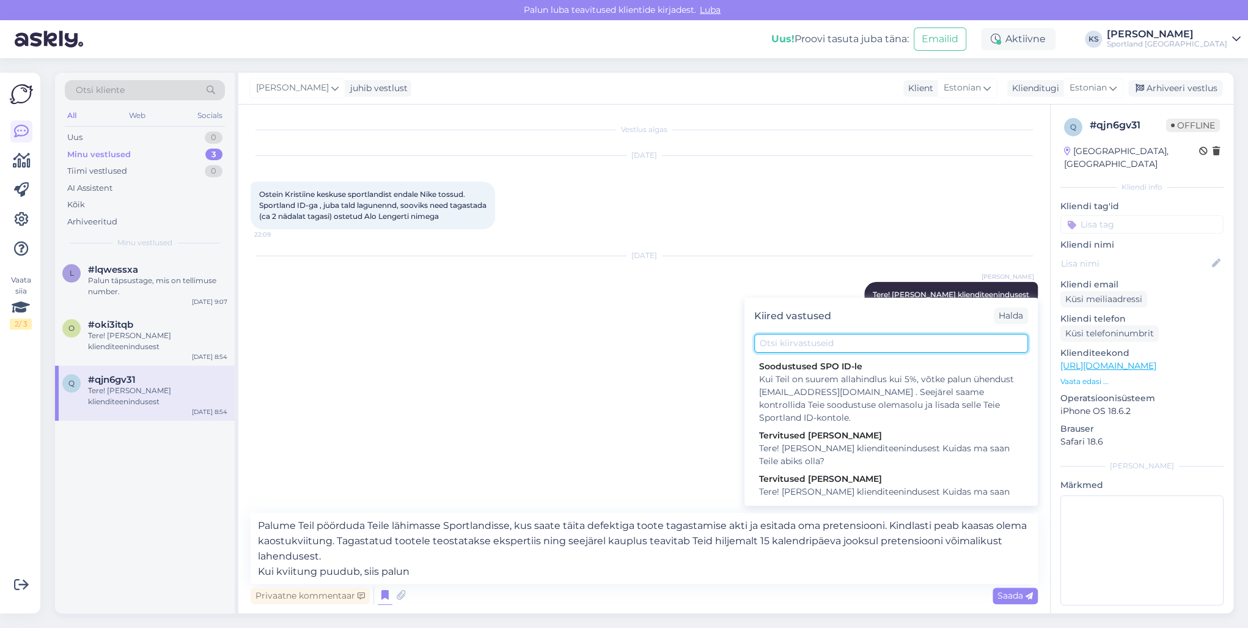
click at [834, 350] on input "text" at bounding box center [891, 343] width 274 height 19
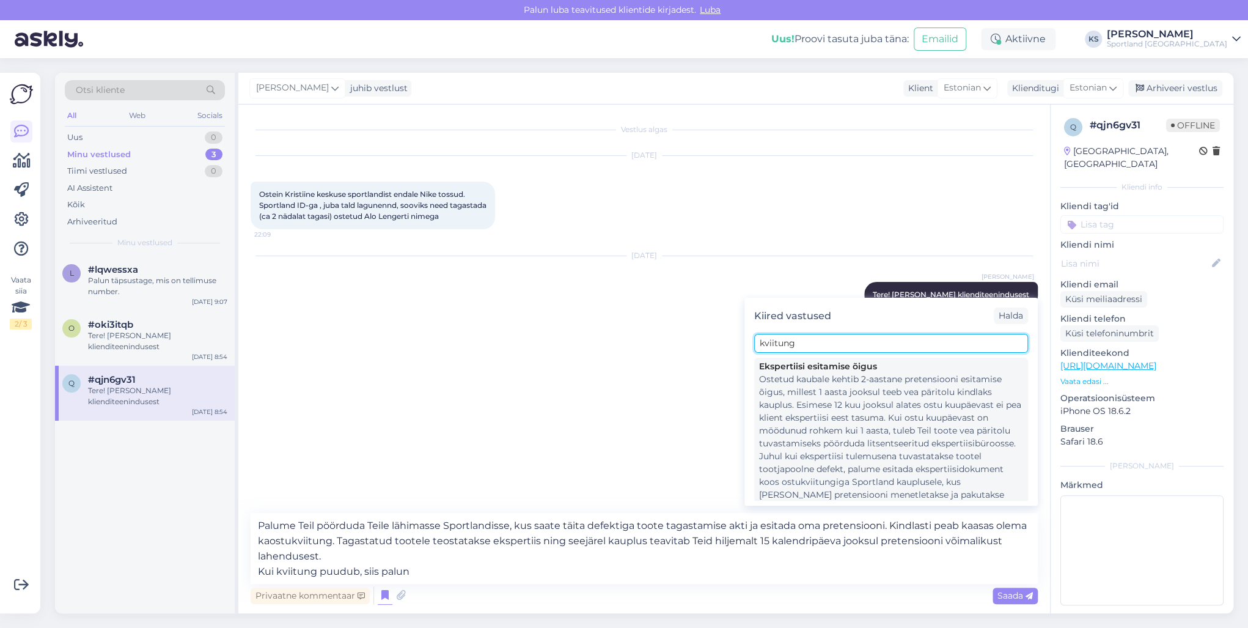
scroll to position [98, 0]
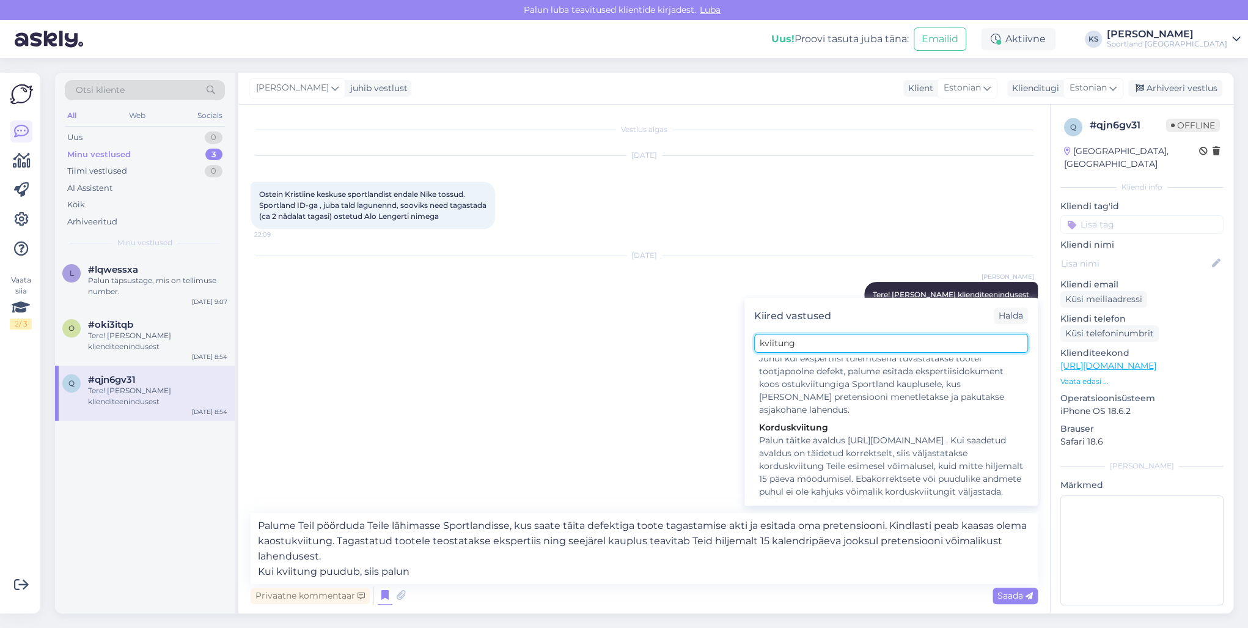
type input "kviitung"
drag, startPoint x: 466, startPoint y: 562, endPoint x: 252, endPoint y: 517, distance: 219.3
click at [252, 517] on textarea "Palume Teil pöörduda Teile lähimasse Sportlandisse, kus saate täita defektiga t…" at bounding box center [644, 548] width 787 height 71
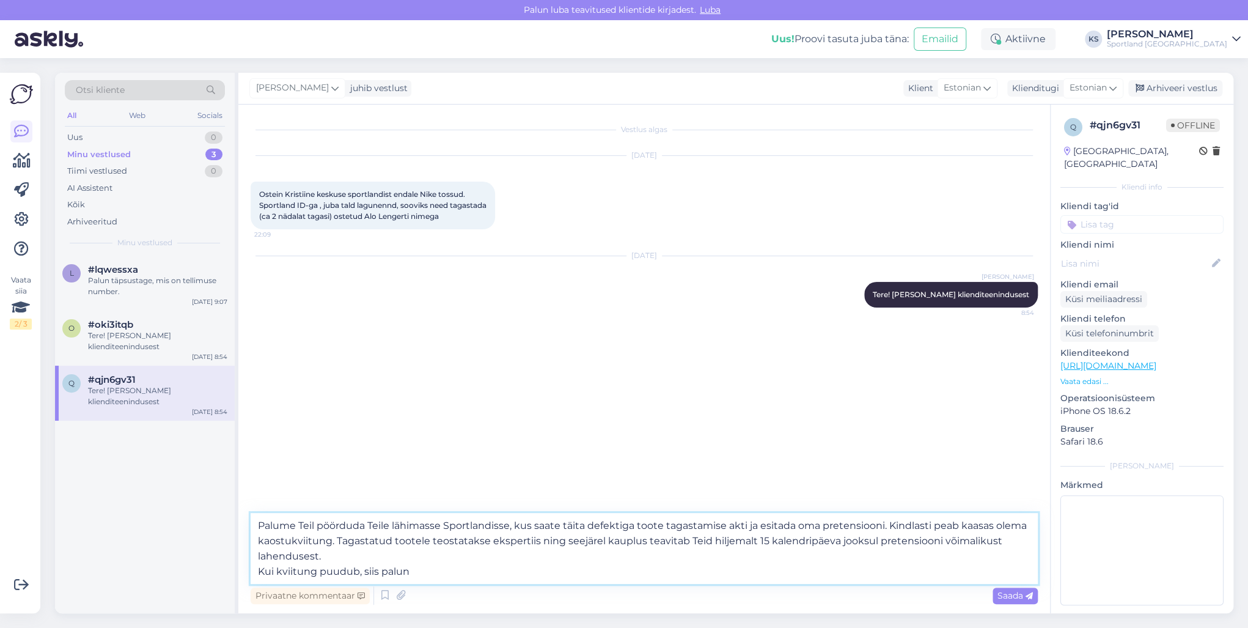
click at [367, 546] on textarea "Palume Teil pöörduda Teile lähimasse Sportlandisse, kus saate täita defektiga t…" at bounding box center [644, 548] width 787 height 71
drag, startPoint x: 425, startPoint y: 573, endPoint x: 215, endPoint y: 491, distance: 225.4
click at [215, 491] on div "Otsi kliente All Web Socials Uus 0 Minu vestlused 3 Tiimi vestlused 0 AI Assist…" at bounding box center [644, 343] width 1179 height 540
click at [414, 567] on textarea "Palume Teil pöörduda Teile lähimasse Sportlandisse, kus saate täita defektiga t…" at bounding box center [644, 548] width 787 height 71
click at [425, 567] on textarea "Palume Teil pöörduda Teile lähimasse Sportlandisse, kus saate täita defektiga t…" at bounding box center [644, 548] width 787 height 71
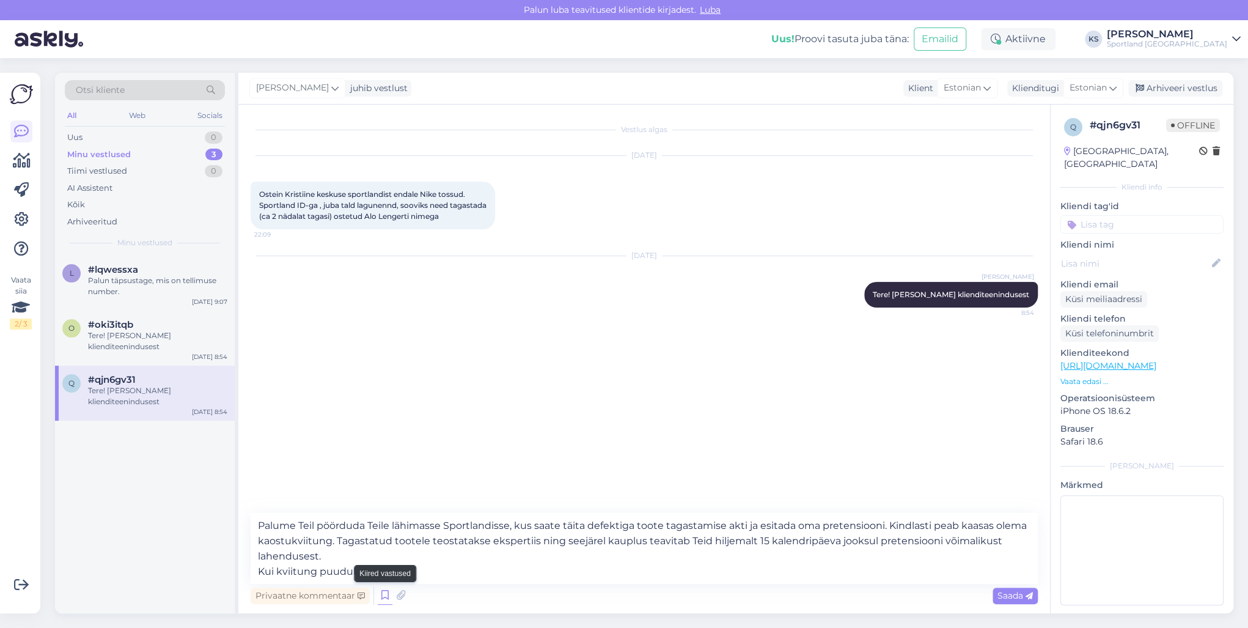
click at [380, 591] on icon at bounding box center [385, 595] width 15 height 18
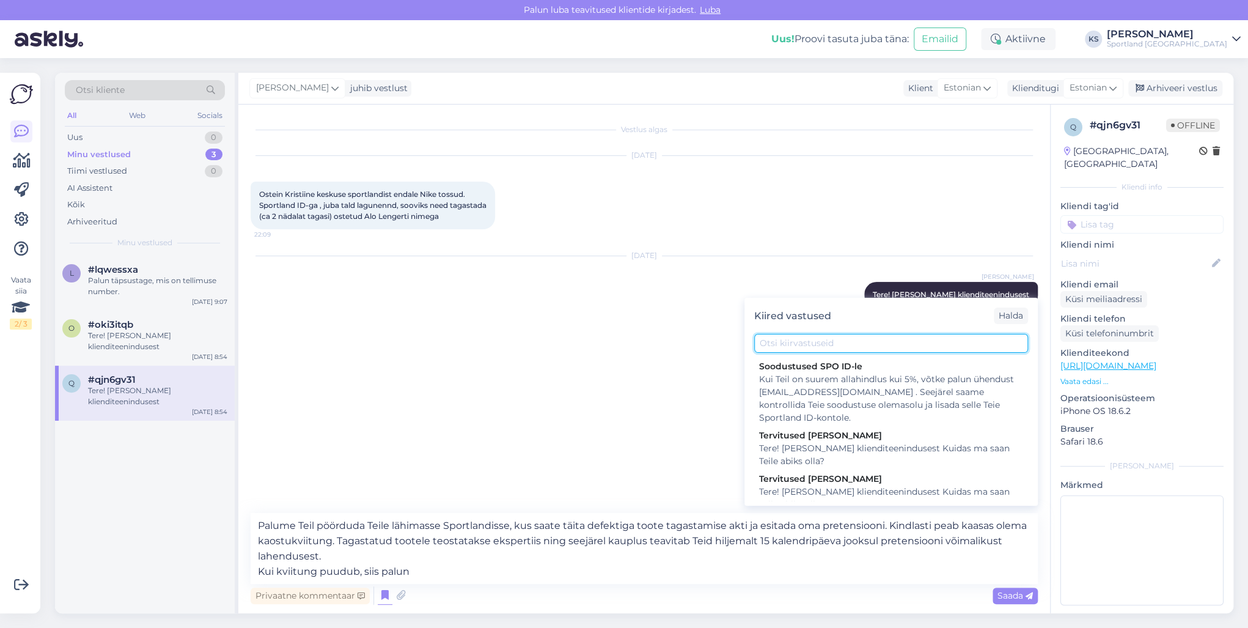
click at [820, 335] on input "text" at bounding box center [891, 343] width 274 height 19
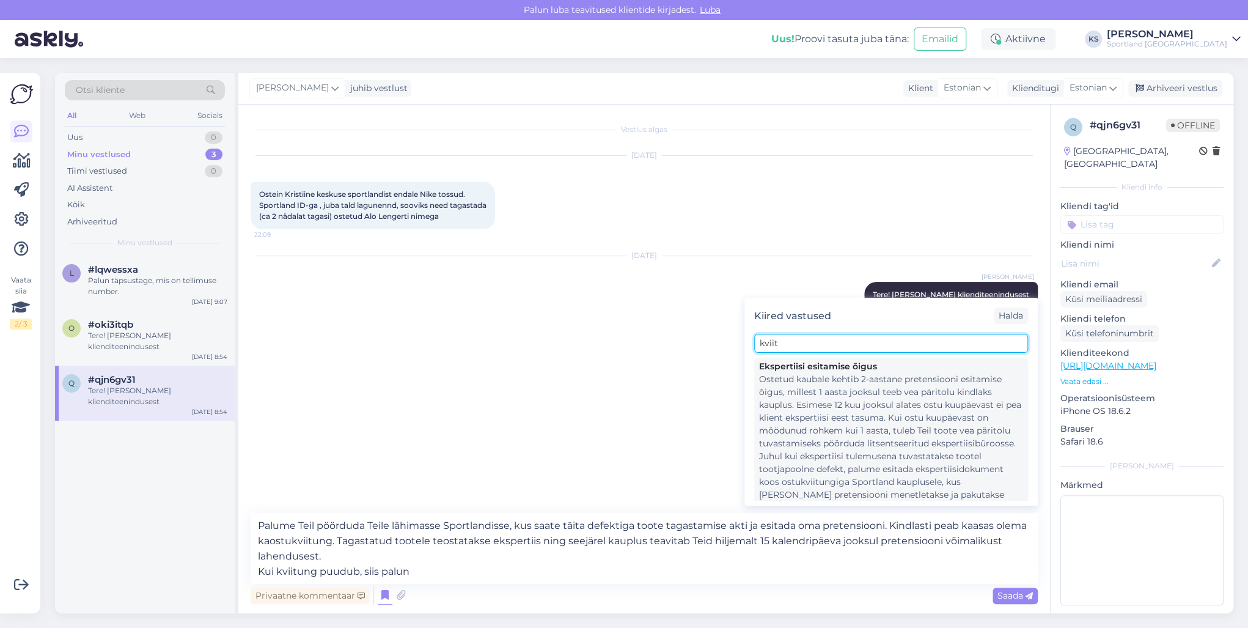
scroll to position [123, 0]
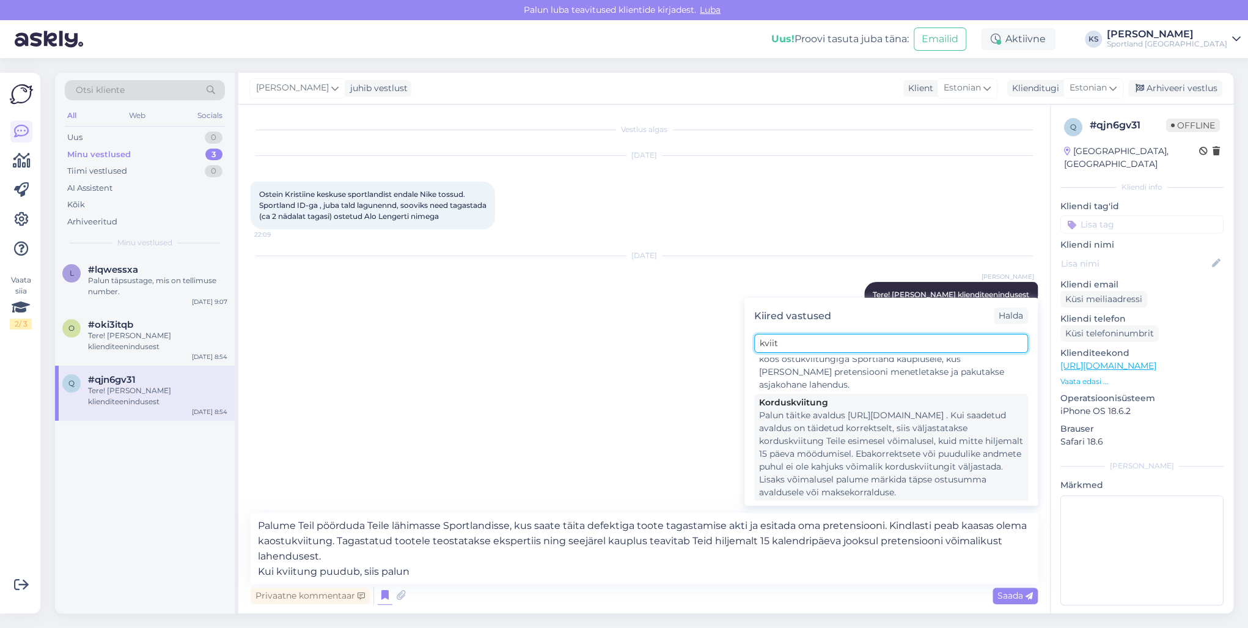
type input "kviit"
click at [842, 418] on div "Palun täitke avaldus [URL][DOMAIN_NAME] . Kui saadetud avaldus on täidetud korr…" at bounding box center [891, 454] width 264 height 90
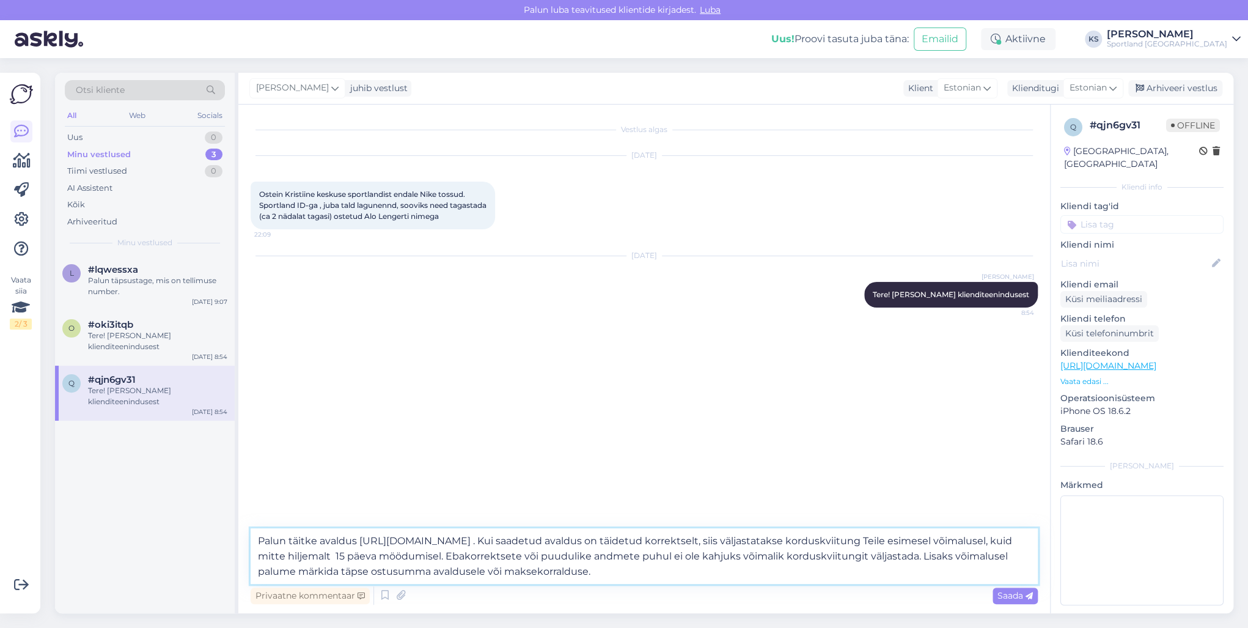
drag, startPoint x: 285, startPoint y: 539, endPoint x: 217, endPoint y: 534, distance: 68.0
click at [217, 534] on div "Otsi kliente All Web Socials Uus 0 Minu vestlused 3 Tiimi vestlused 0 AI Assist…" at bounding box center [644, 343] width 1179 height 540
paste textarea "me Teil pöörduda Teile lähimasse Sportlandisse, kus saate täita defektiga toote…"
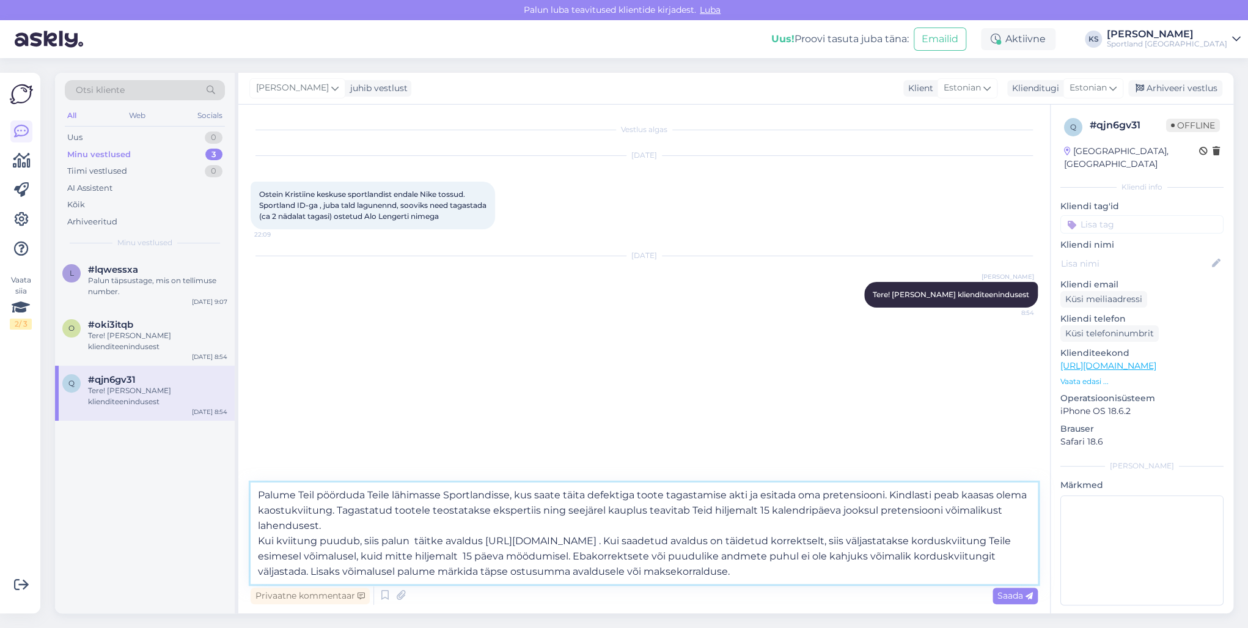
drag, startPoint x: 670, startPoint y: 553, endPoint x: 457, endPoint y: 554, distance: 213.3
click at [457, 554] on textarea "Palume Teil pöörduda Teile lähimasse Sportlandisse, kus saate täita defektiga t…" at bounding box center [644, 532] width 787 height 101
type textarea "Palume Teil pöörduda Teile lähimasse Sportlandisse, kus saate täita defektiga t…"
click at [627, 576] on textarea "Palume Teil pöörduda Teile lähimasse Sportlandisse, kus saate täita defektiga t…" at bounding box center [644, 532] width 787 height 101
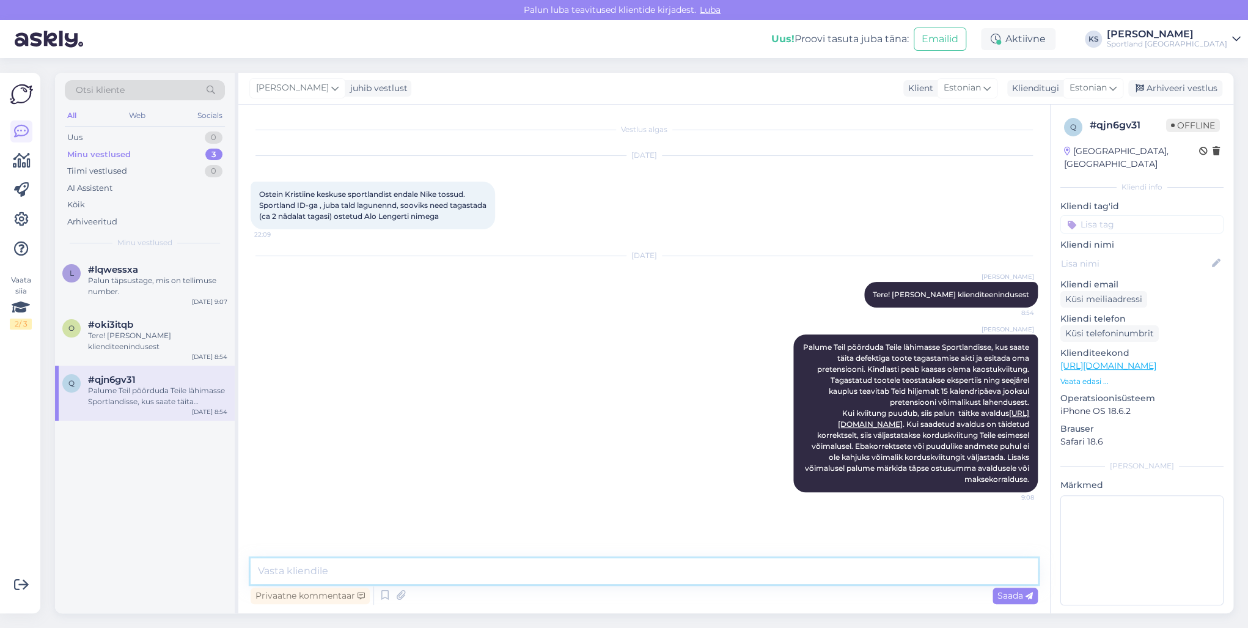
scroll to position [0, 0]
click at [1122, 215] on input at bounding box center [1142, 224] width 163 height 18
type input "praak"
click at [1118, 253] on span "Kaupluse praak" at bounding box center [1142, 256] width 57 height 7
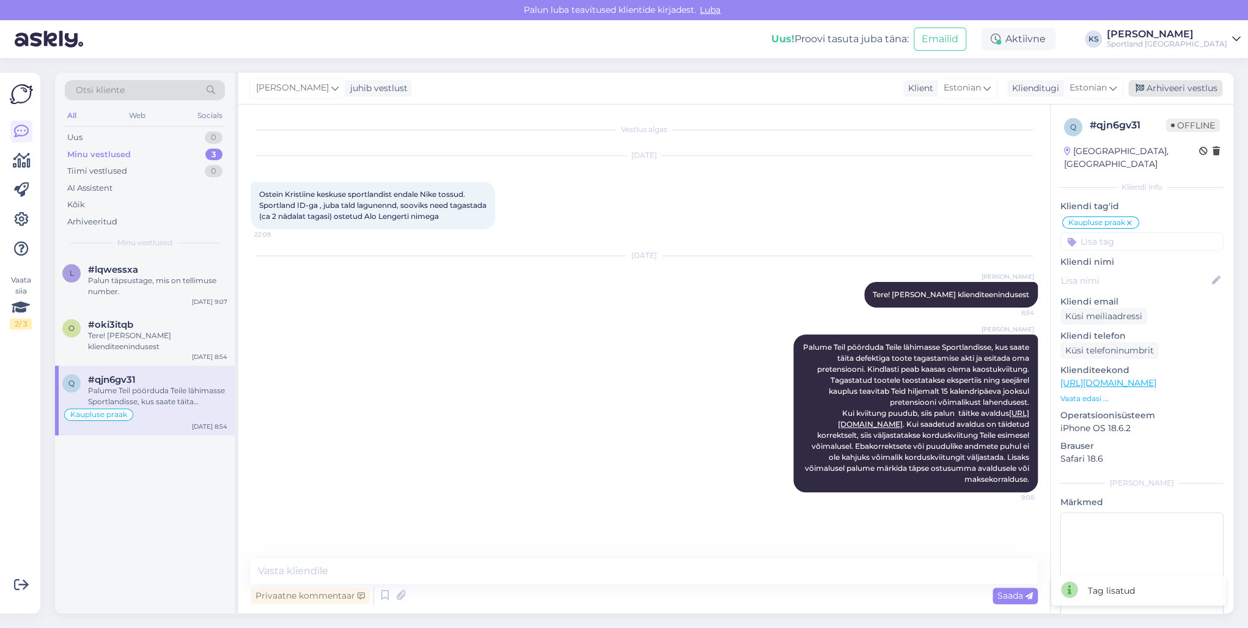
click at [1179, 89] on div "Arhiveeri vestlus" at bounding box center [1175, 88] width 94 height 17
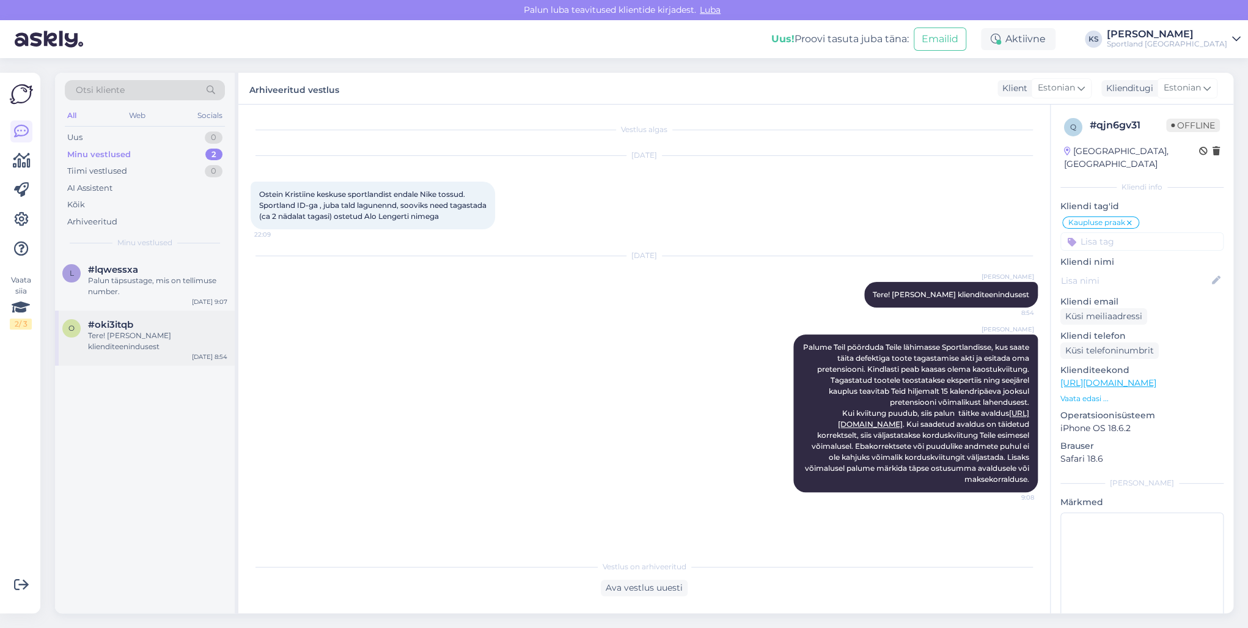
click at [178, 329] on div "#oki3itqb" at bounding box center [157, 324] width 139 height 11
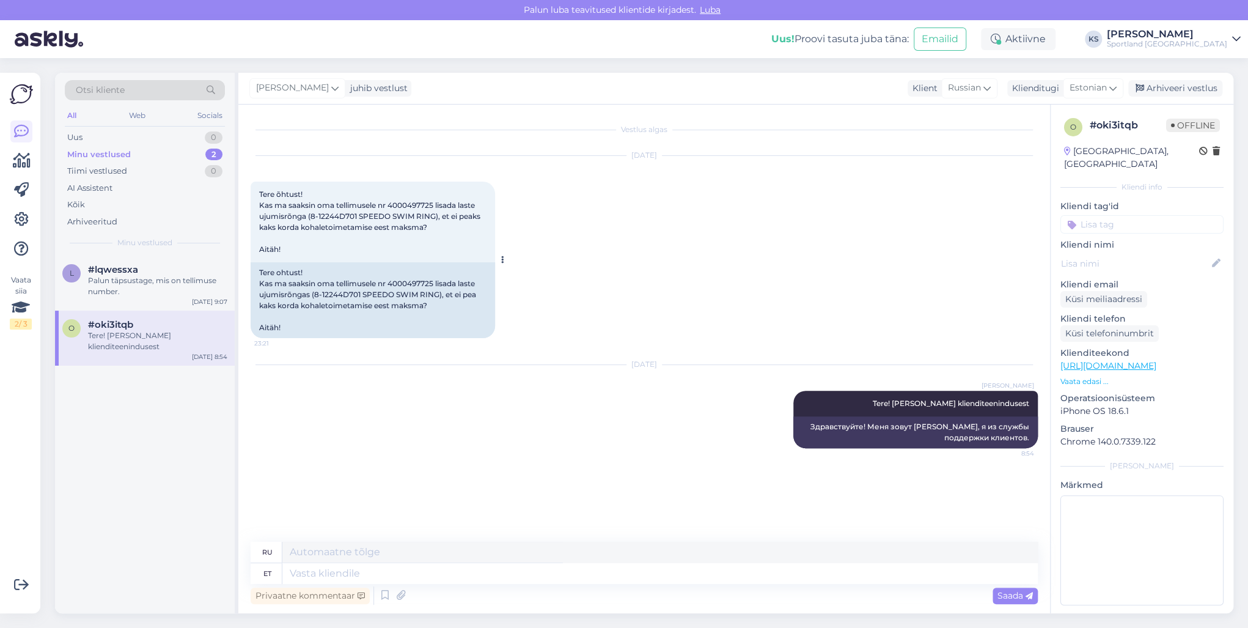
click at [417, 202] on span "Tere õhtust! Kas ma saaksin oma tellimusele nr 4000497725 lisada laste ujumisrõ…" at bounding box center [370, 221] width 223 height 64
copy span "4000497725"
click at [476, 562] on textarea at bounding box center [660, 552] width 756 height 21
click at [660, 572] on textarea at bounding box center [660, 573] width 756 height 21
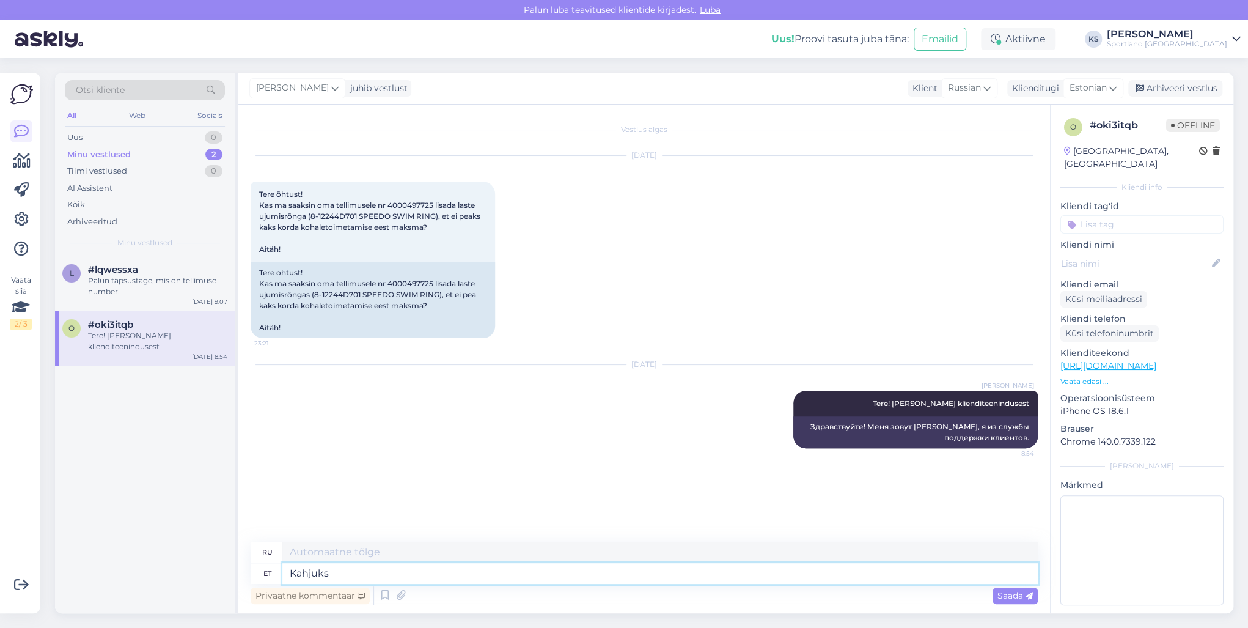
type textarea "Kahjuks"
type textarea "К сожалению"
type textarea "Kahjuks aktiiv"
type textarea "К сожалению, этот акт"
type textarea "Kahjuks aktiivsele t"
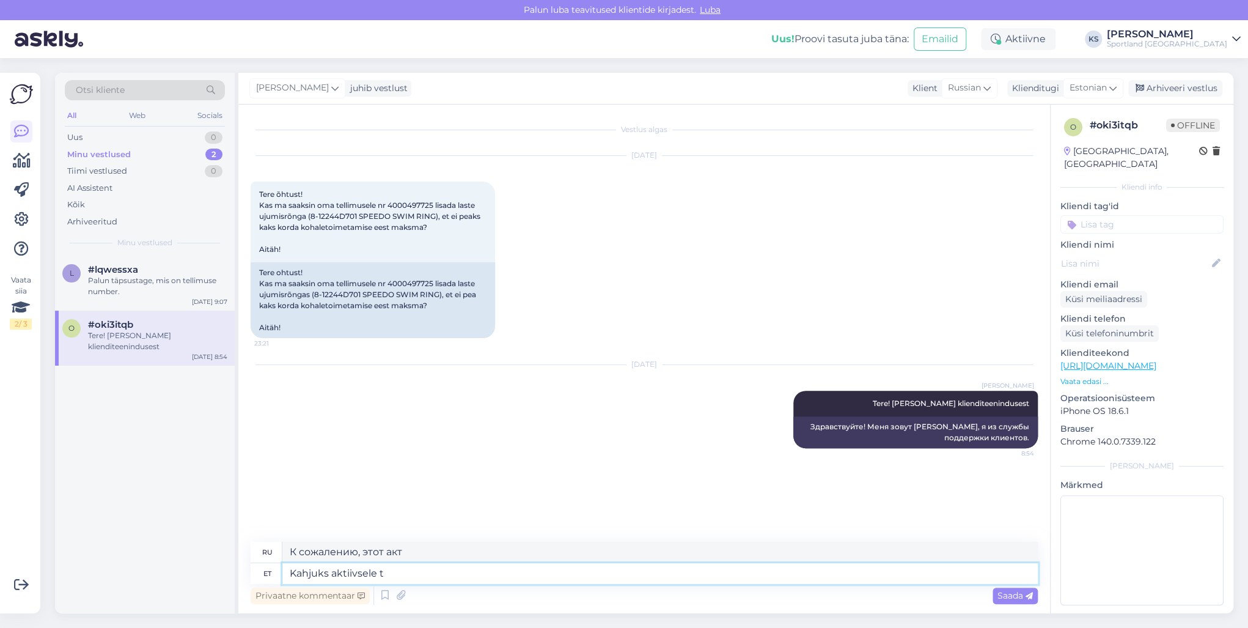
type textarea "К сожалению для активного"
type textarea "Kahjuks aktiivsele tellimusele ei"
type textarea "К сожалению, для активной подписки"
type textarea "Kahjuks aktiivsele tellimusele ei o"
type textarea "К сожалению, активной подписки нет."
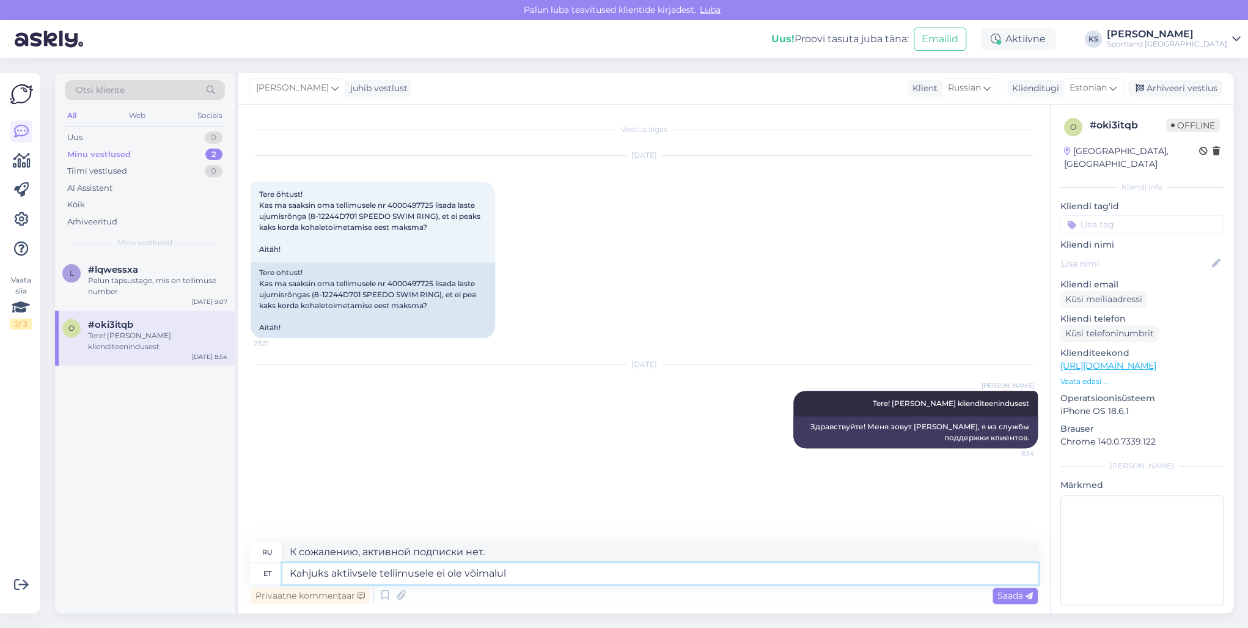
type textarea "Kahjuks aktiivsele tellimusele ei ole võimalul"
type textarea "К сожалению, для активного заказа это невозможно."
type textarea "Kahjuks aktiivsele tellimusele ei ole võimalul juurde l"
type textarea "К сожалению, возможность добавить к активному заказу отсутствует."
type textarea "Kahjuks aktiivsele tellimusele ei ole võimalul juurde lisada toot"
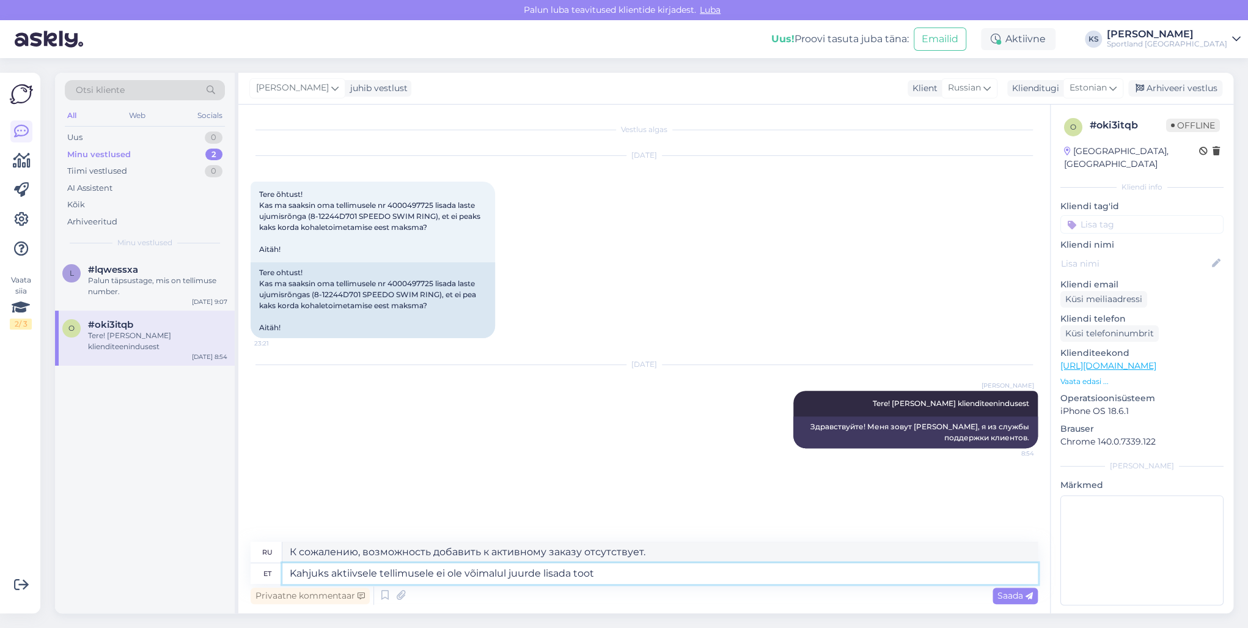
type textarea "К сожалению, невозможно добавить к активному заказу."
type textarea "Kahjuks aktiivsele tellimusele ei ole võimalul juurde lisada tooteid. V"
type textarea "К сожалению, добавить товары в активный заказ невозможно."
type textarea "Kahjuks aktiivsele tellimusele ei ole võimalul juurde lisada tooteid. Väga v"
type textarea "К сожалению, добавить товары в активный заказ невозможно. Очень"
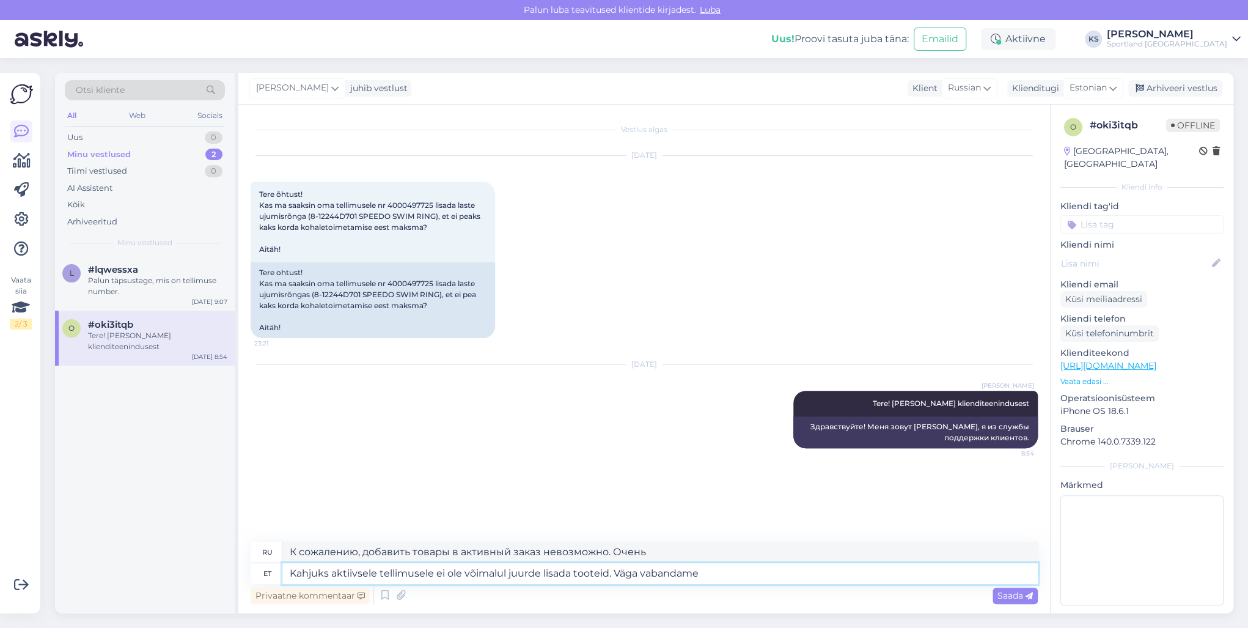
type textarea "Kahjuks aktiivsele tellimusele ei ole võimalul juurde lisada tooteid. Väga vaba…"
type textarea "К сожалению, добавить товары в активный заказ невозможно. Приносим извинения!"
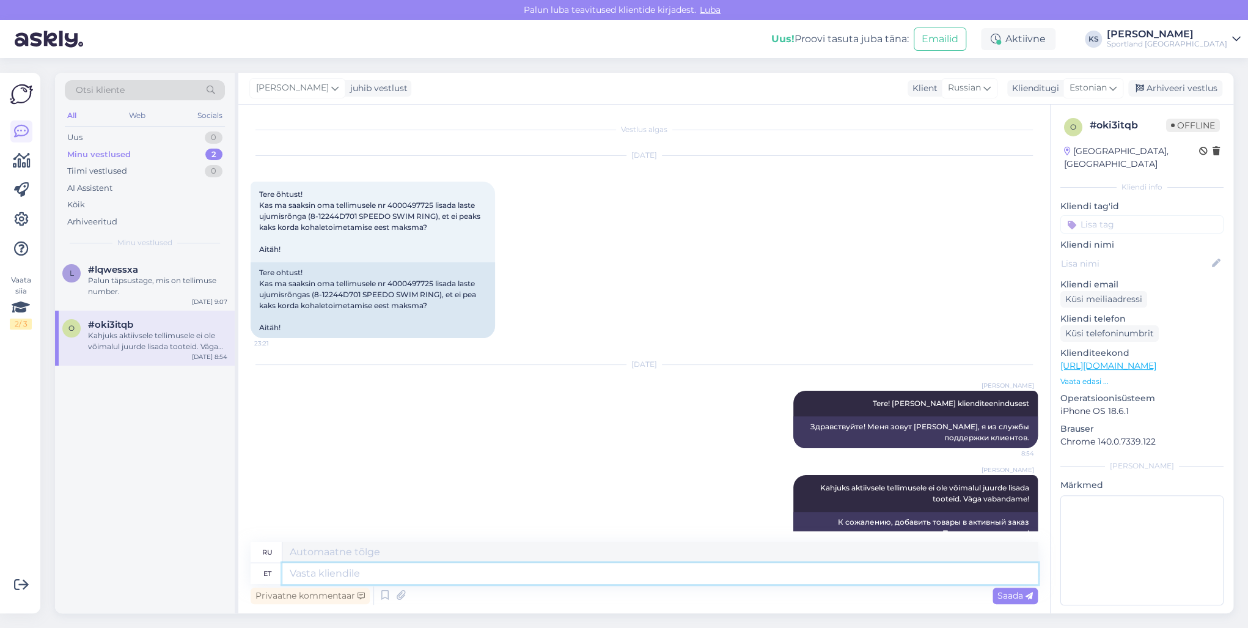
scroll to position [26, 0]
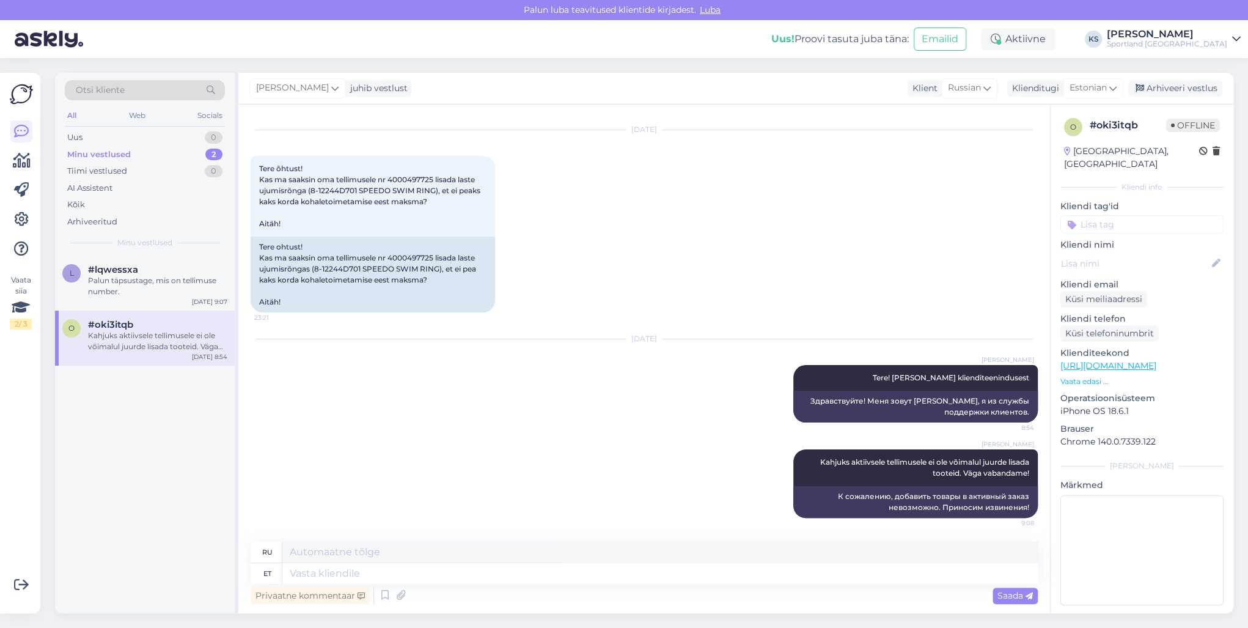
click at [1098, 218] on input at bounding box center [1142, 224] width 163 height 18
click at [1100, 215] on input "[PERSON_NAME]" at bounding box center [1142, 224] width 163 height 18
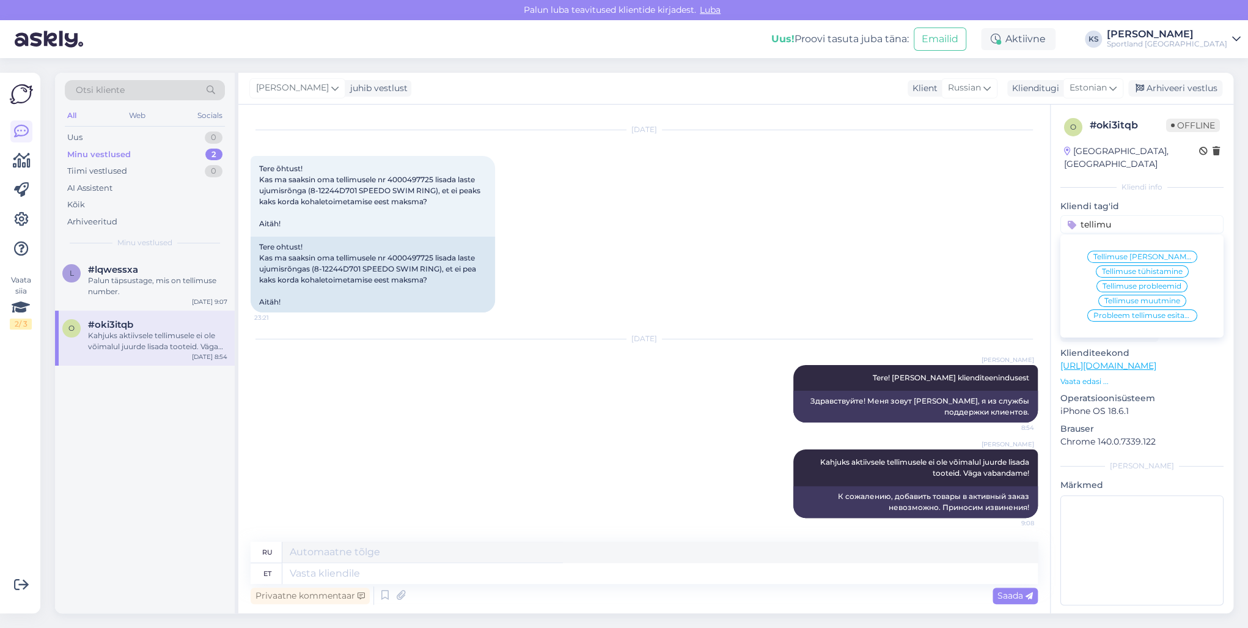
type input "tellimu"
click at [1118, 253] on span "Tellimuse [PERSON_NAME] info" at bounding box center [1143, 256] width 98 height 7
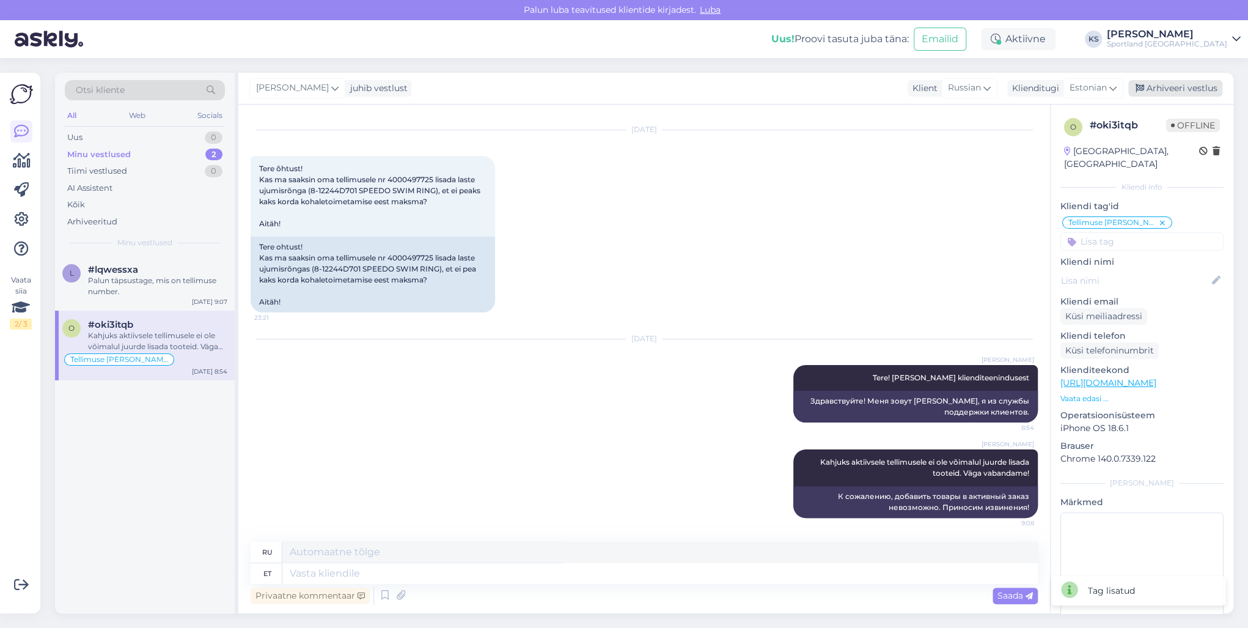
click at [1180, 82] on div "Arhiveeri vestlus" at bounding box center [1175, 88] width 94 height 17
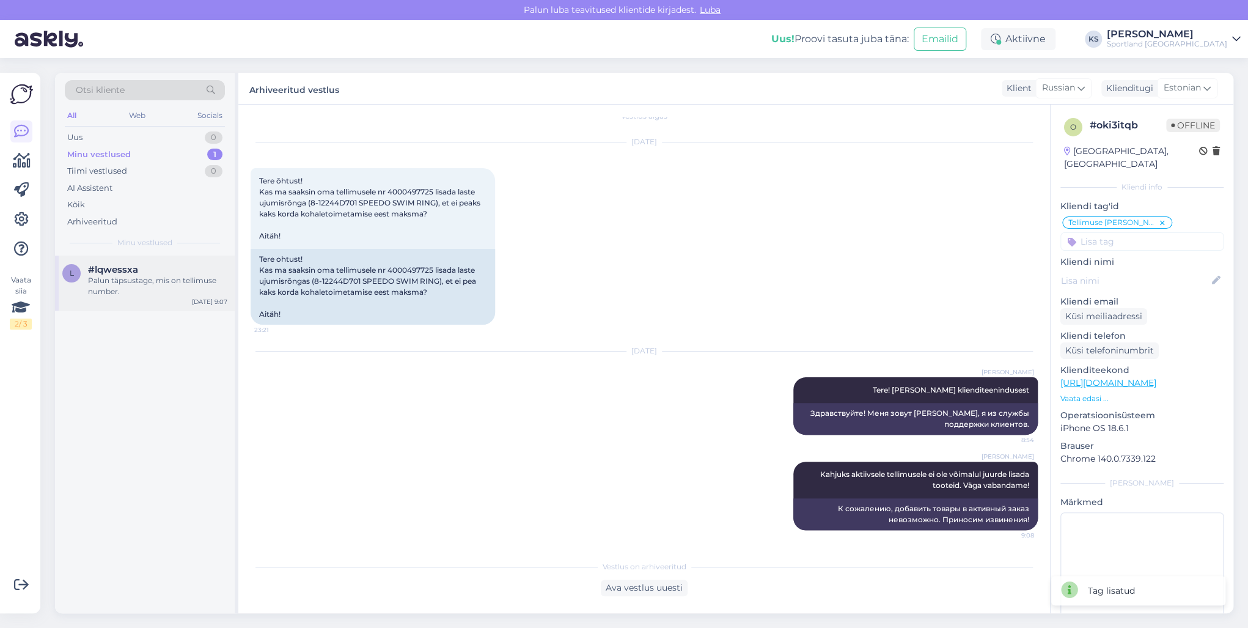
click at [155, 295] on div "Palun täpsustage, mis on tellimuse number." at bounding box center [157, 286] width 139 height 22
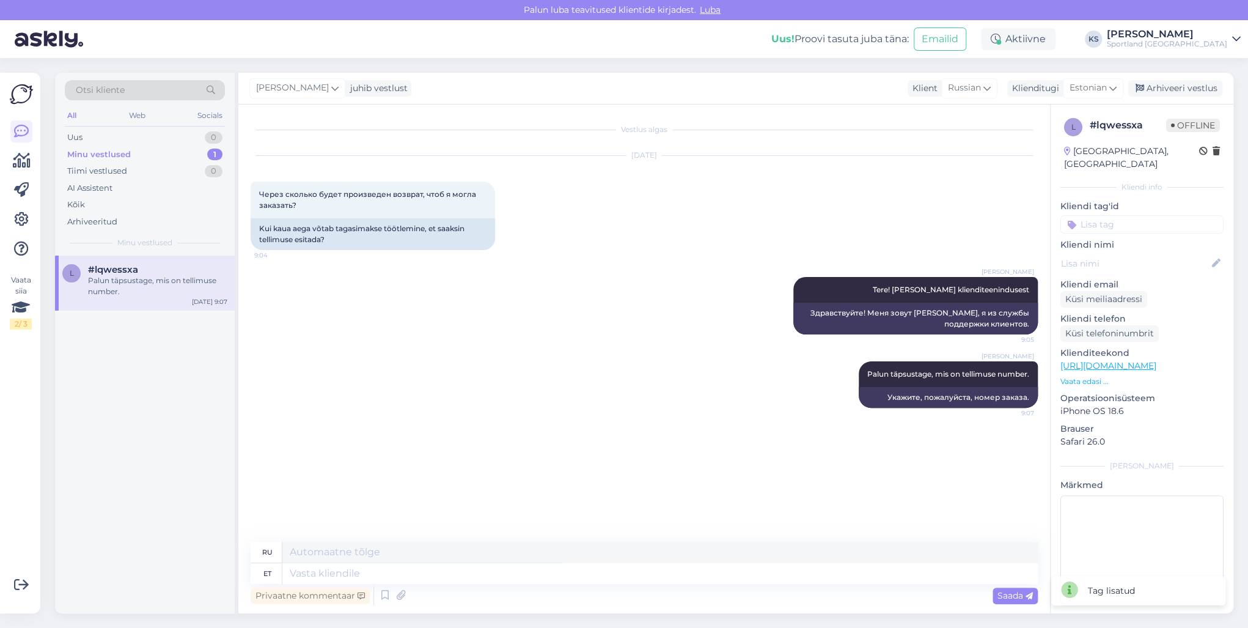
click at [1128, 215] on input at bounding box center [1142, 224] width 163 height 18
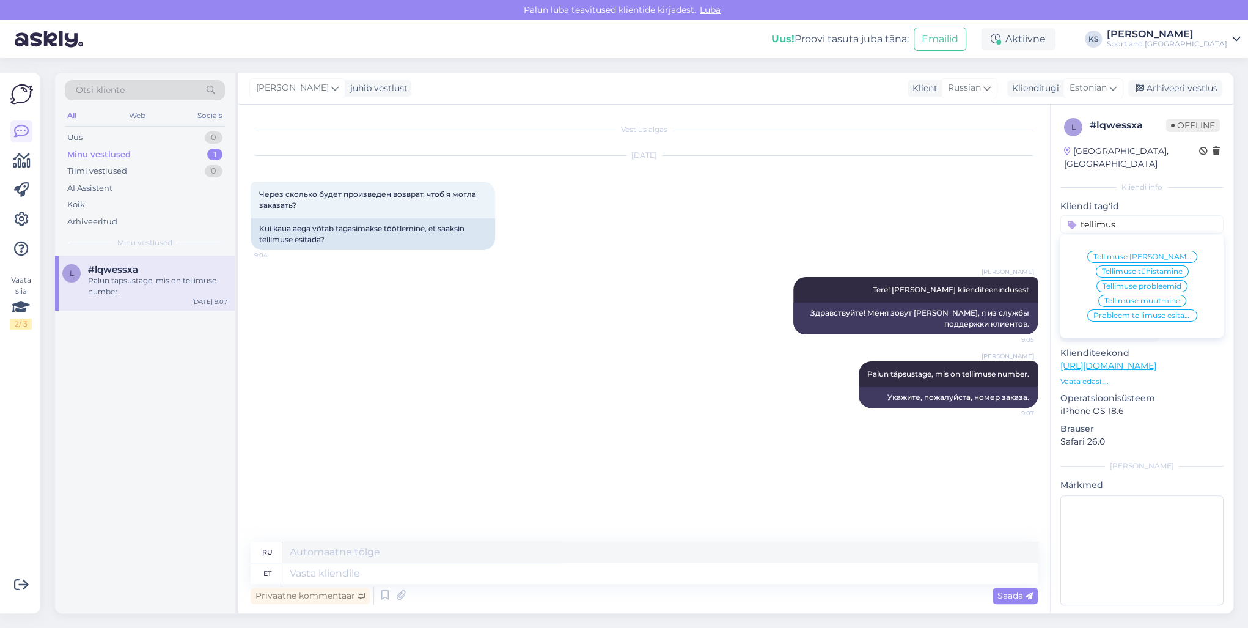
type input "tellimus"
click at [1162, 253] on span "Tellimuse [PERSON_NAME] info" at bounding box center [1143, 256] width 98 height 7
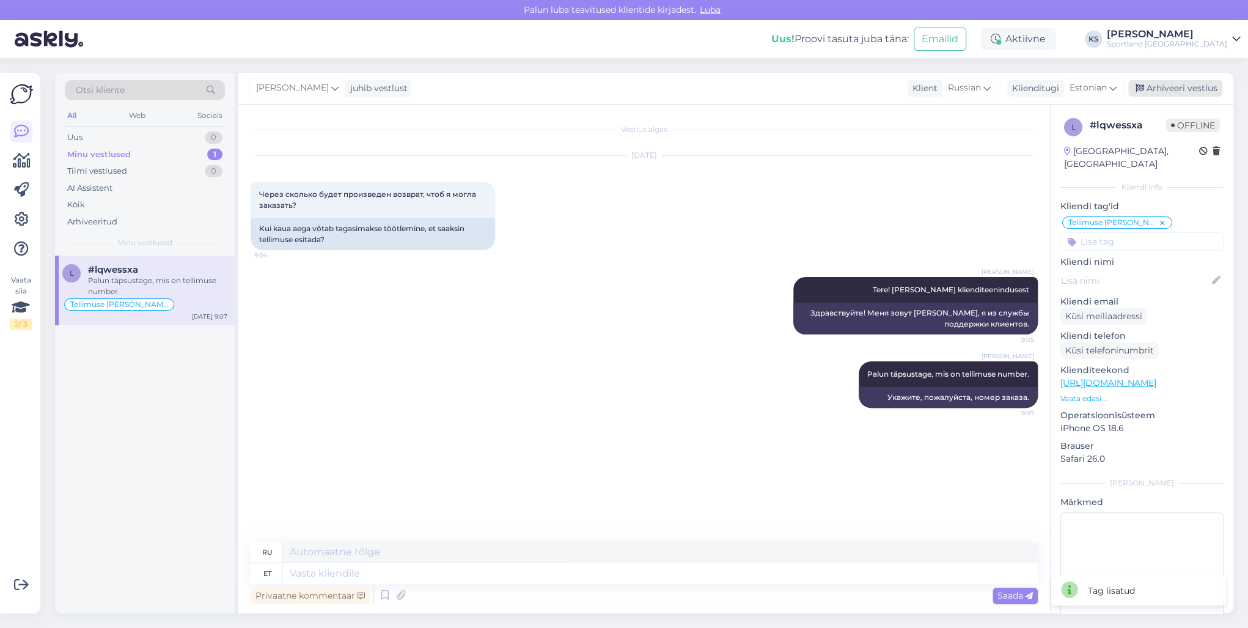
click at [1183, 84] on div "Arhiveeri vestlus" at bounding box center [1175, 88] width 94 height 17
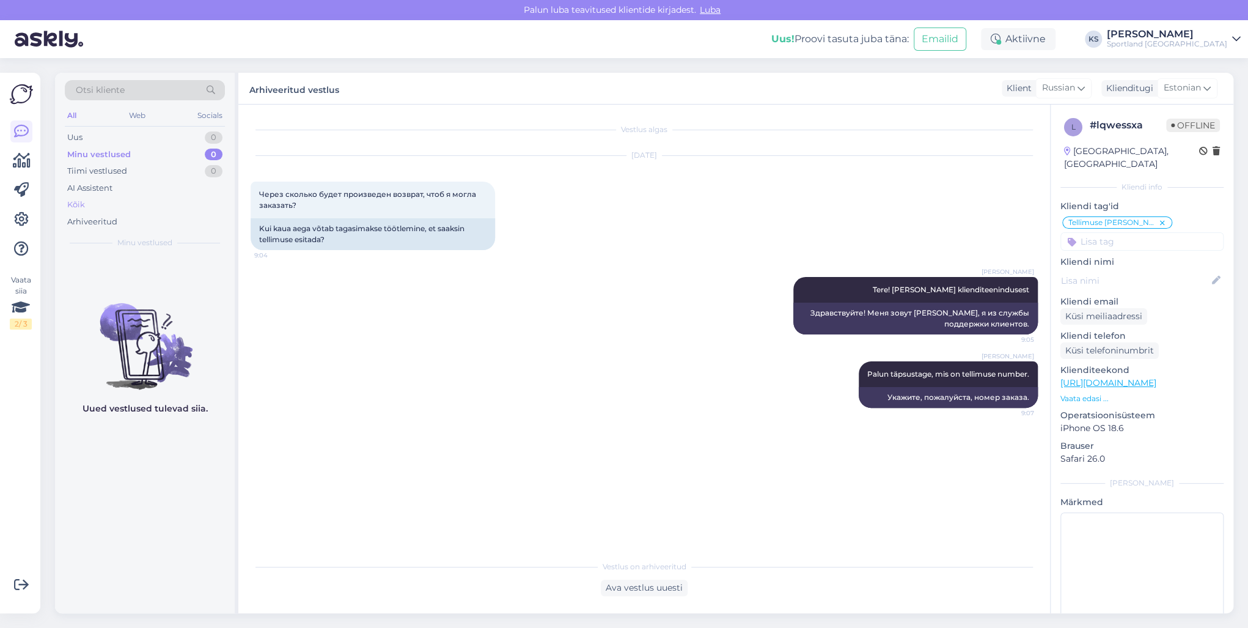
click at [99, 203] on div "Kõik" at bounding box center [145, 204] width 160 height 17
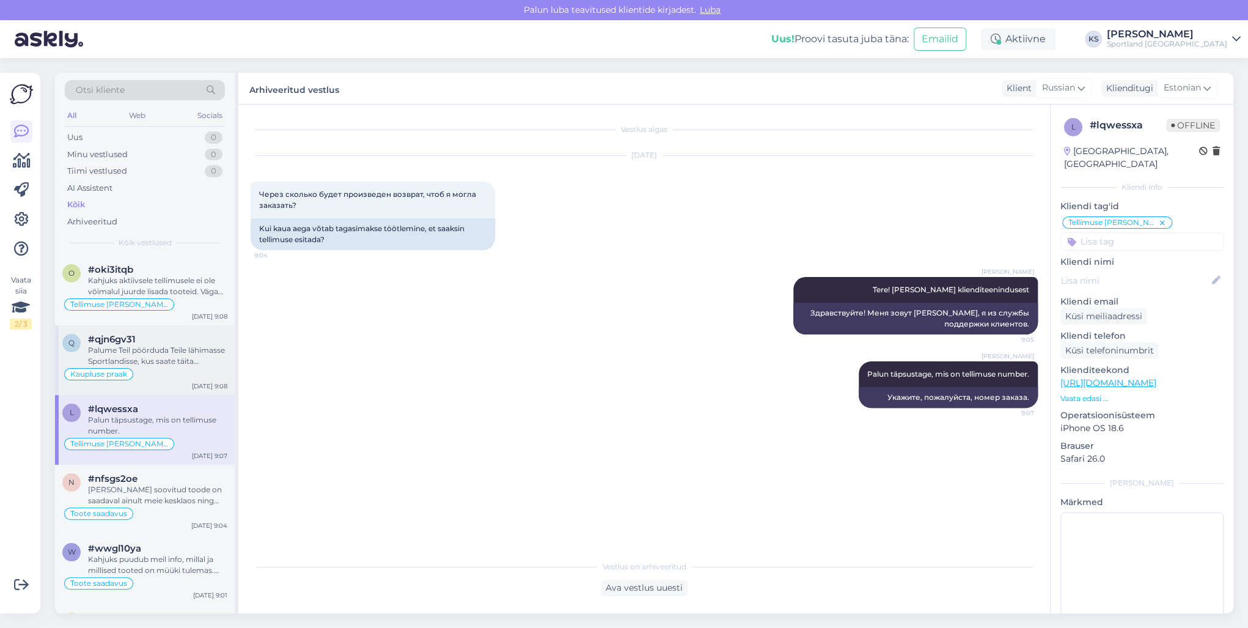
click at [168, 330] on div "q #qjn6gv31 Palume Teil pöörduda Teile lähimasse Sportlandisse, kus saate täita…" at bounding box center [145, 360] width 180 height 70
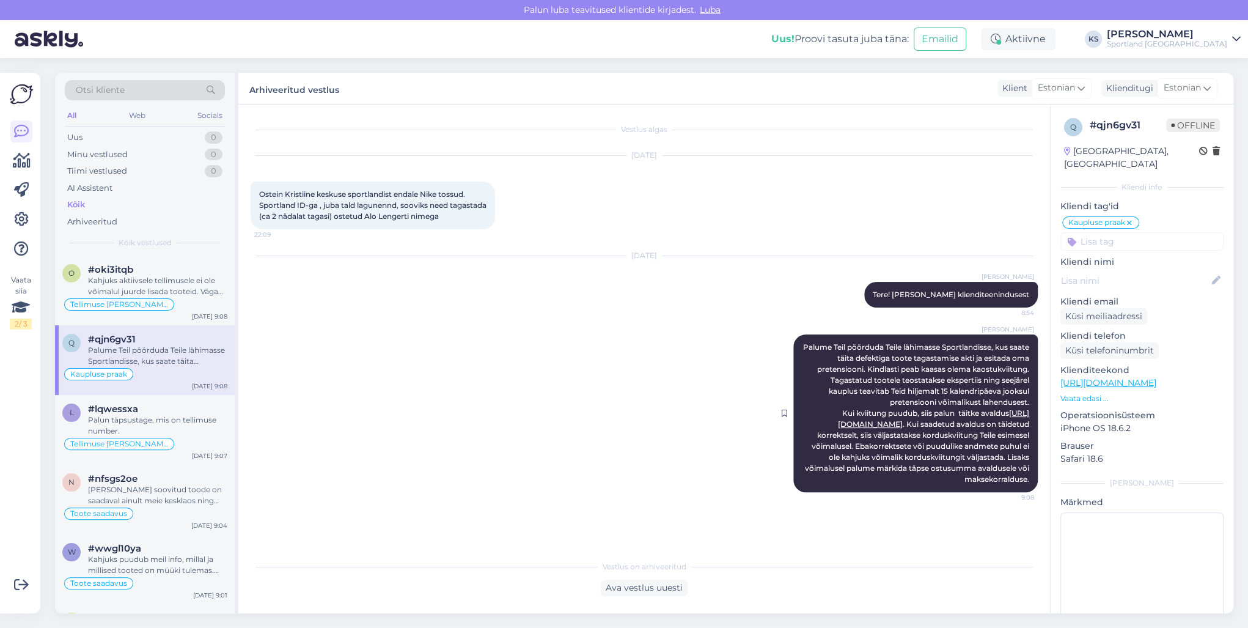
click at [826, 366] on span "Palume Teil pöörduda Teile lähimasse Sportlandisse, kus saate täita defektiga t…" at bounding box center [917, 412] width 228 height 141
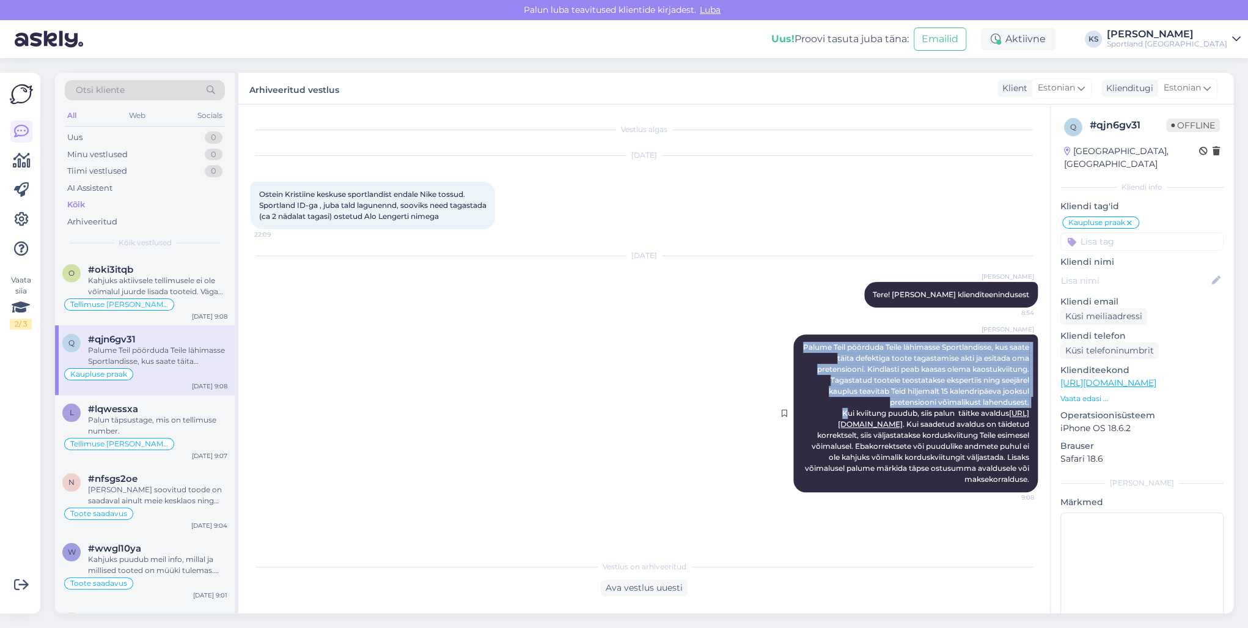
click at [826, 366] on span "Palume Teil pöörduda Teile lähimasse Sportlandisse, kus saate täita defektiga t…" at bounding box center [917, 412] width 228 height 141
click at [824, 359] on span "Palume Teil pöörduda Teile lähimasse Sportlandisse, kus saate täita defektiga t…" at bounding box center [917, 412] width 228 height 141
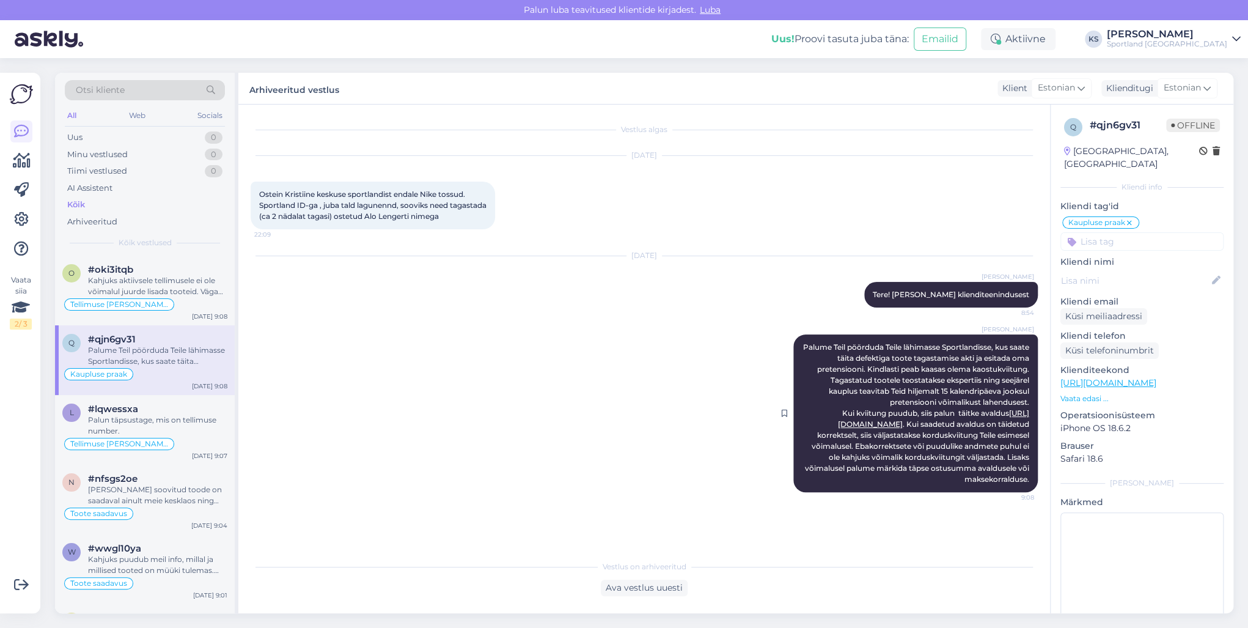
drag, startPoint x: 816, startPoint y: 345, endPoint x: 1033, endPoint y: 487, distance: 259.2
click at [1033, 487] on div "[PERSON_NAME] Teil pöörduda Teile lähimasse Sportlandisse, kus saate täita defe…" at bounding box center [915, 413] width 245 height 158
copy span "Palume Teil pöörduda Teile lähimasse Sportlandisse, kus saate täita defektiga t…"
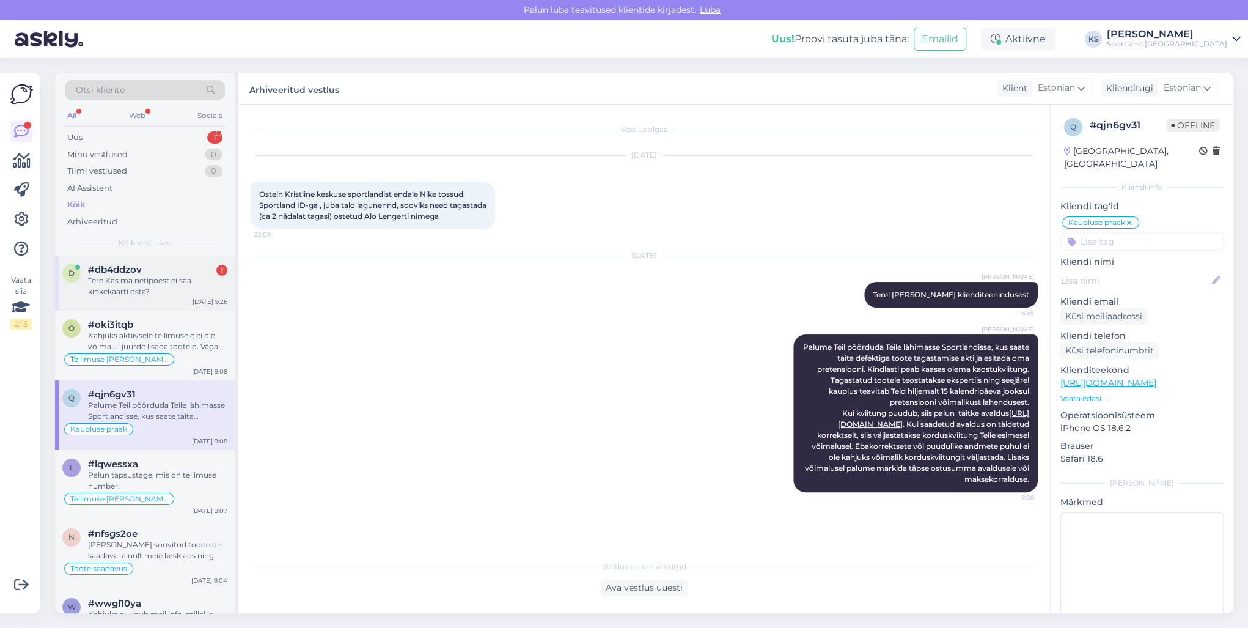
click at [156, 273] on div "#db4ddzov 1" at bounding box center [157, 269] width 139 height 11
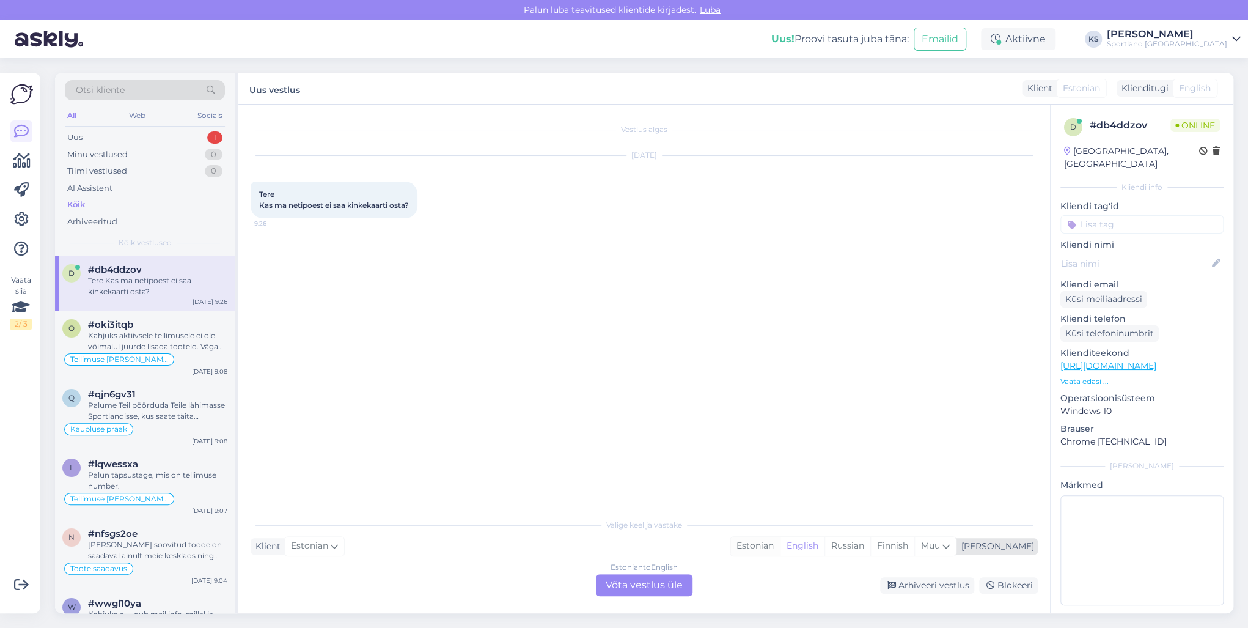
click at [780, 545] on div "Estonian" at bounding box center [755, 546] width 50 height 18
click at [666, 579] on div "Estonian to Estonian Võta vestlus üle" at bounding box center [644, 585] width 97 height 22
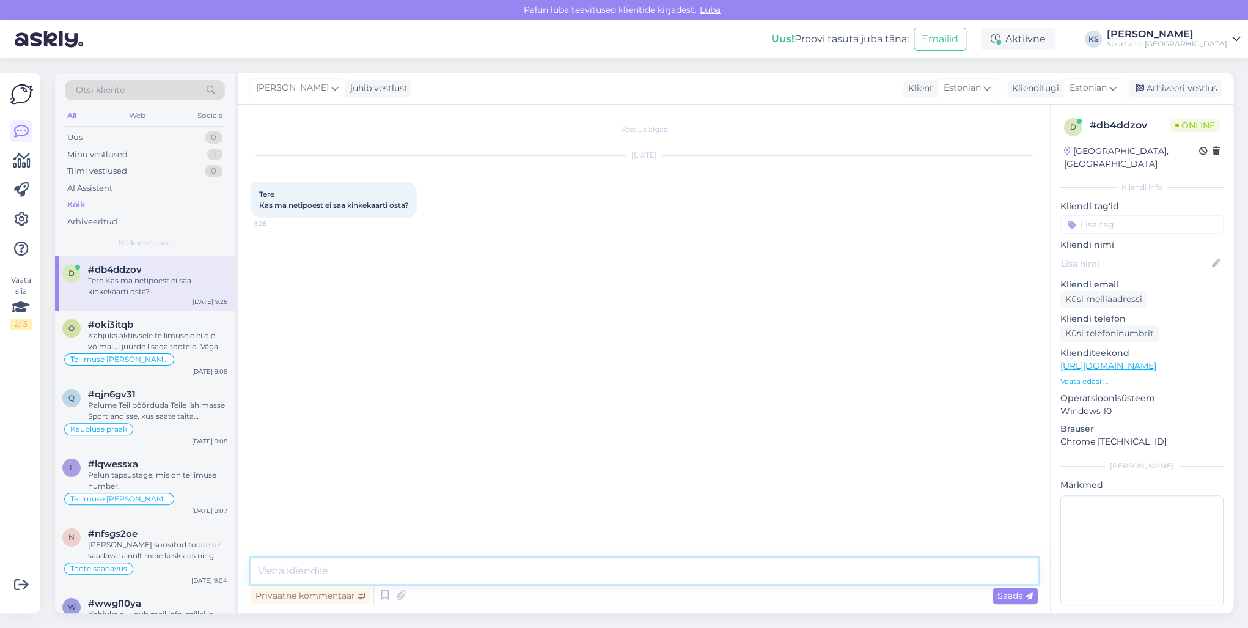
click at [400, 581] on textarea at bounding box center [644, 571] width 787 height 26
type textarea "Tere!"
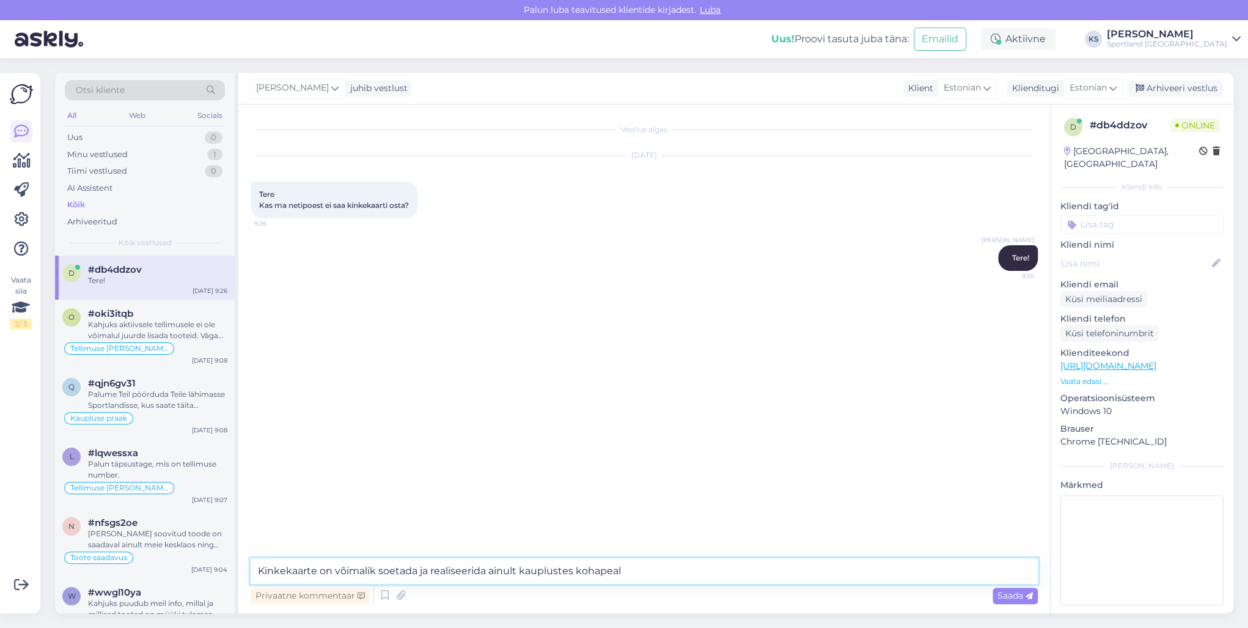
type textarea "Kinkekaarte on võimalik soetada ja realiseerida ainult kauplustes kohapeal."
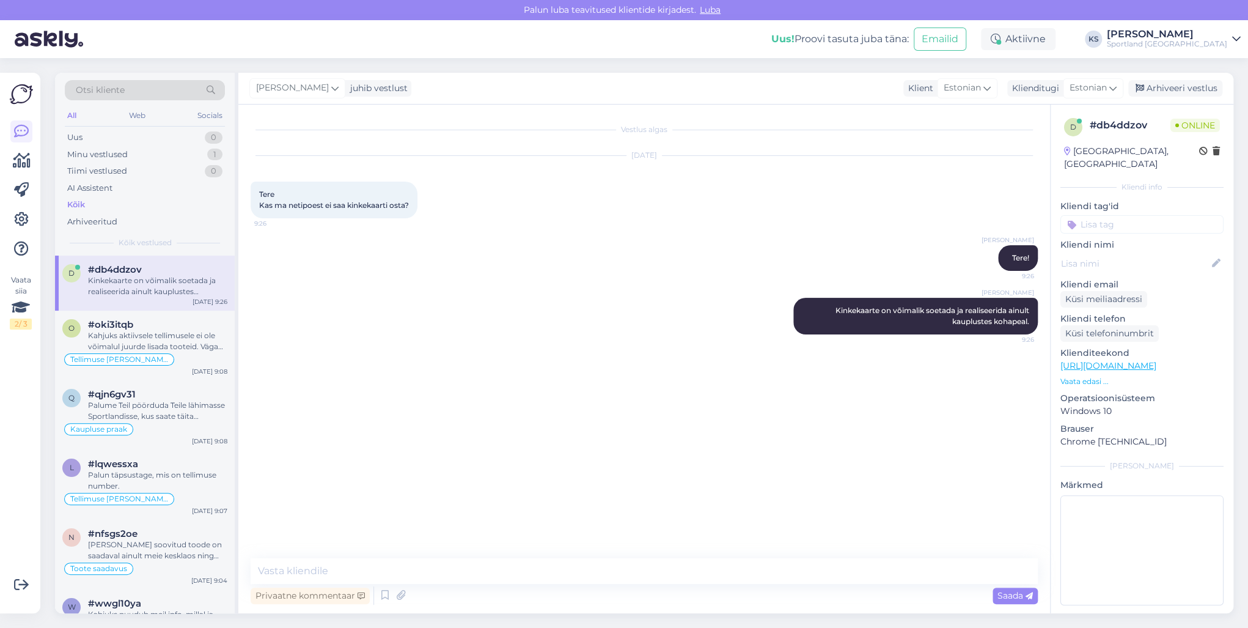
click at [1130, 215] on input at bounding box center [1142, 224] width 163 height 18
type input "kinkekaa"
click at [1150, 253] on span "kinkekaart ([PERSON_NAME])" at bounding box center [1143, 256] width 98 height 7
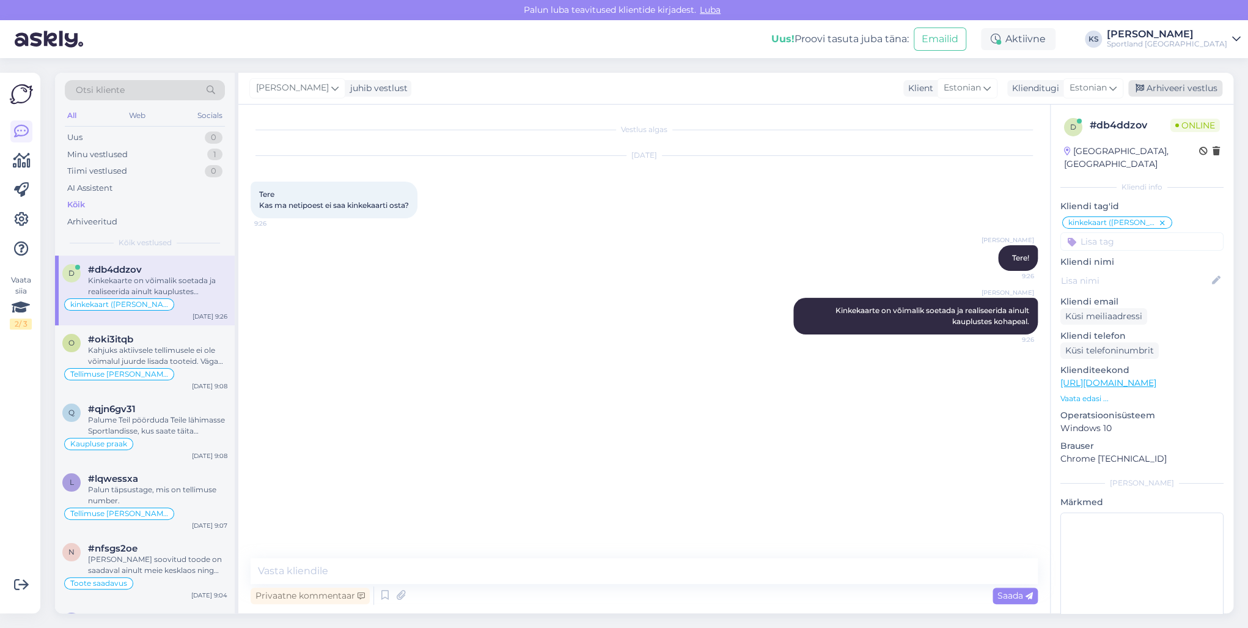
click at [1208, 84] on div "Arhiveeri vestlus" at bounding box center [1175, 88] width 94 height 17
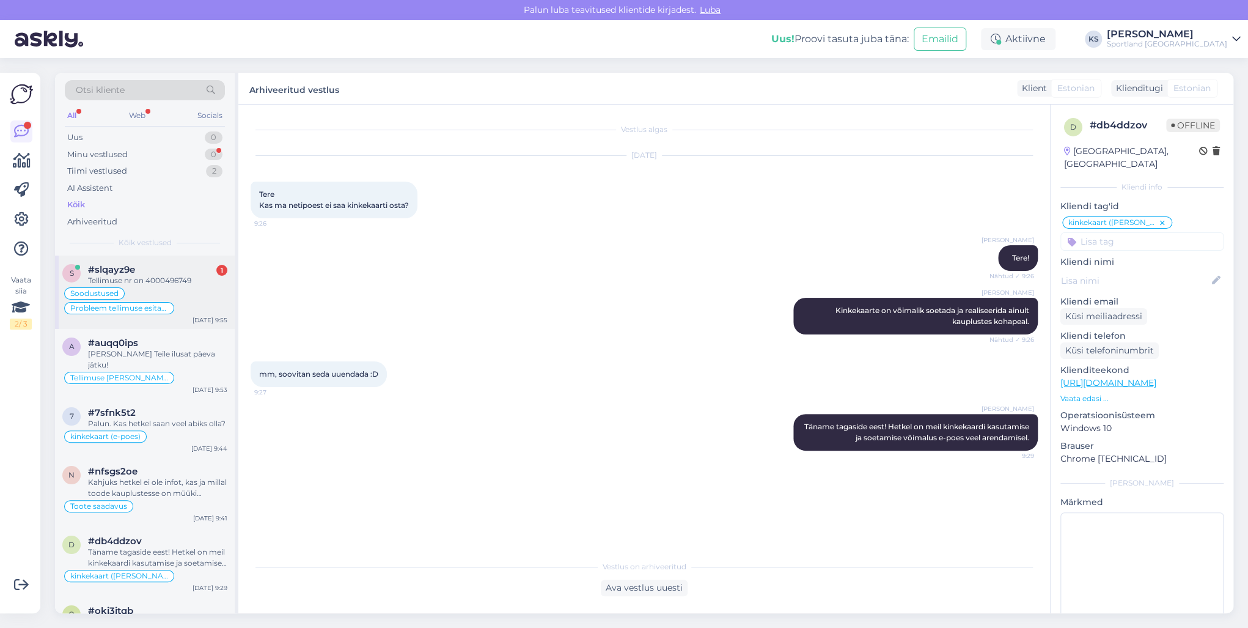
click at [194, 292] on div "Soodustused Probleem tellimuse esitamisega" at bounding box center [144, 300] width 165 height 29
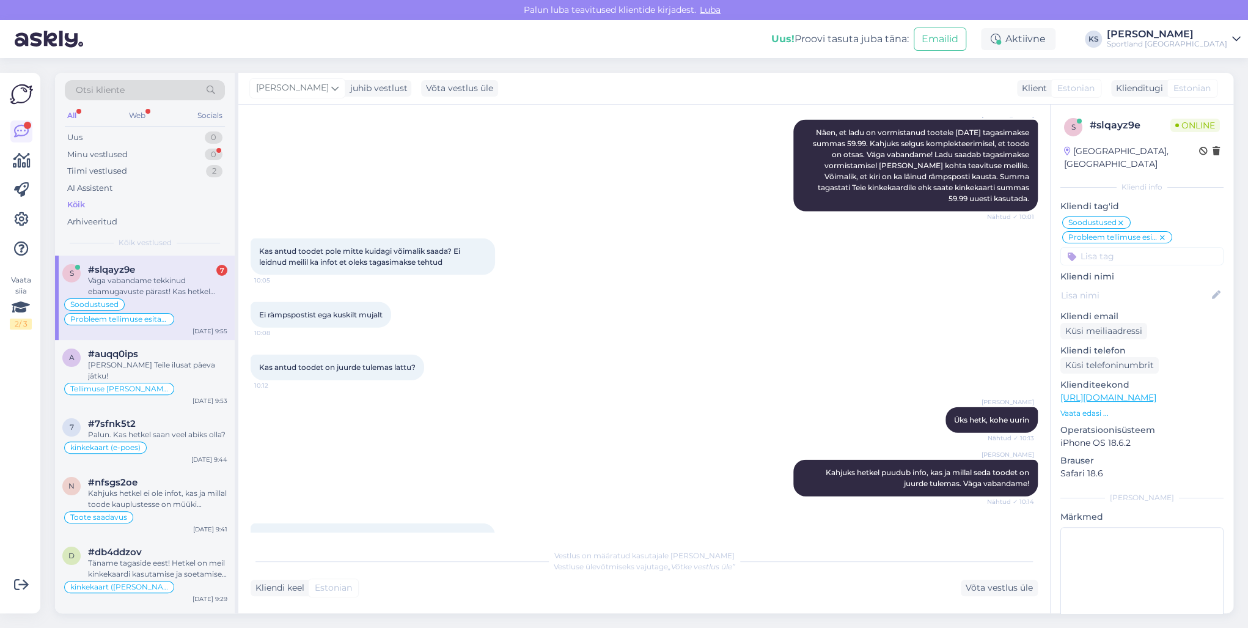
scroll to position [2064, 0]
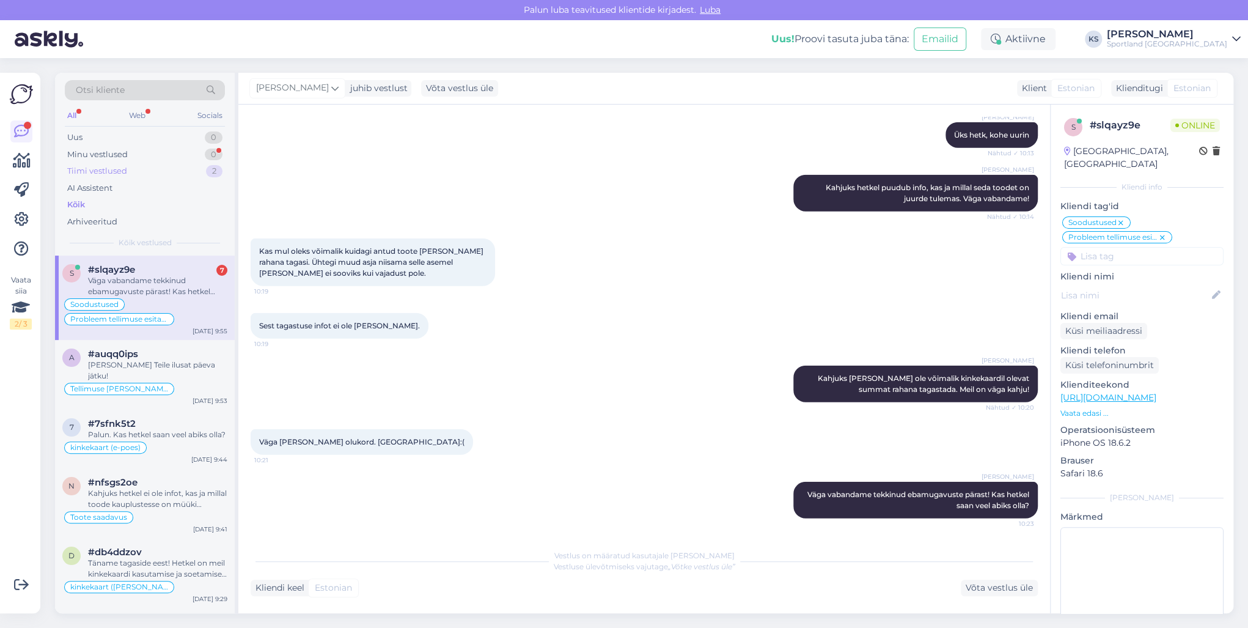
click at [208, 172] on div "2" at bounding box center [214, 171] width 17 height 12
